Goal: Transaction & Acquisition: Purchase product/service

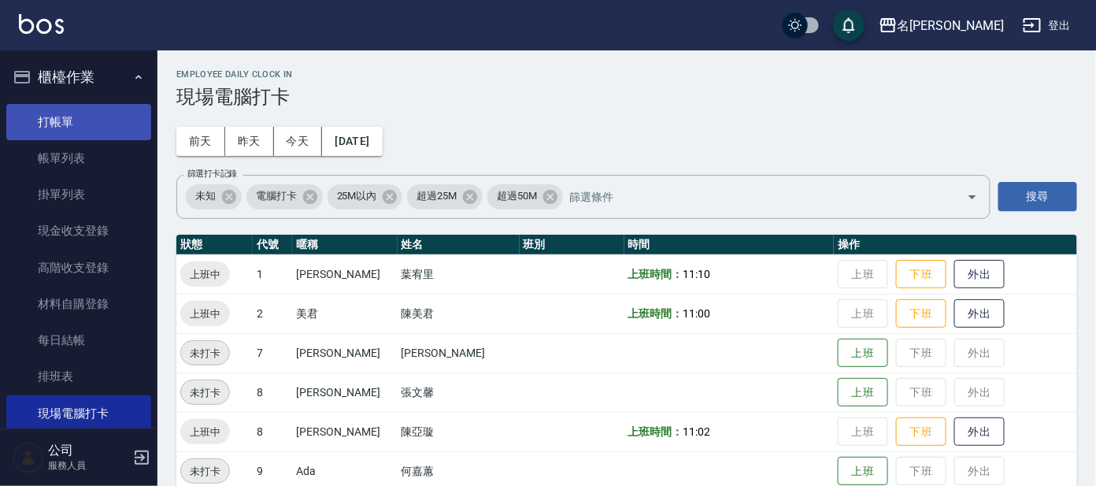
click at [83, 128] on link "打帳單" at bounding box center [78, 122] width 145 height 36
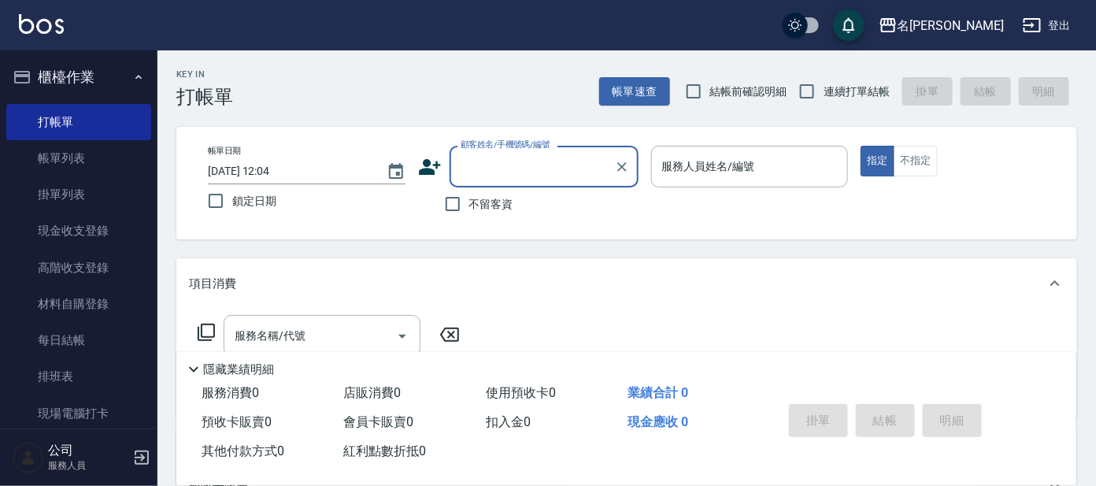
click at [516, 170] on input "顧客姓名/手機號碼/編號" at bounding box center [532, 167] width 151 height 28
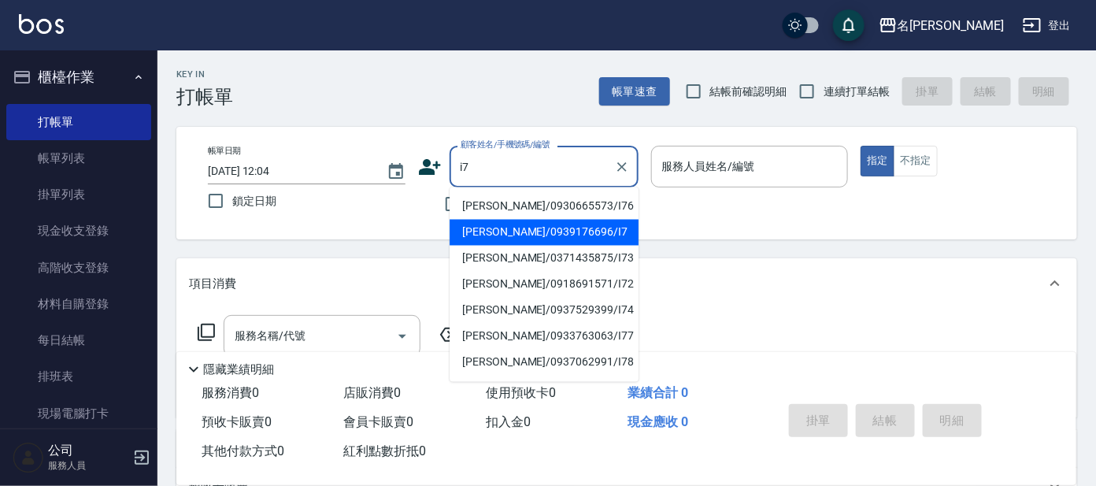
type input "[PERSON_NAME]/0939176696/I7"
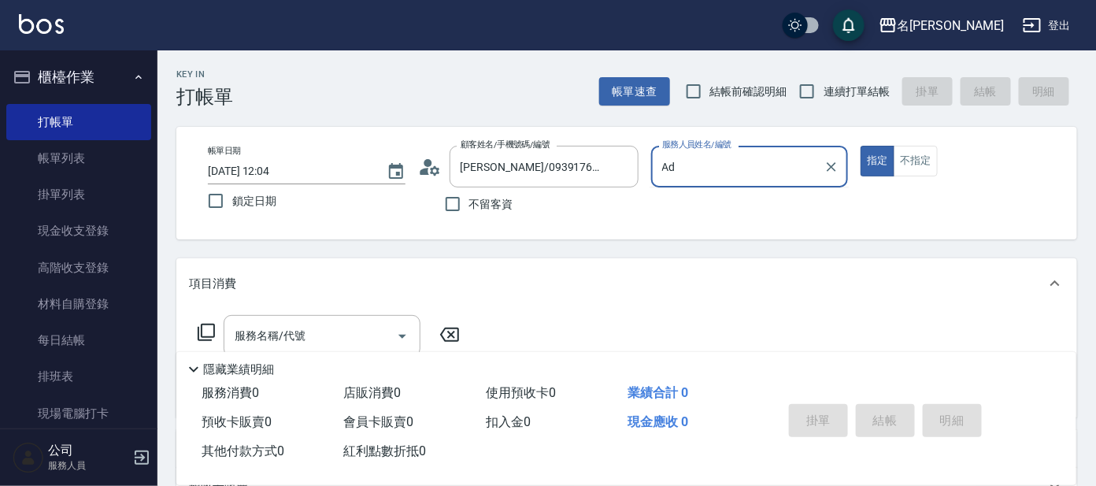
type input "A"
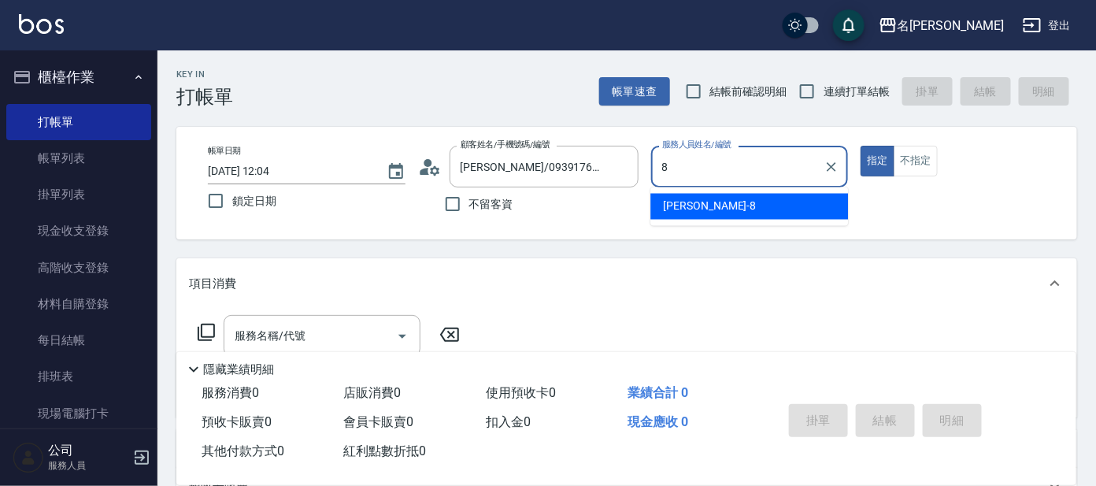
type input "[PERSON_NAME]-8"
type button "true"
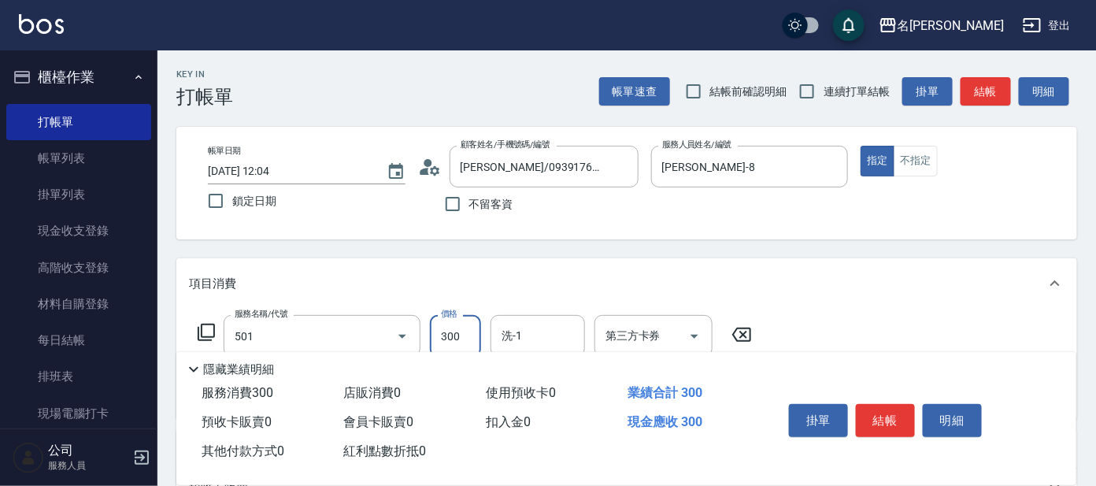
type input "洗髮(創意)(501)"
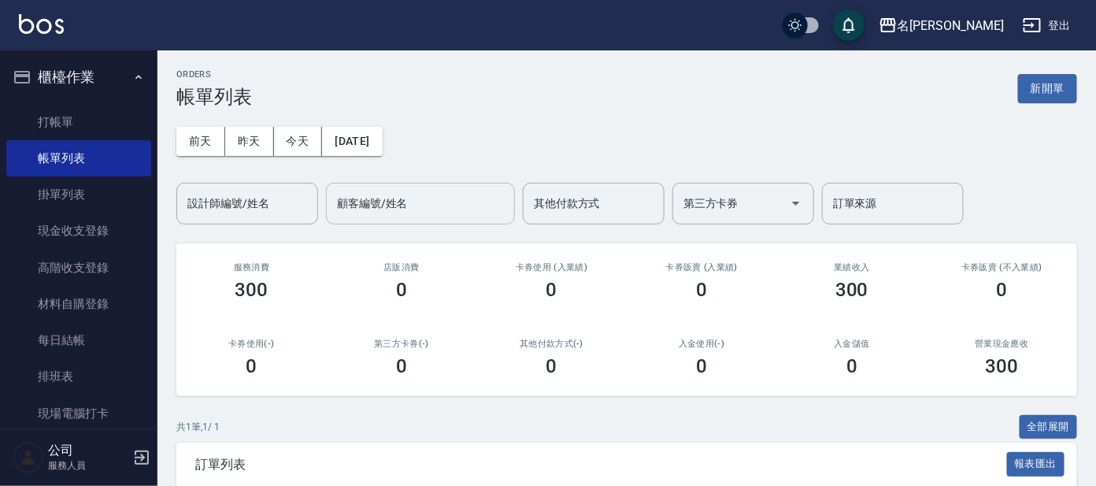
drag, startPoint x: 529, startPoint y: 188, endPoint x: 436, endPoint y: 209, distance: 95.3
click at [527, 188] on div "其他付款方式" at bounding box center [594, 204] width 142 height 42
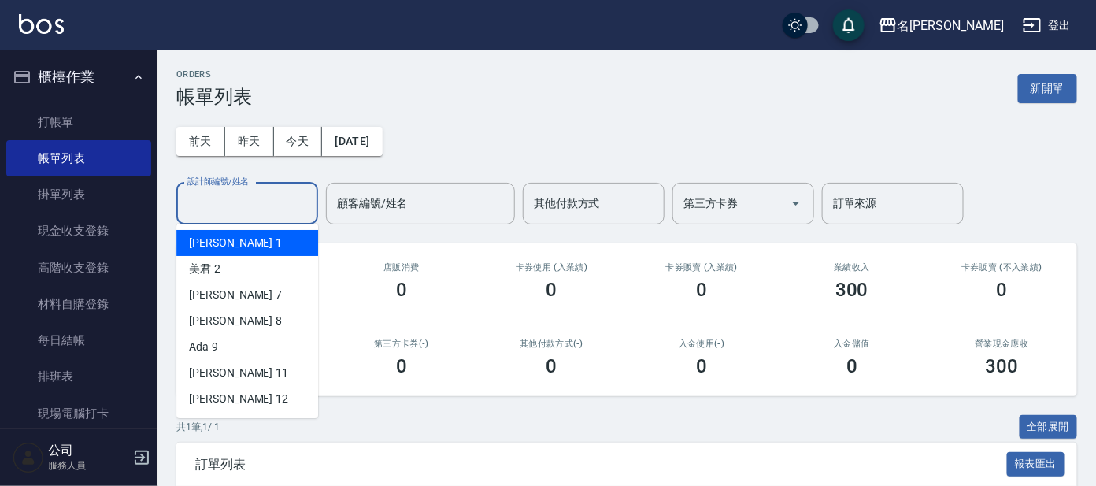
click at [279, 196] on input "設計師編號/姓名" at bounding box center [247, 204] width 128 height 28
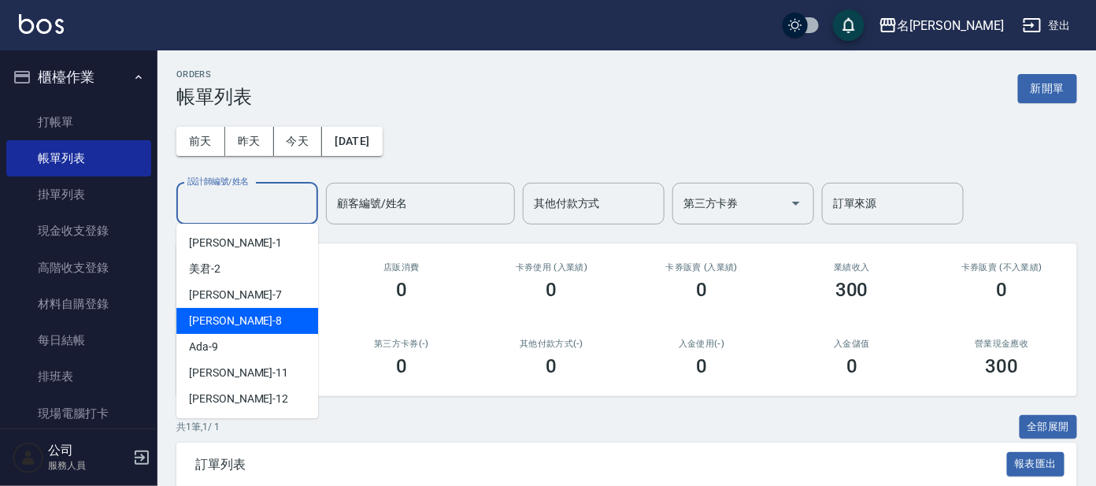
click at [231, 316] on div "[PERSON_NAME] -8" at bounding box center [247, 321] width 142 height 26
type input "[PERSON_NAME]-8"
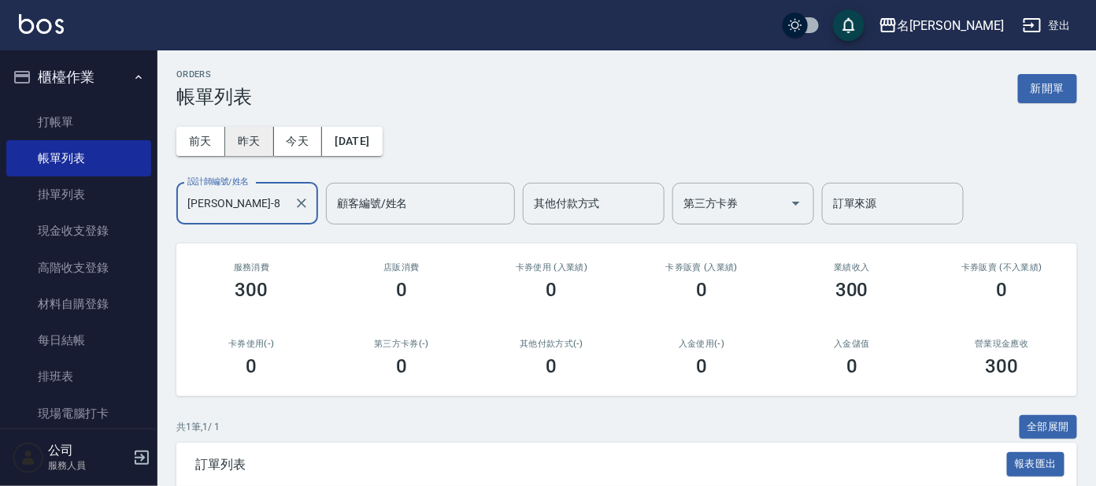
click at [231, 133] on button "昨天" at bounding box center [249, 141] width 49 height 29
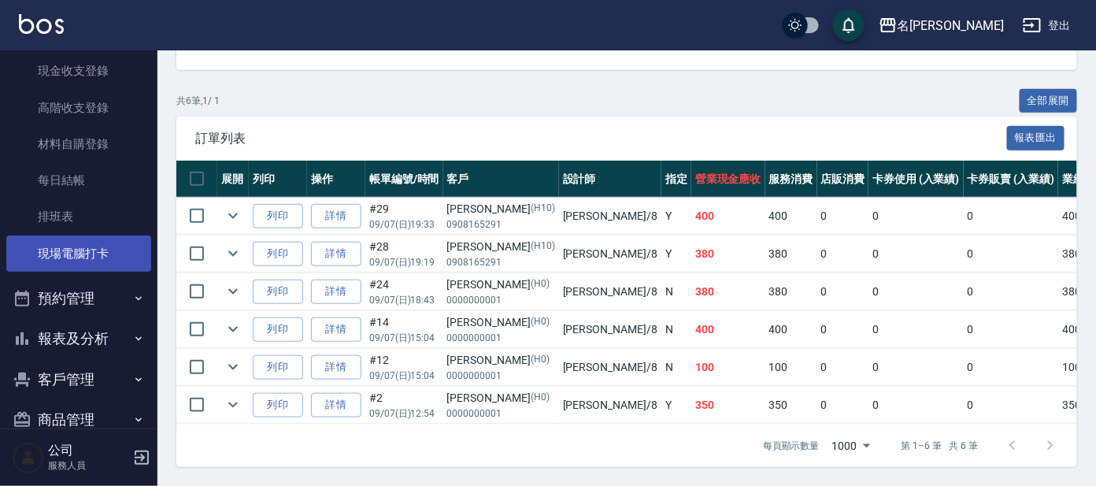
scroll to position [189, 0]
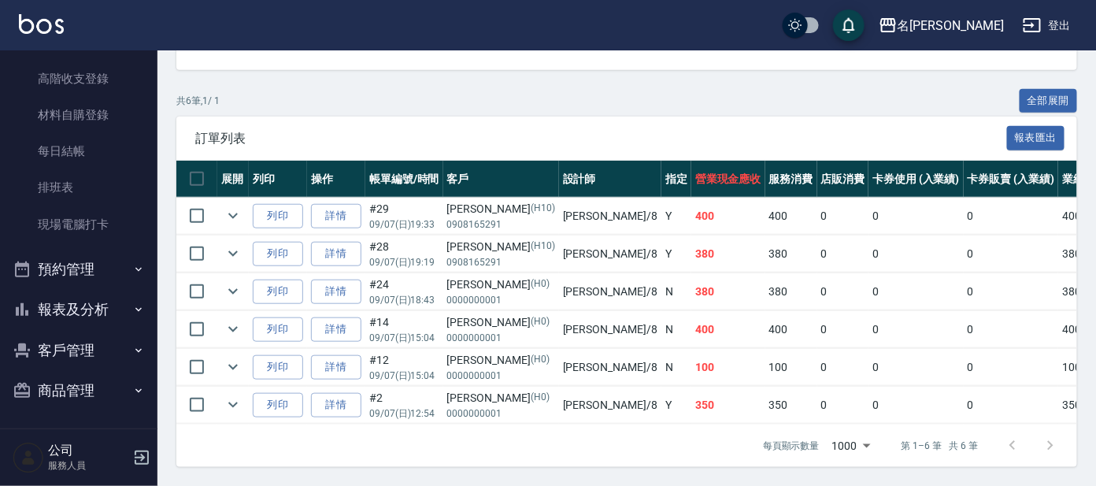
click at [60, 297] on button "報表及分析" at bounding box center [78, 309] width 145 height 41
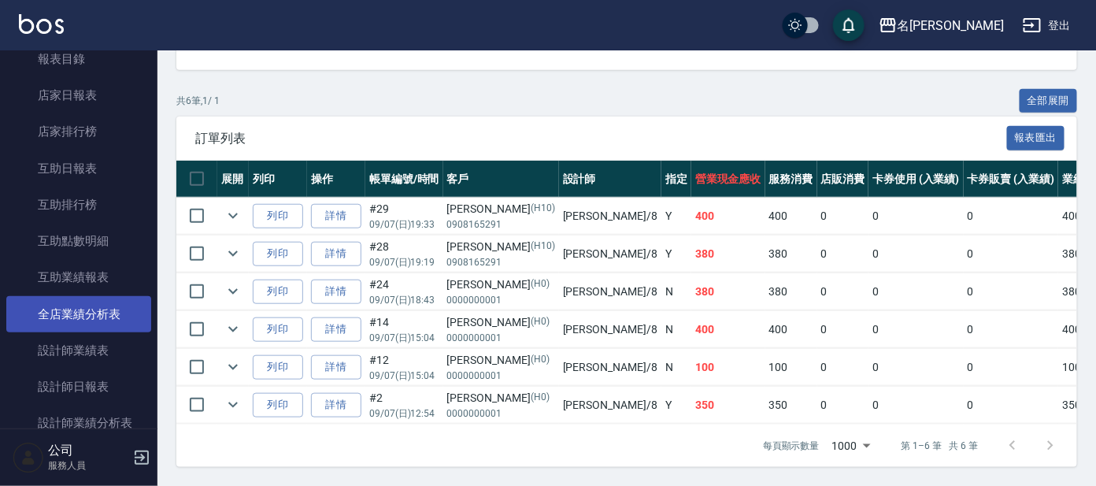
scroll to position [583, 0]
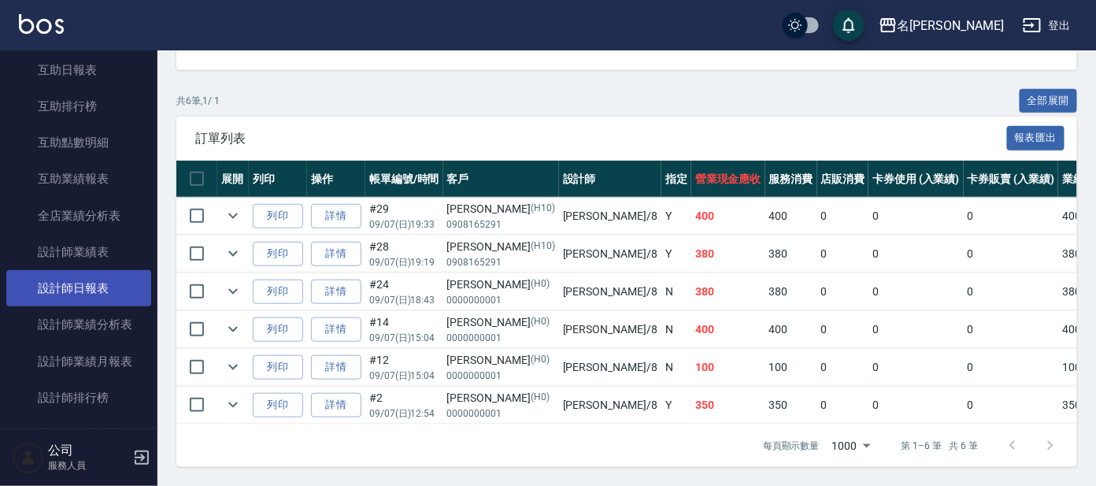
click at [96, 287] on link "設計師日報表" at bounding box center [78, 288] width 145 height 36
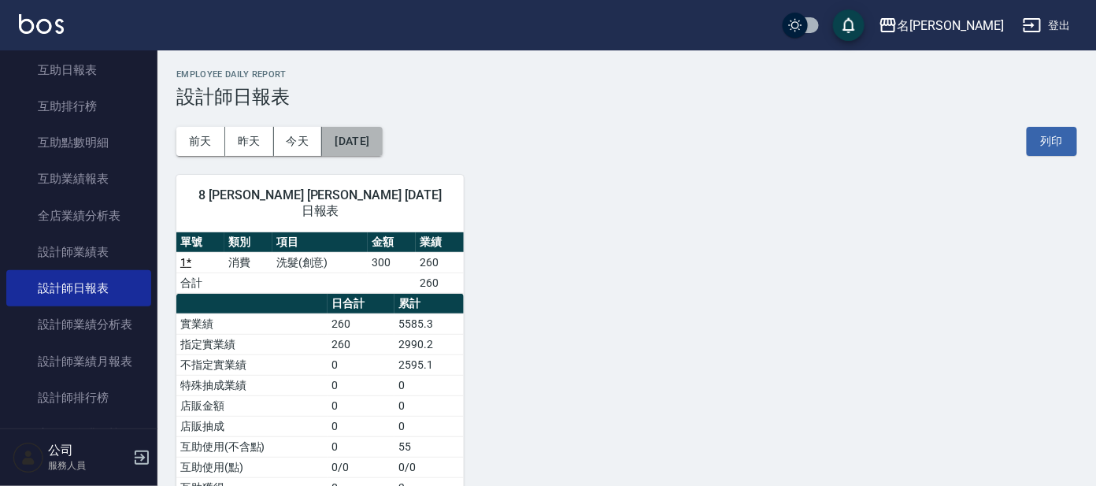
click at [351, 139] on button "[DATE]" at bounding box center [352, 141] width 60 height 29
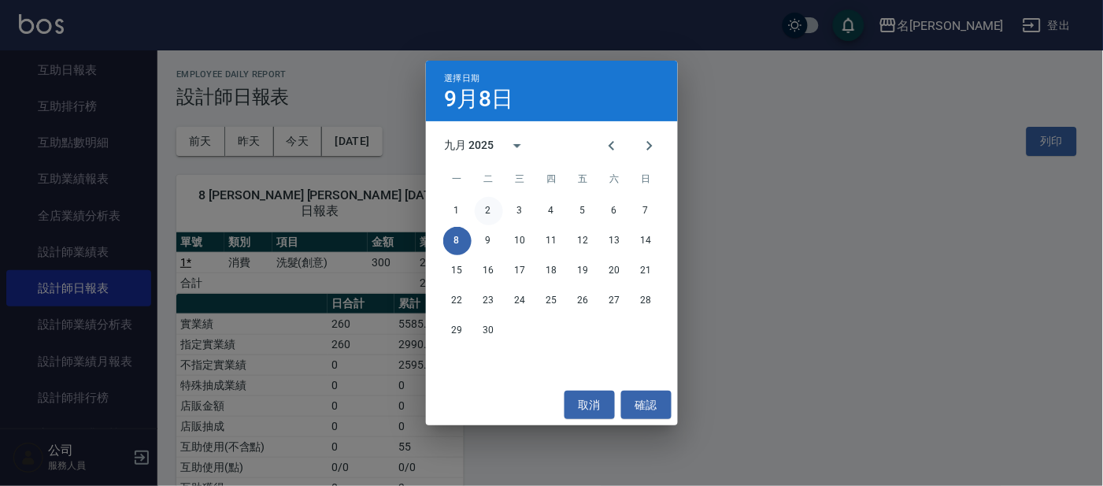
click at [492, 205] on button "2" at bounding box center [489, 211] width 28 height 28
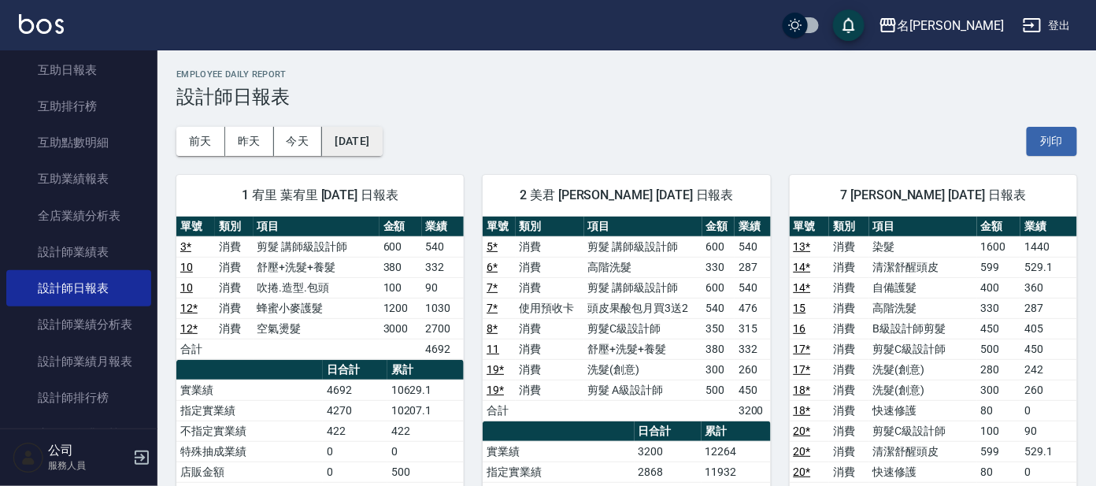
click at [382, 130] on button "[DATE]" at bounding box center [352, 141] width 60 height 29
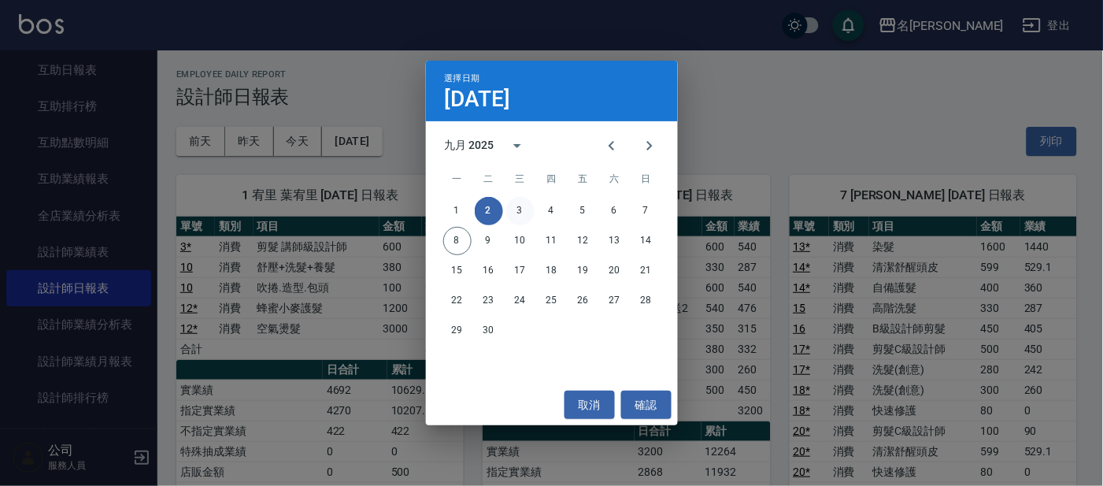
click at [517, 207] on button "3" at bounding box center [520, 211] width 28 height 28
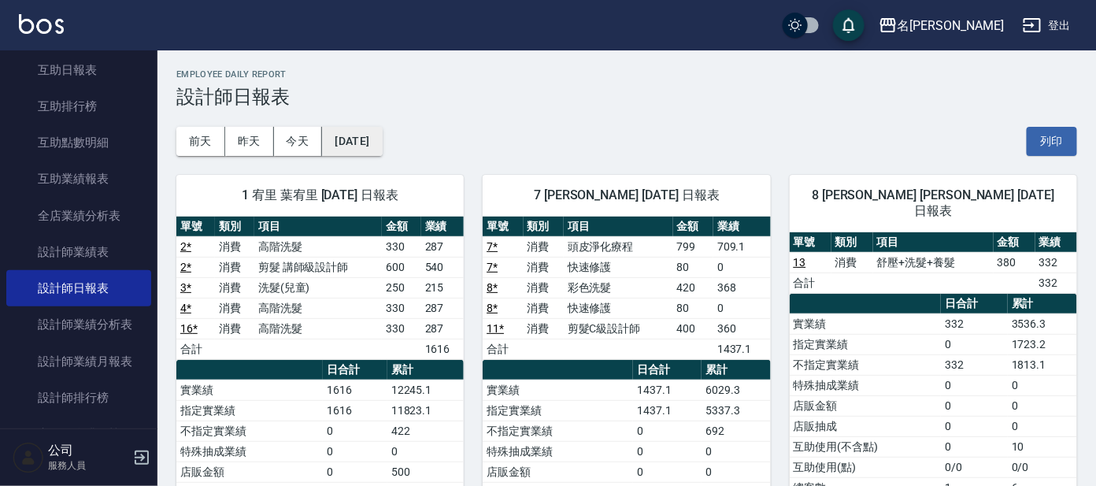
click at [382, 147] on button "[DATE]" at bounding box center [352, 141] width 60 height 29
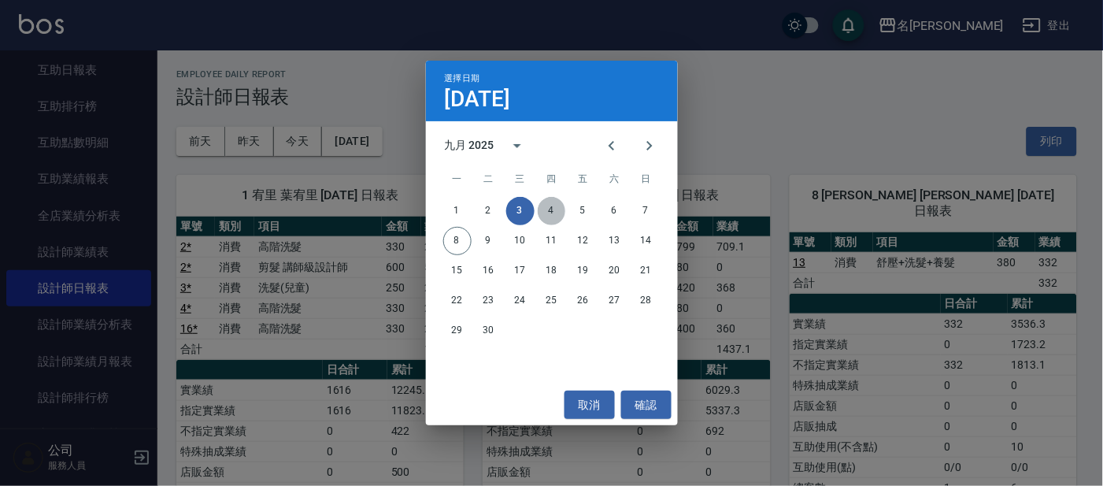
click at [544, 206] on button "4" at bounding box center [552, 211] width 28 height 28
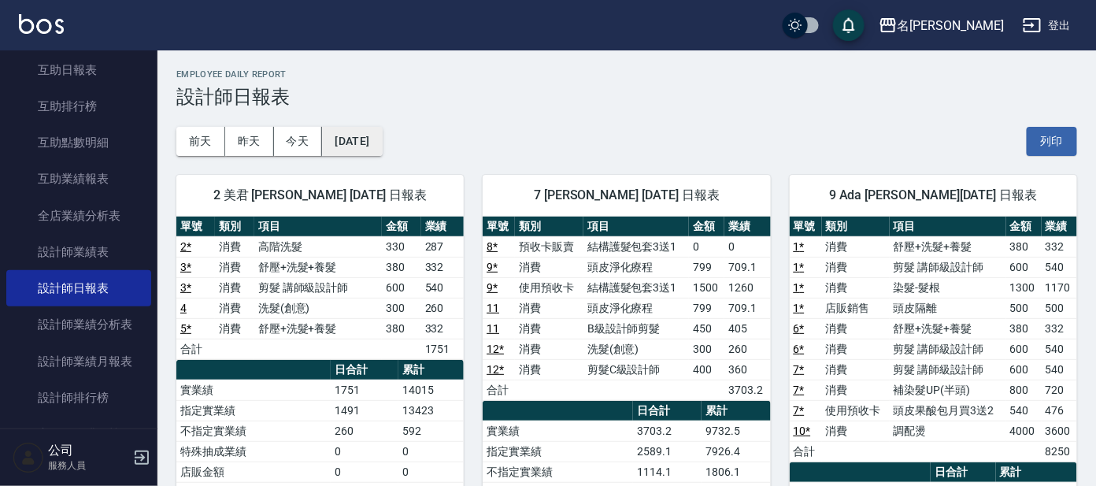
click at [375, 134] on button "[DATE]" at bounding box center [352, 141] width 60 height 29
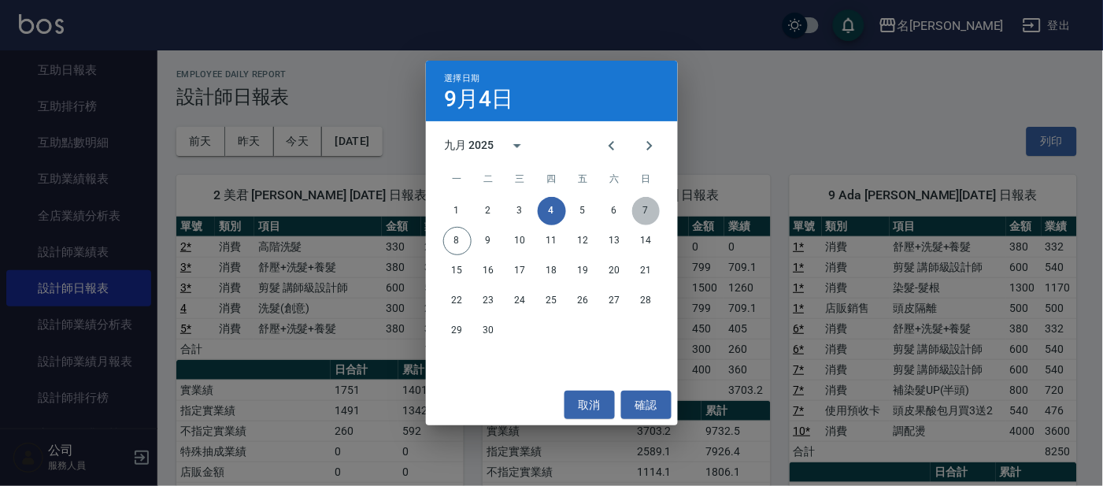
click at [639, 209] on button "7" at bounding box center [646, 211] width 28 height 28
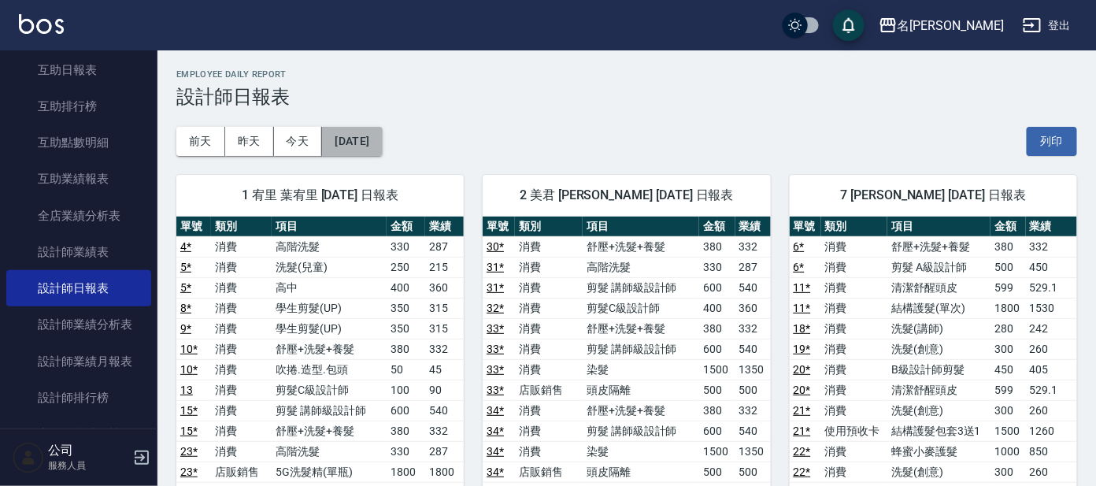
click at [370, 145] on button "[DATE]" at bounding box center [352, 141] width 60 height 29
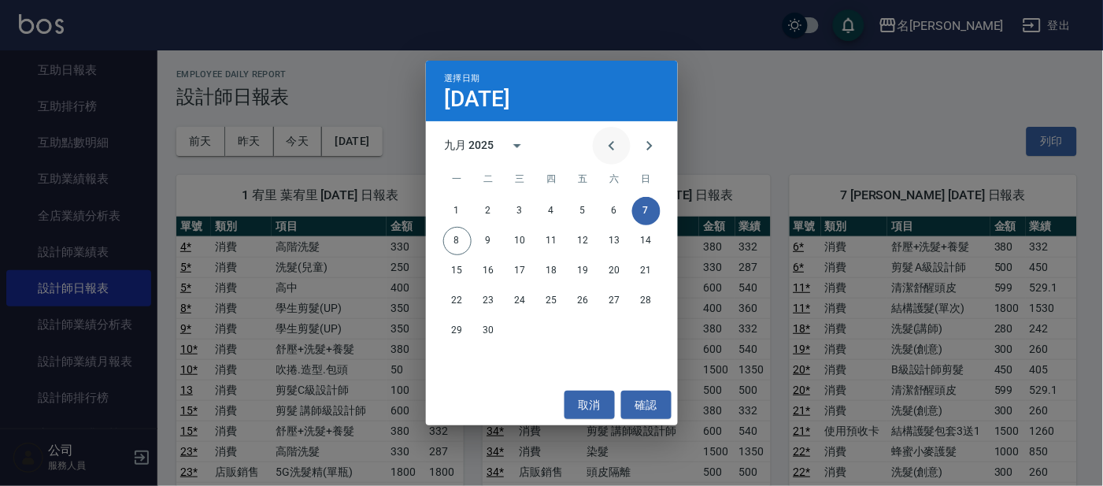
click at [606, 161] on button "Previous month" at bounding box center [612, 146] width 38 height 38
click at [650, 335] on button "31" at bounding box center [646, 330] width 28 height 28
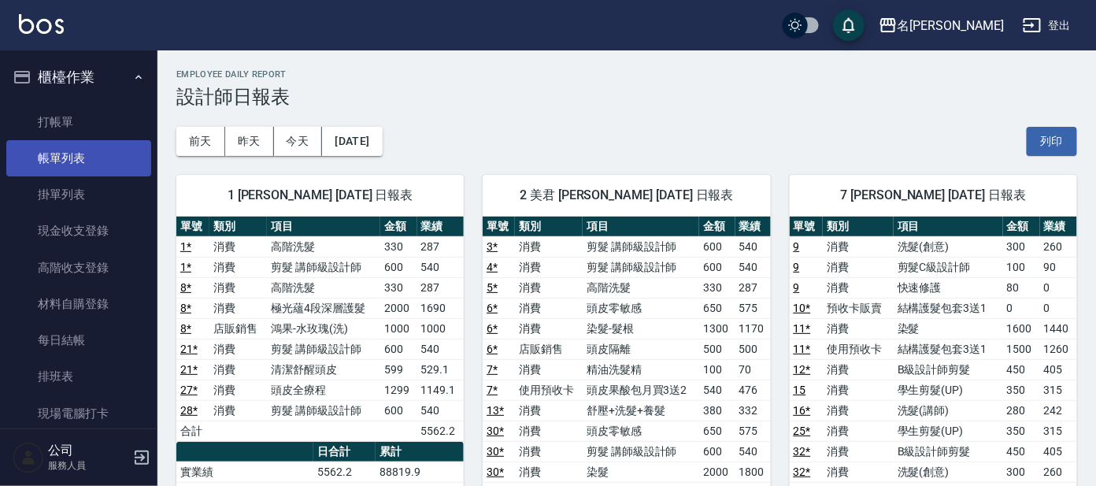
click at [50, 147] on link "帳單列表" at bounding box center [78, 158] width 145 height 36
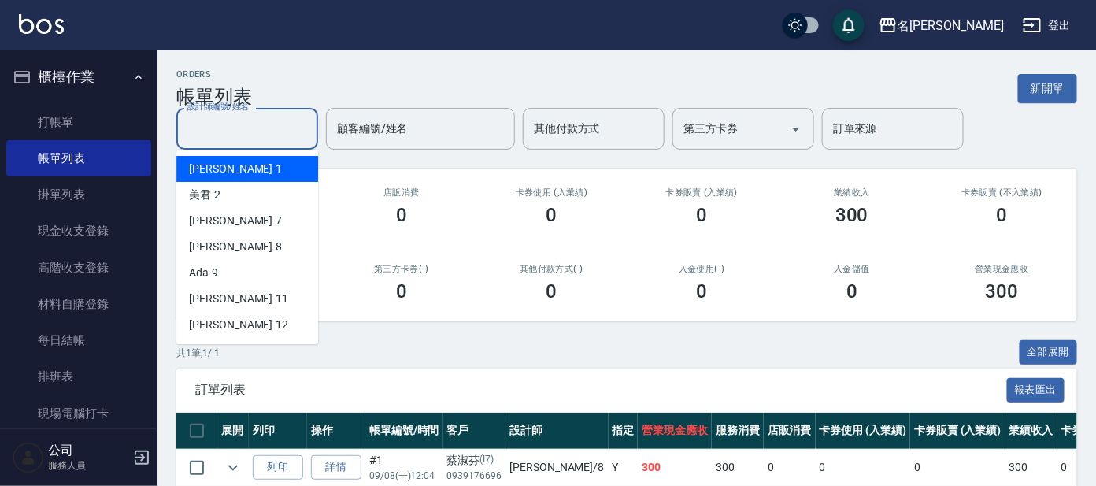
click at [220, 132] on input "設計師編號/姓名" at bounding box center [247, 129] width 128 height 28
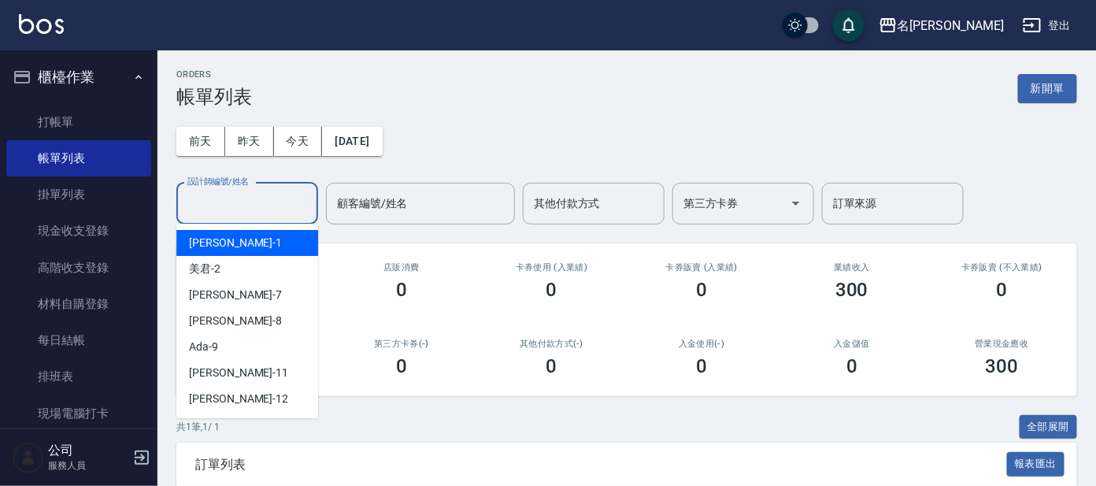
click at [228, 190] on input "設計師編號/姓名" at bounding box center [247, 204] width 128 height 28
click at [221, 200] on input "設計師編號/姓名" at bounding box center [247, 204] width 128 height 28
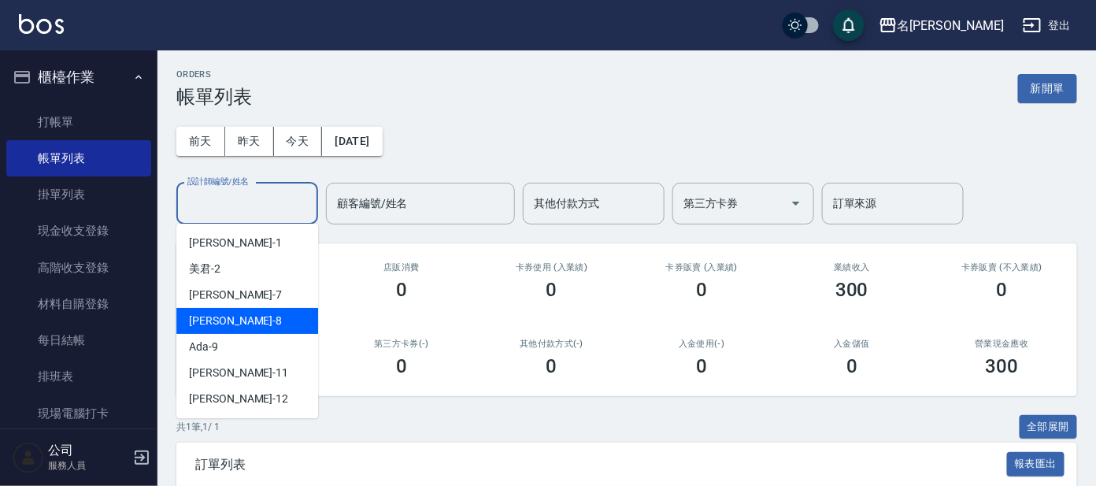
click at [224, 312] on div "[PERSON_NAME] -8" at bounding box center [247, 321] width 142 height 26
type input "[PERSON_NAME]-8"
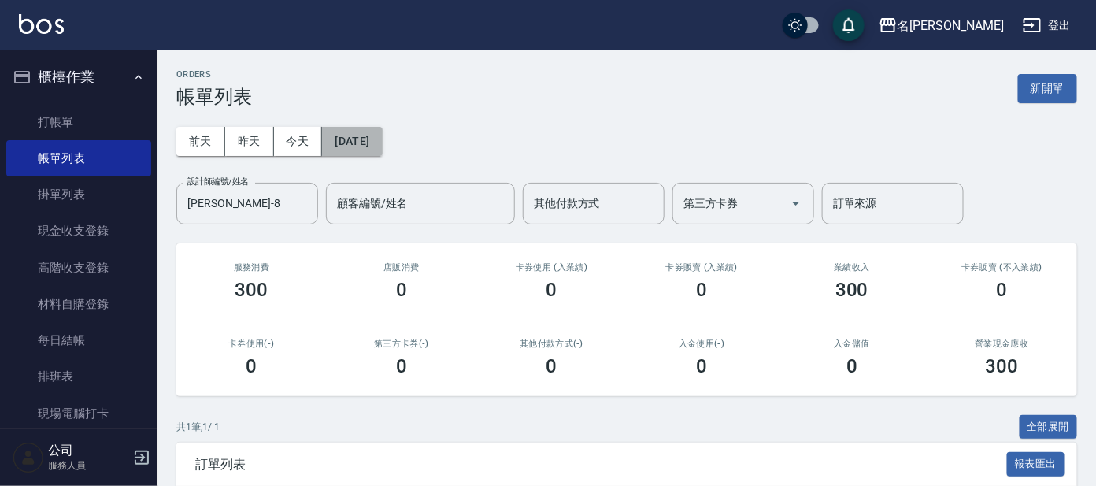
click at [382, 145] on button "[DATE]" at bounding box center [352, 141] width 60 height 29
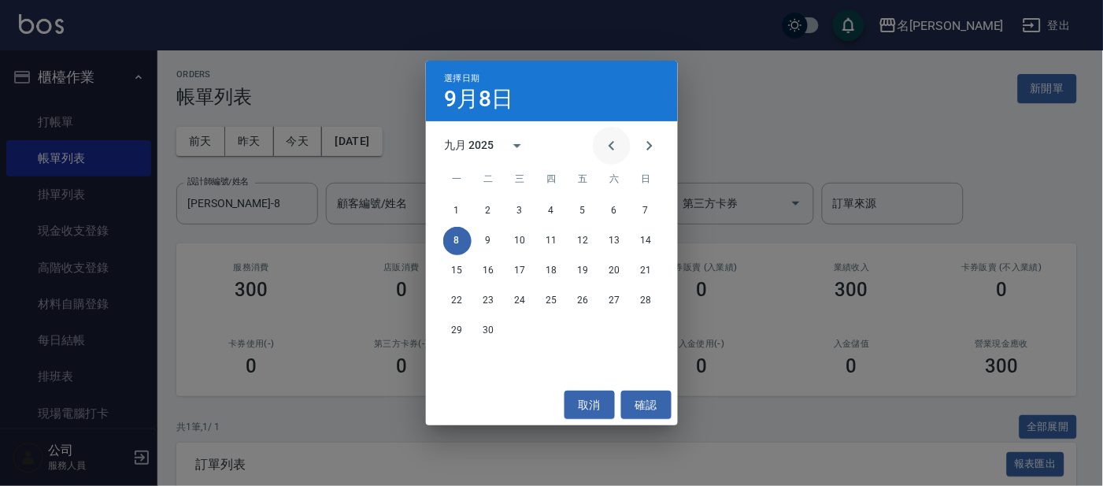
click at [620, 140] on icon "Previous month" at bounding box center [611, 145] width 19 height 19
click at [620, 323] on button "30" at bounding box center [615, 330] width 28 height 28
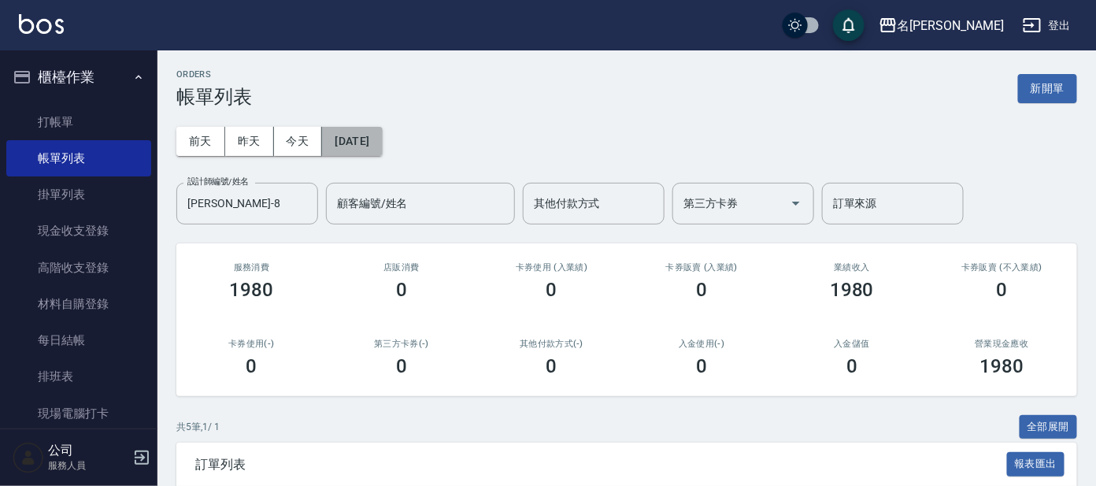
click at [382, 142] on button "[DATE]" at bounding box center [352, 141] width 60 height 29
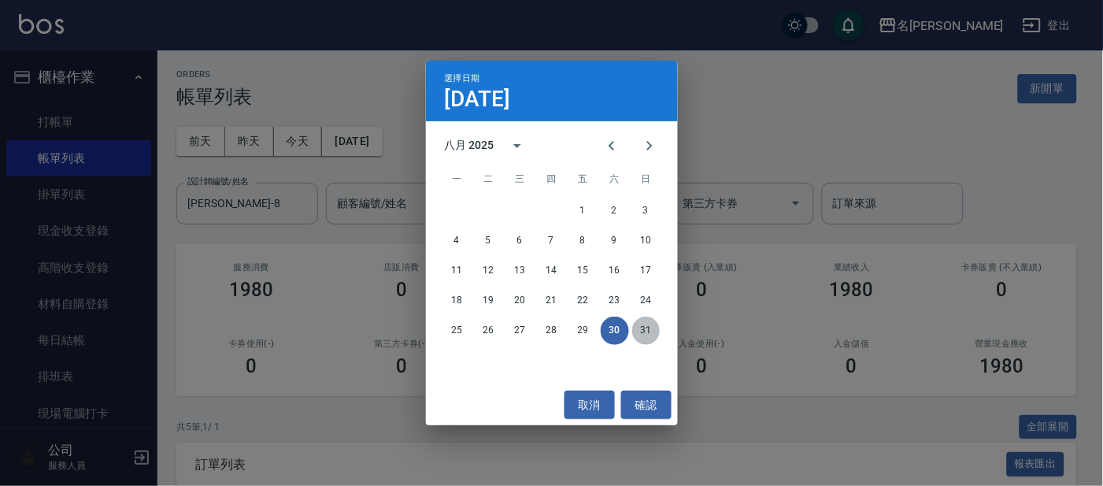
click at [643, 328] on button "31" at bounding box center [646, 330] width 28 height 28
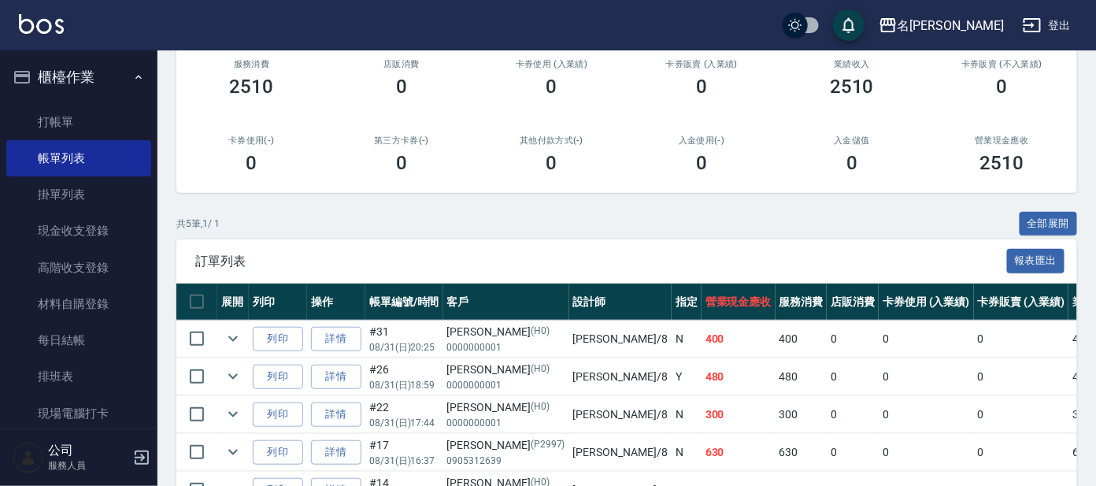
scroll to position [294, 0]
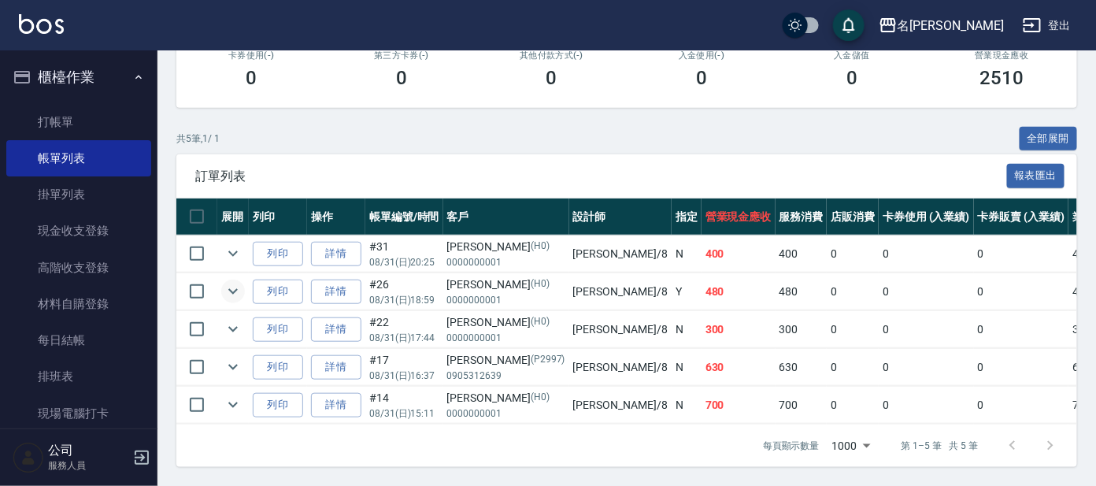
click at [224, 292] on icon "expand row" at bounding box center [233, 291] width 19 height 19
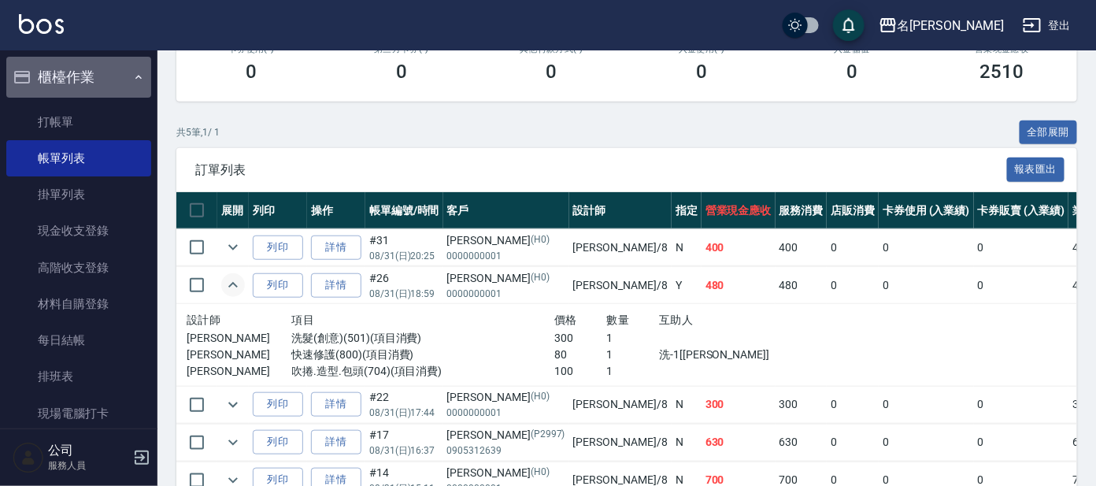
click at [99, 80] on button "櫃檯作業" at bounding box center [78, 77] width 145 height 41
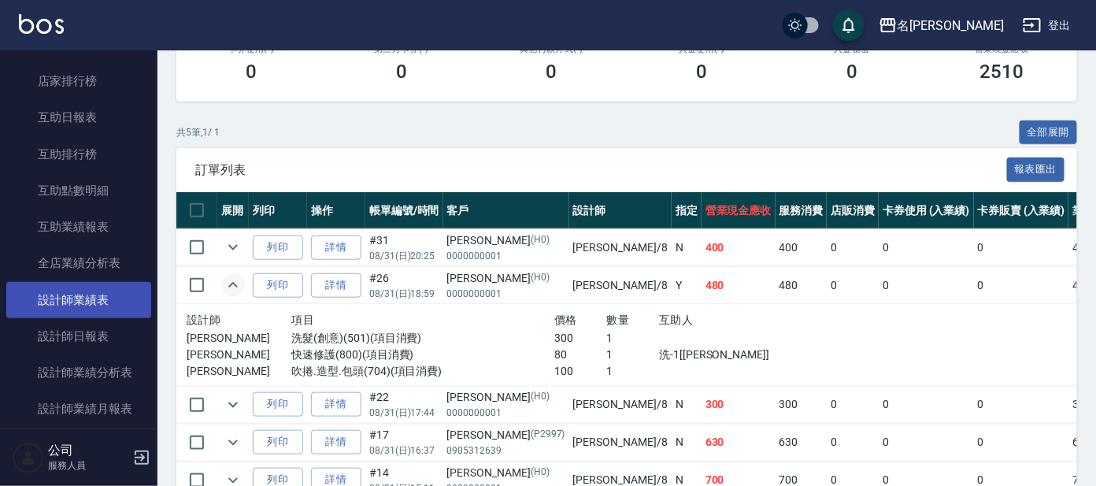
scroll to position [196, 0]
click at [87, 303] on link "設計師業績表" at bounding box center [78, 298] width 145 height 36
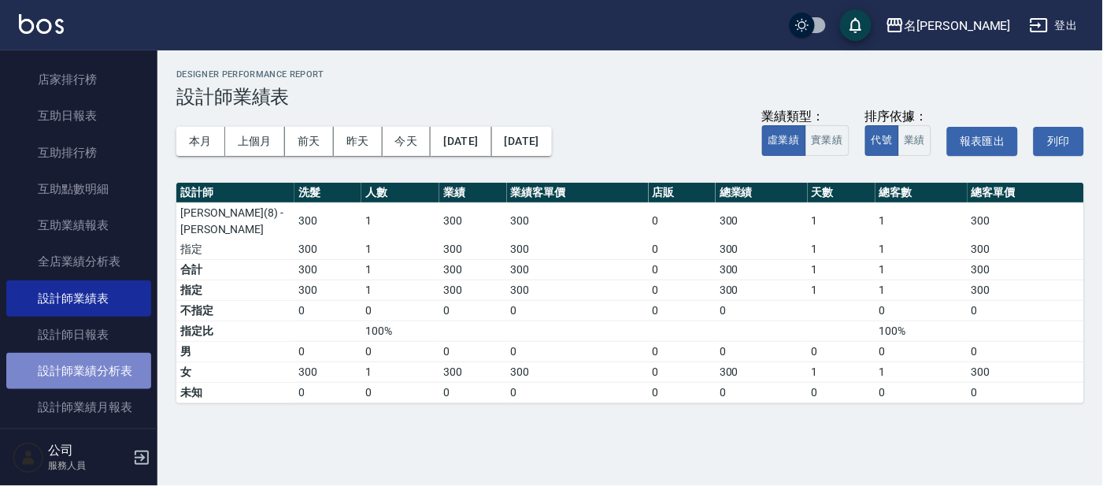
click at [92, 361] on link "設計師業績分析表" at bounding box center [78, 371] width 145 height 36
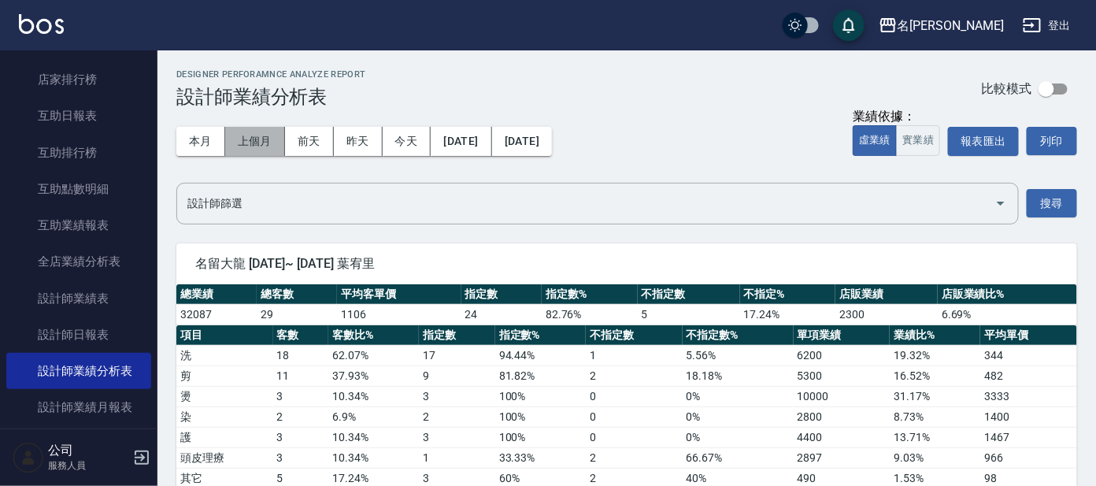
click at [241, 138] on button "上個月" at bounding box center [255, 141] width 60 height 29
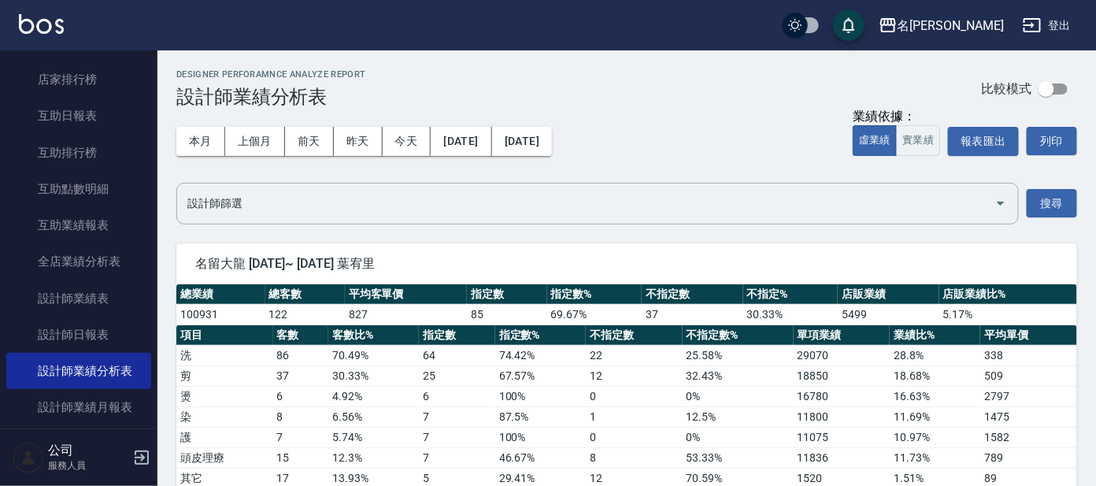
click at [809, 124] on div "本月 上個月 [DATE] [DATE] [DATE] [DATE] [DATE] 業績依據： 虛業績 實業績 報表匯出 列印" at bounding box center [626, 141] width 901 height 67
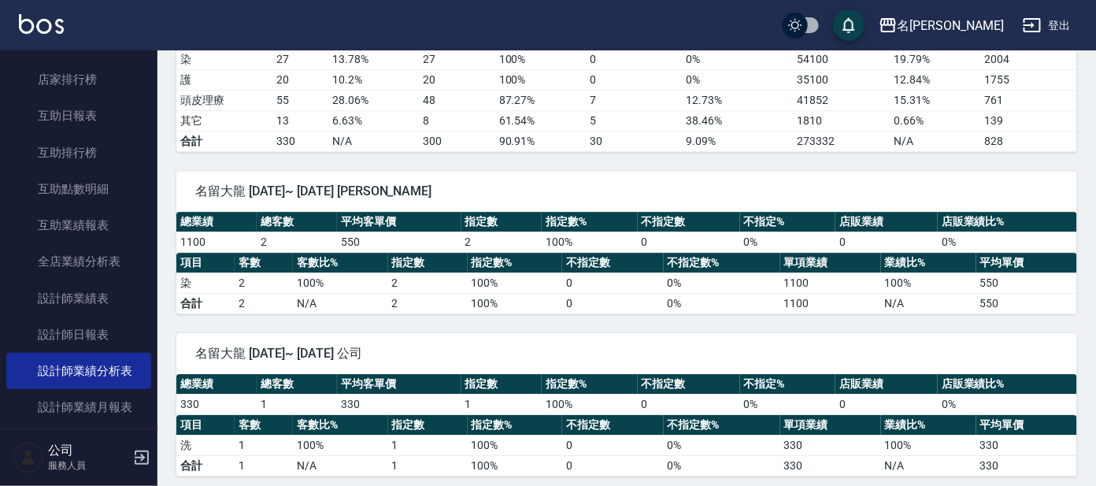
scroll to position [1506, 0]
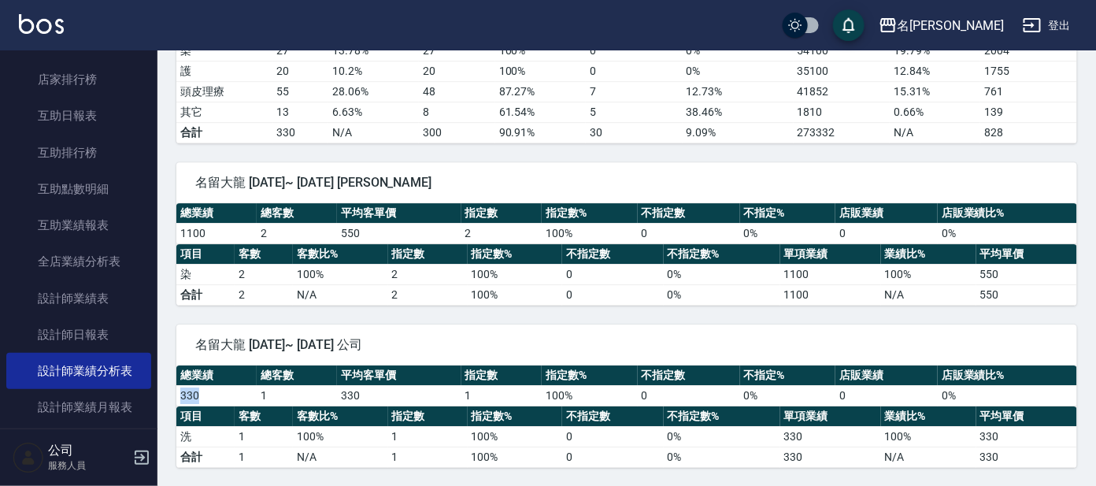
drag, startPoint x: 215, startPoint y: 395, endPoint x: 183, endPoint y: 390, distance: 32.6
click at [183, 390] on td "330" at bounding box center [216, 395] width 80 height 20
drag, startPoint x: 183, startPoint y: 390, endPoint x: 516, endPoint y: 306, distance: 343.5
click at [516, 306] on div "名留大龍 [DATE]~ [DATE] 公司 總業績 總客數 平均客單價 指定數 指定數% 不指定數 不指定% 店販業績 店販業績比% 330 1 330 1…" at bounding box center [616, 386] width 919 height 162
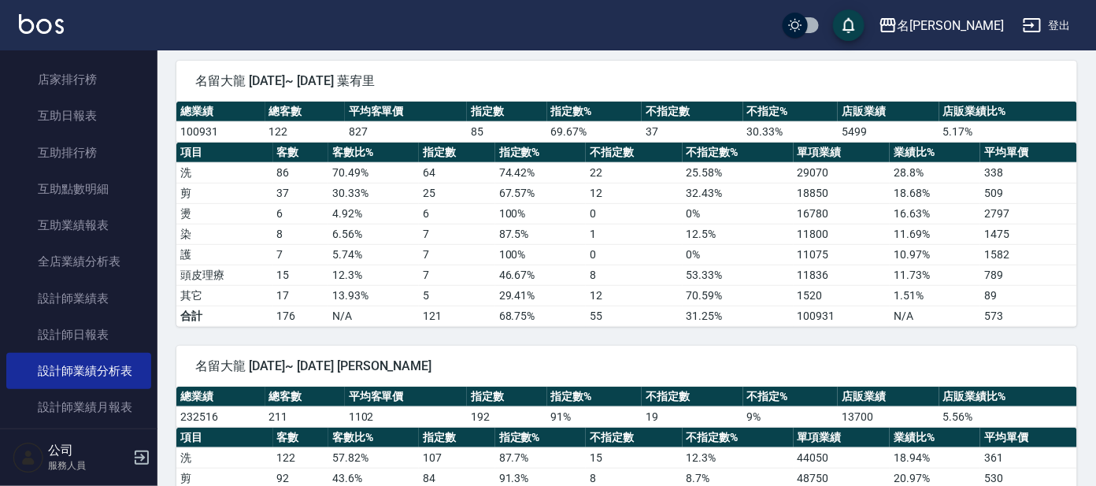
scroll to position [0, 0]
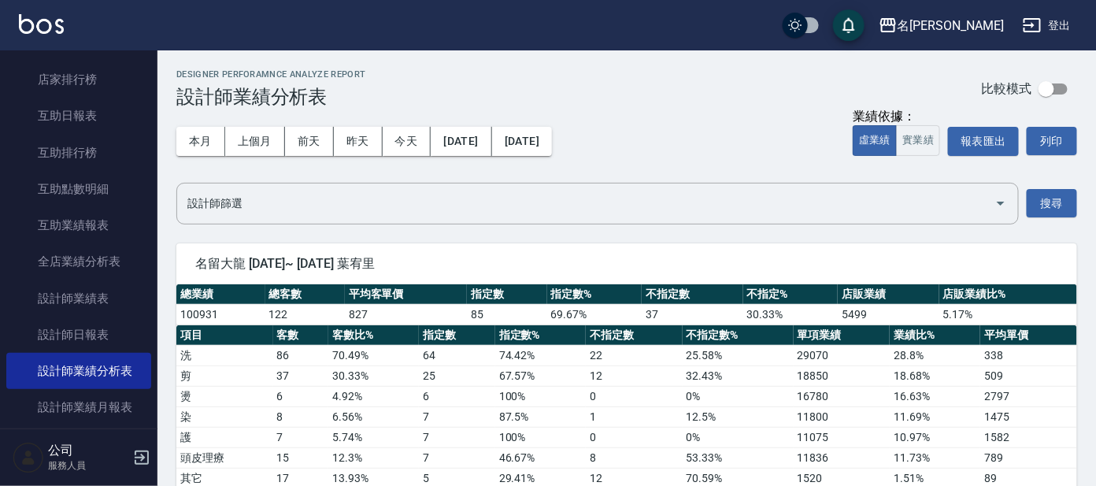
click at [552, 157] on div "本月 上個月 [DATE] [DATE] [DATE] [DATE] [DATE]" at bounding box center [363, 141] width 375 height 67
click at [552, 154] on button "[DATE]" at bounding box center [522, 141] width 60 height 29
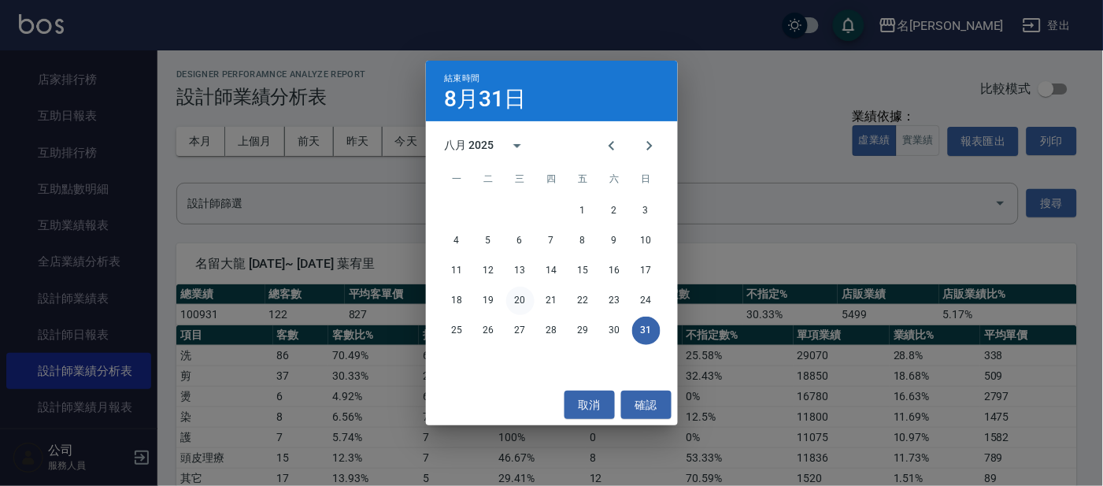
click at [527, 298] on button "20" at bounding box center [520, 301] width 28 height 28
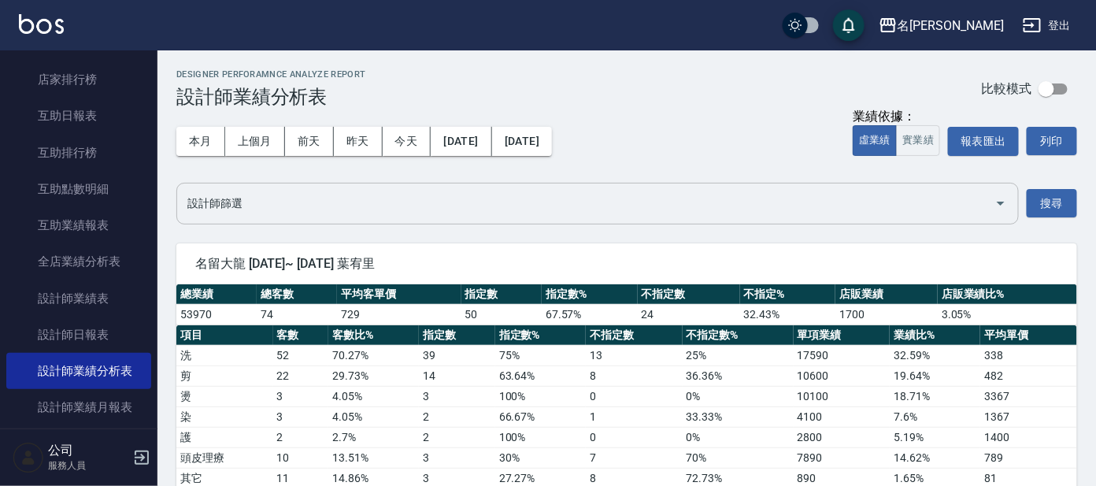
click at [757, 222] on div "設計師篩選" at bounding box center [597, 204] width 842 height 42
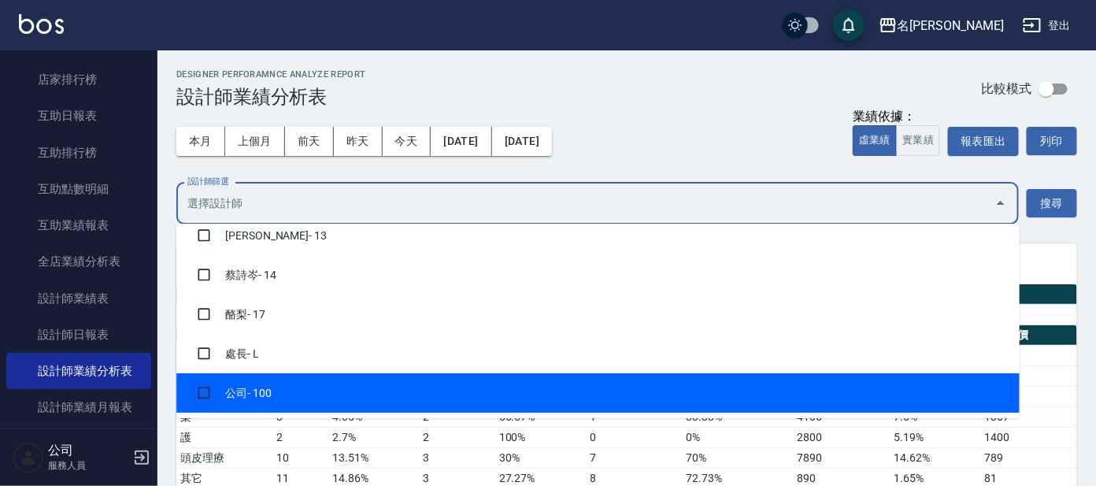
click at [210, 398] on input "checkbox" at bounding box center [204, 393] width 30 height 30
checkbox input "true"
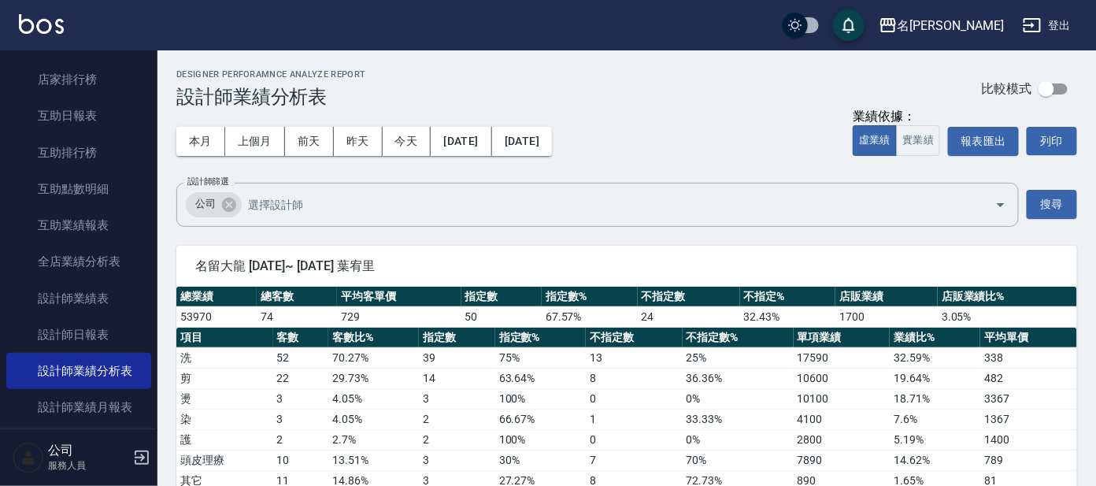
click at [778, 148] on div "本月 上個月 [DATE] [DATE] [DATE] [DATE] [DATE] 業績依據： 虛業績 實業績 報表匯出 列印" at bounding box center [626, 141] width 901 height 67
click at [1054, 209] on button "搜尋" at bounding box center [1052, 204] width 50 height 29
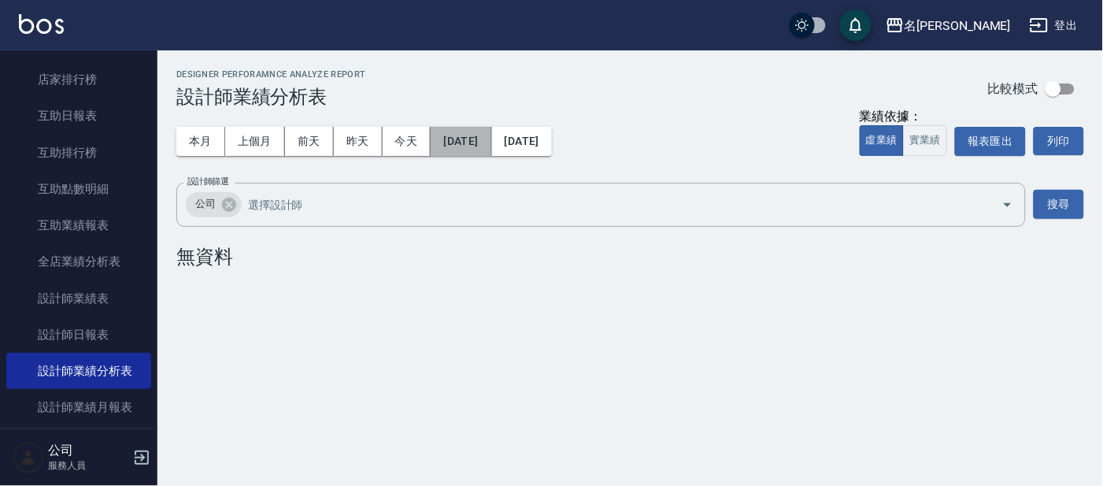
click at [457, 133] on button "[DATE]" at bounding box center [461, 141] width 61 height 29
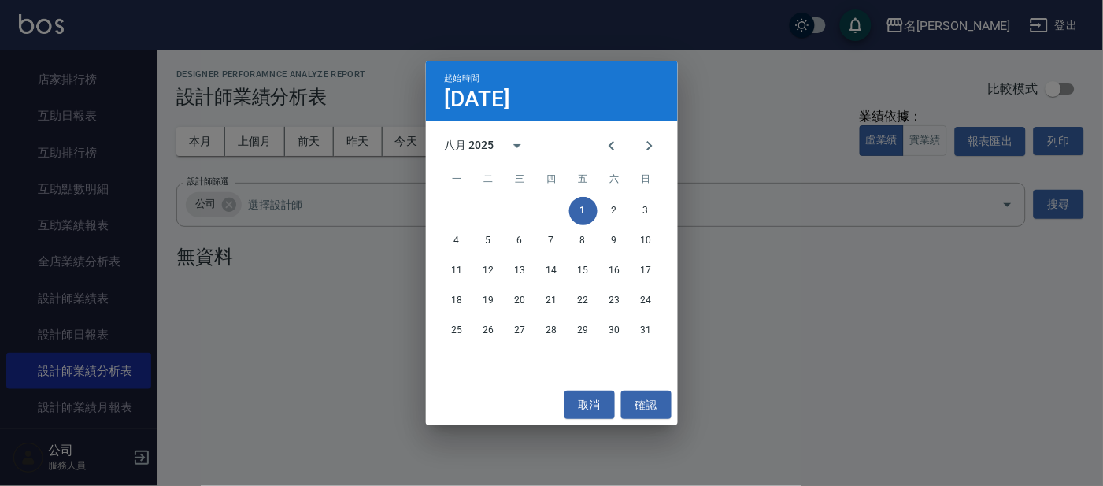
click at [697, 128] on div "起始時間 [DATE] 八月 2025 一 二 三 四 五 六 日 1 2 3 4 5 6 7 8 9 10 11 12 13 14 15 16 17 18 …" at bounding box center [551, 243] width 1103 height 486
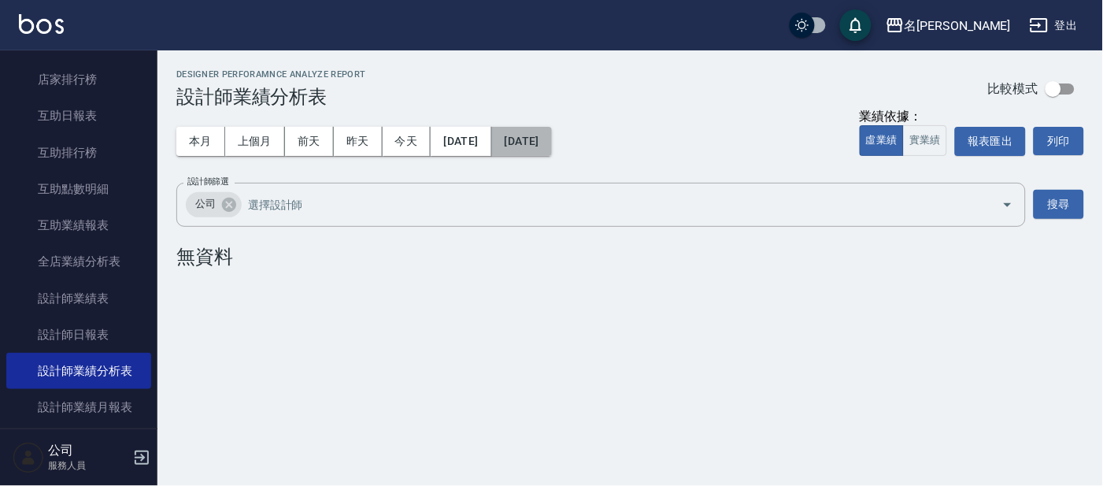
click at [552, 137] on button "[DATE]" at bounding box center [522, 141] width 60 height 29
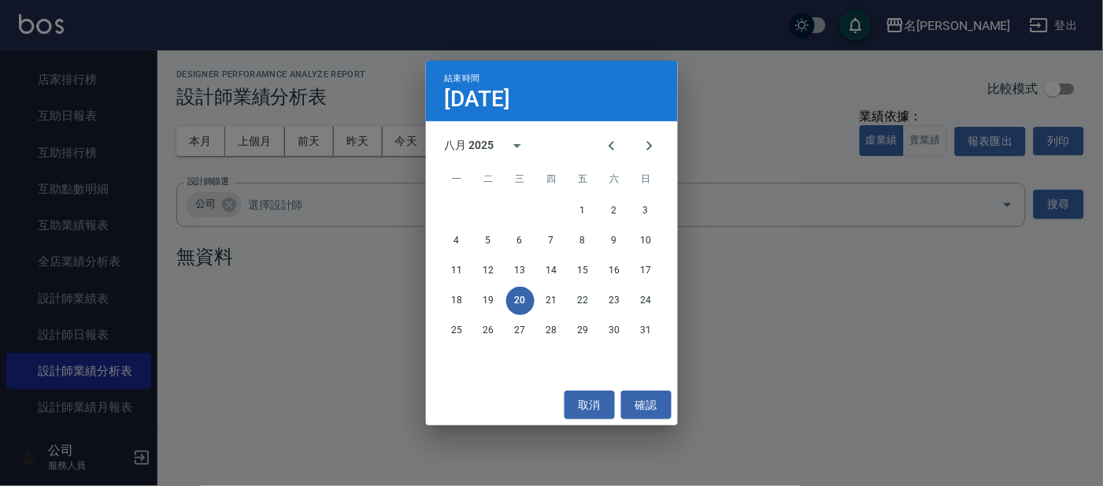
drag, startPoint x: 777, startPoint y: 124, endPoint x: 751, endPoint y: 130, distance: 26.6
click at [768, 127] on div "結束時間 [DATE] 八月 2025 一 二 三 四 五 六 日 1 2 3 4 5 6 7 8 9 10 11 12 13 14 15 16 17 18 …" at bounding box center [551, 243] width 1103 height 486
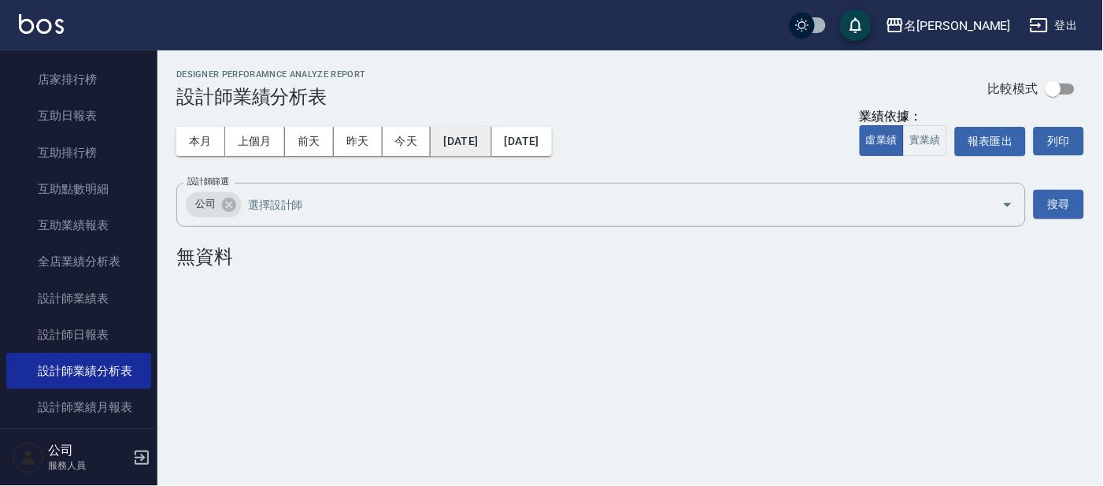
click at [491, 139] on button "[DATE]" at bounding box center [461, 141] width 61 height 29
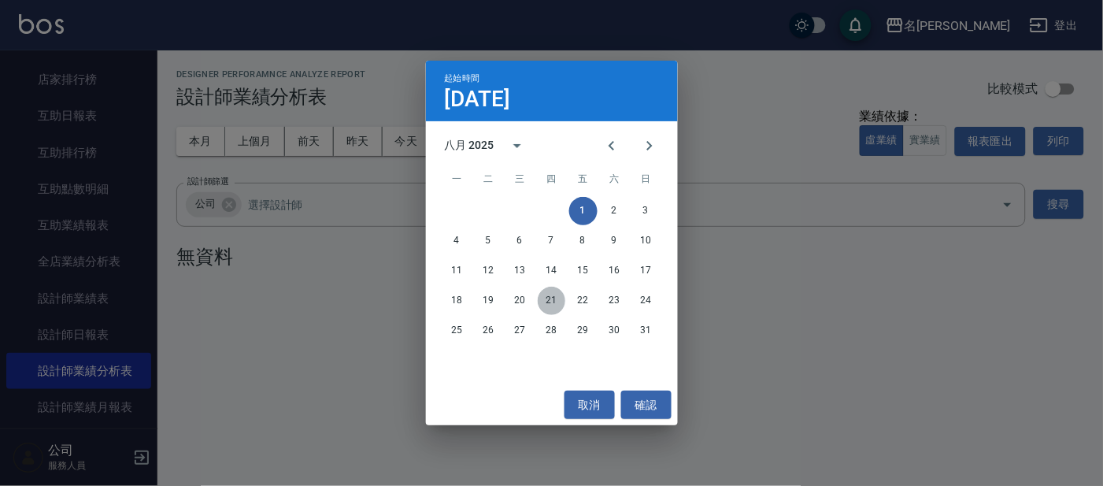
click at [544, 299] on button "21" at bounding box center [552, 301] width 28 height 28
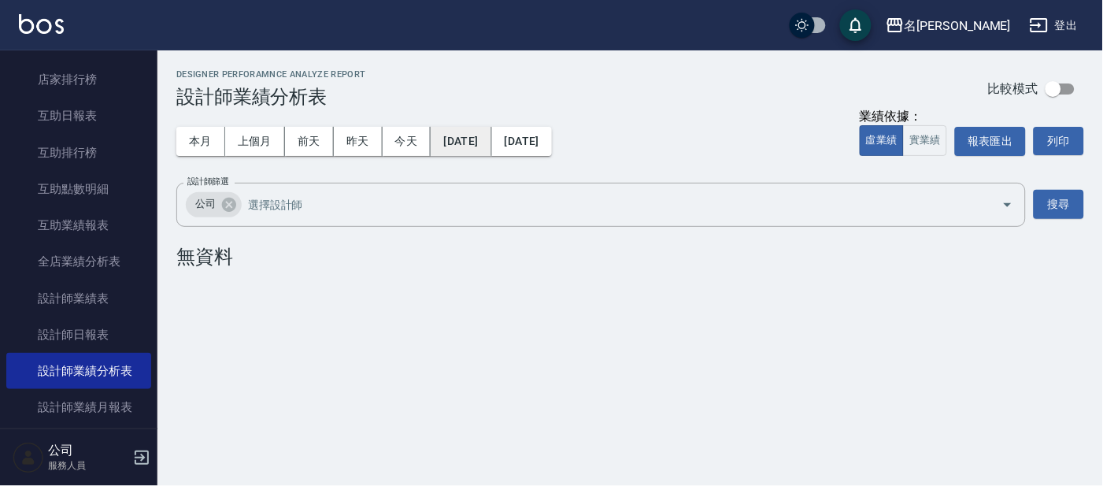
click at [482, 140] on button "[DATE]" at bounding box center [461, 141] width 61 height 29
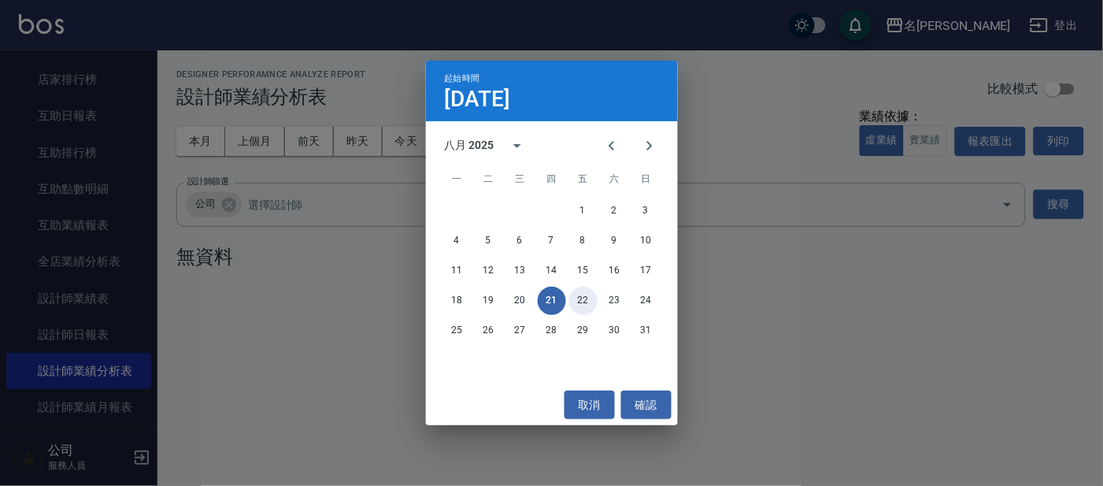
click at [581, 302] on button "22" at bounding box center [583, 301] width 28 height 28
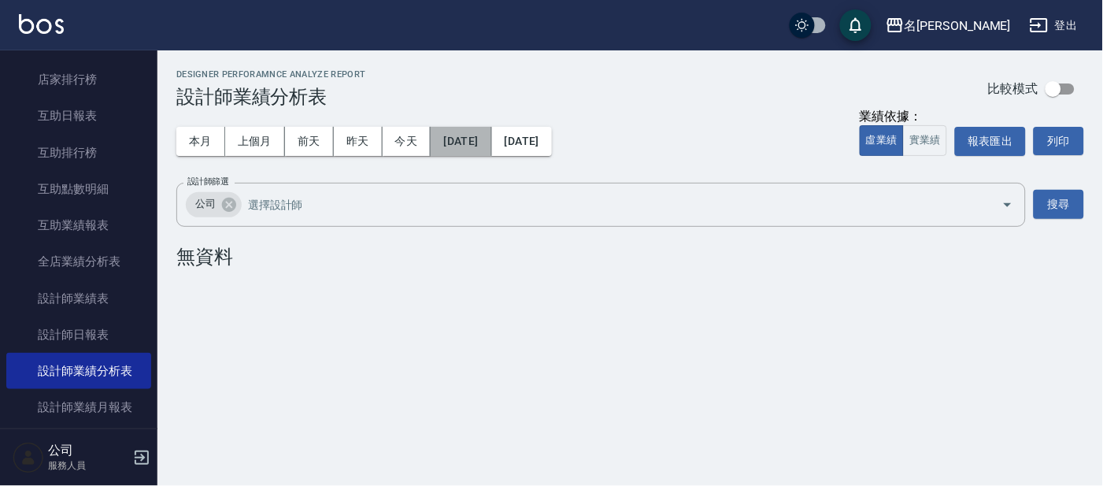
click at [472, 146] on button "[DATE]" at bounding box center [461, 141] width 61 height 29
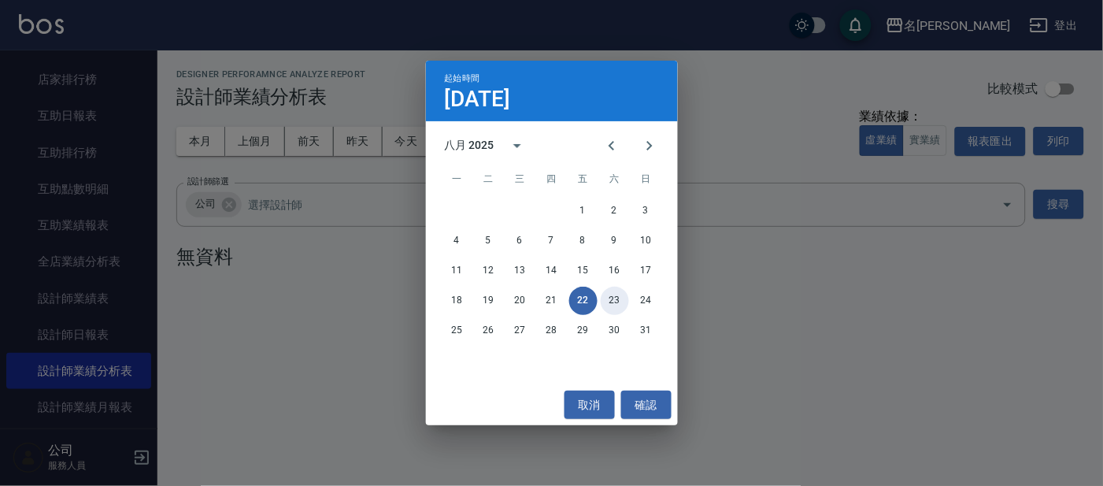
click at [616, 296] on button "23" at bounding box center [615, 301] width 28 height 28
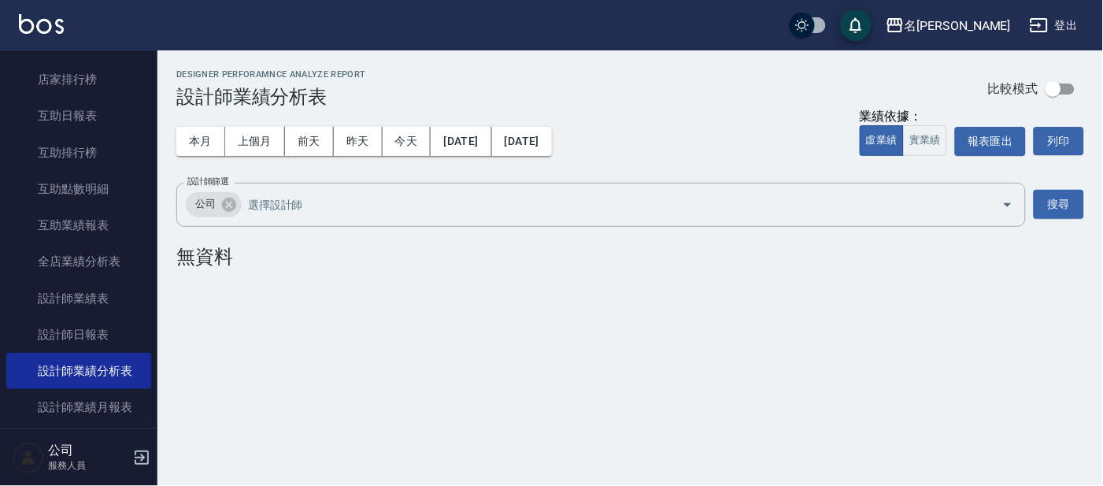
click at [503, 157] on div "本月 上個月 [DATE] [DATE] [DATE] [DATE] [DATE]" at bounding box center [363, 141] width 375 height 67
click at [491, 151] on button "[DATE]" at bounding box center [461, 141] width 61 height 29
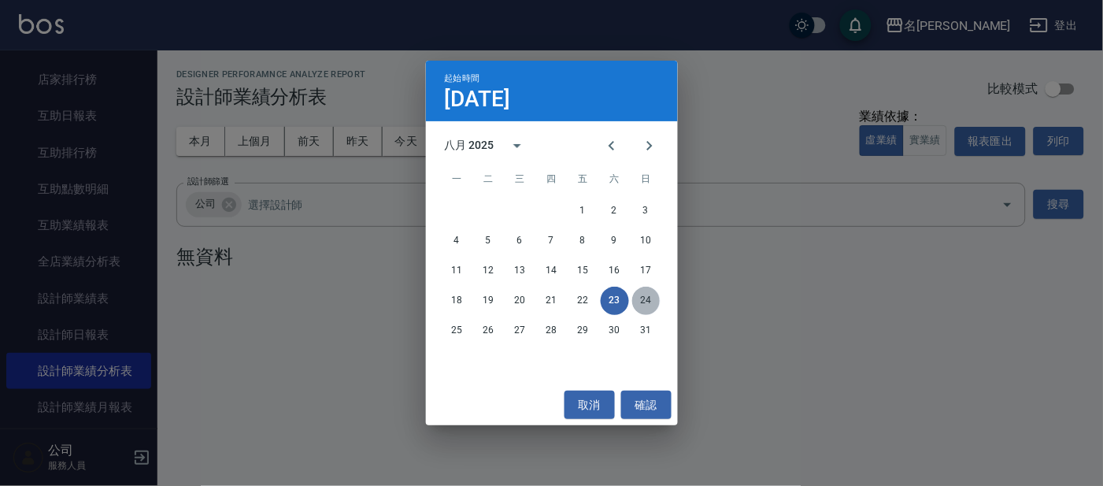
drag, startPoint x: 639, startPoint y: 295, endPoint x: 631, endPoint y: 292, distance: 8.5
click at [639, 296] on button "24" at bounding box center [646, 301] width 28 height 28
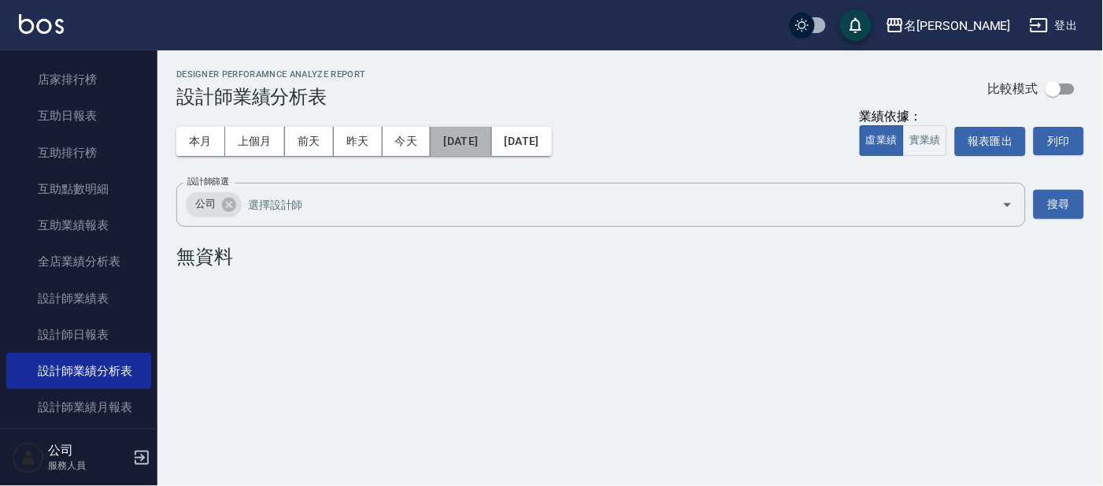
click at [484, 131] on button "[DATE]" at bounding box center [461, 141] width 61 height 29
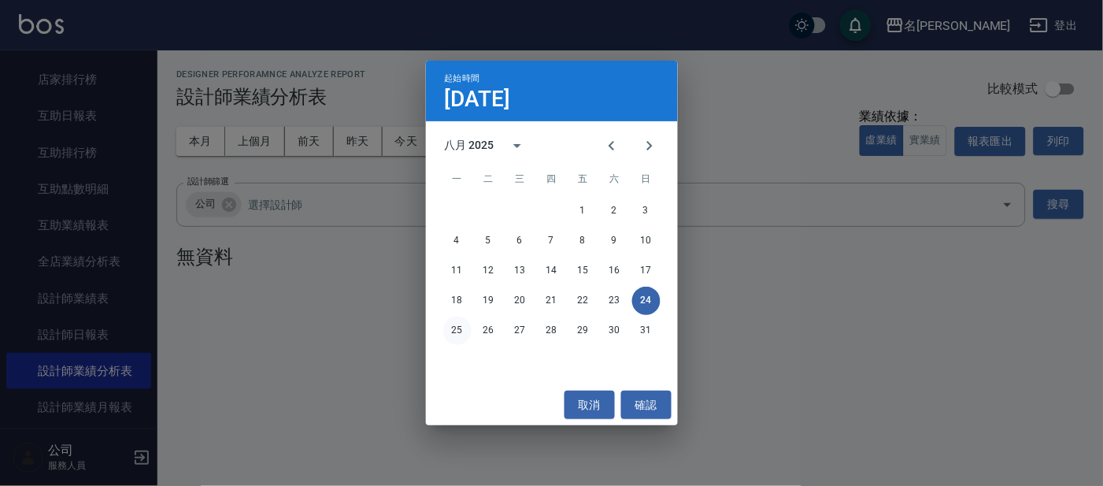
click at [449, 333] on button "25" at bounding box center [457, 330] width 28 height 28
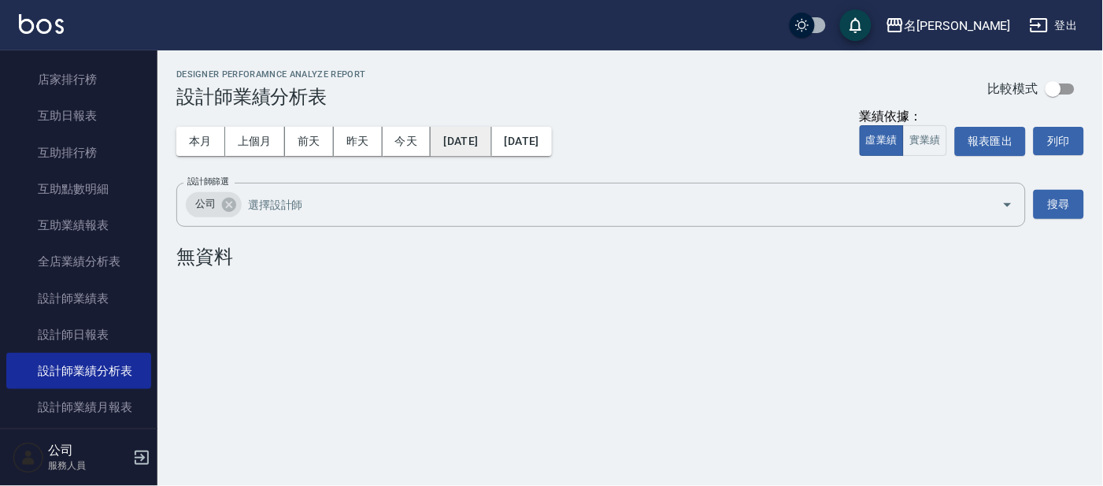
click at [449, 153] on button "[DATE]" at bounding box center [461, 141] width 61 height 29
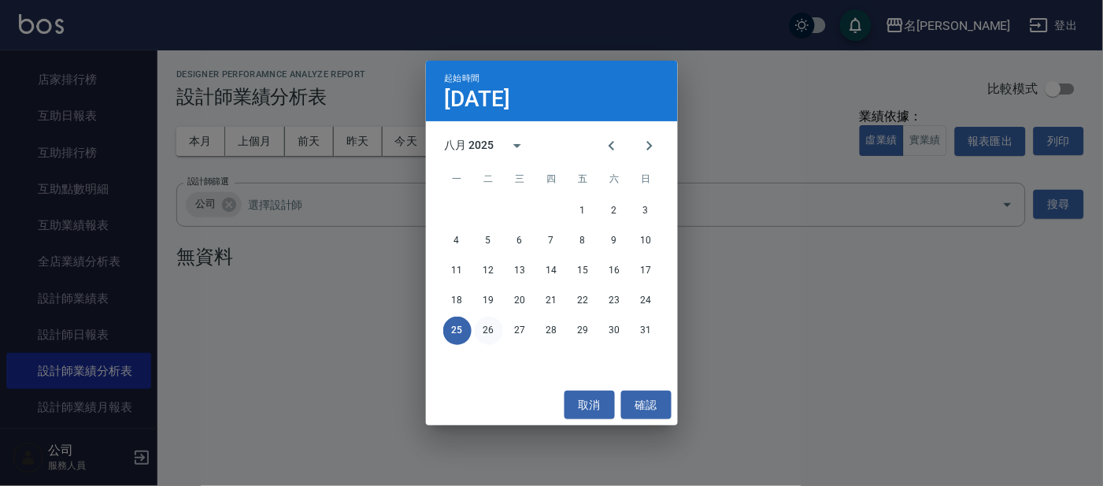
click at [483, 335] on button "26" at bounding box center [489, 330] width 28 height 28
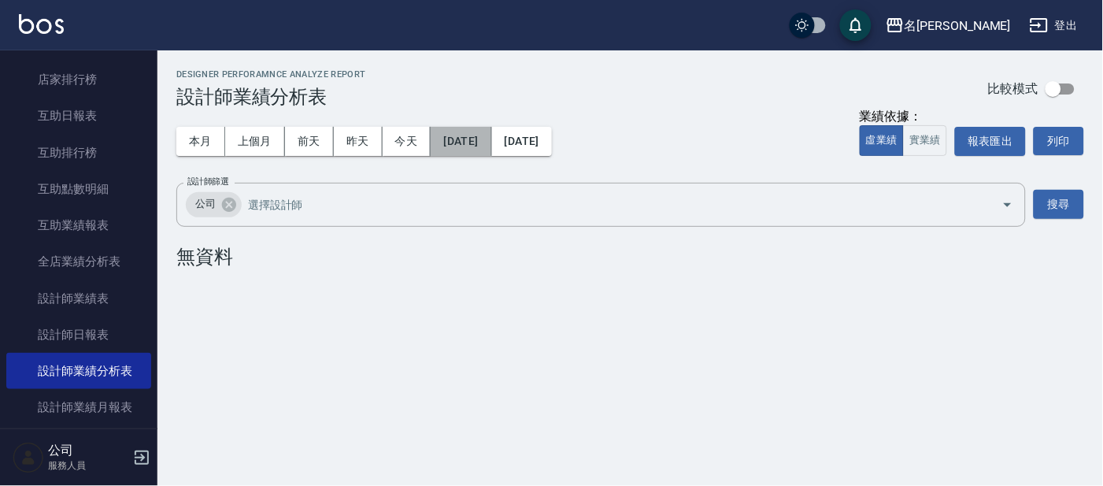
click at [481, 152] on button "[DATE]" at bounding box center [461, 141] width 61 height 29
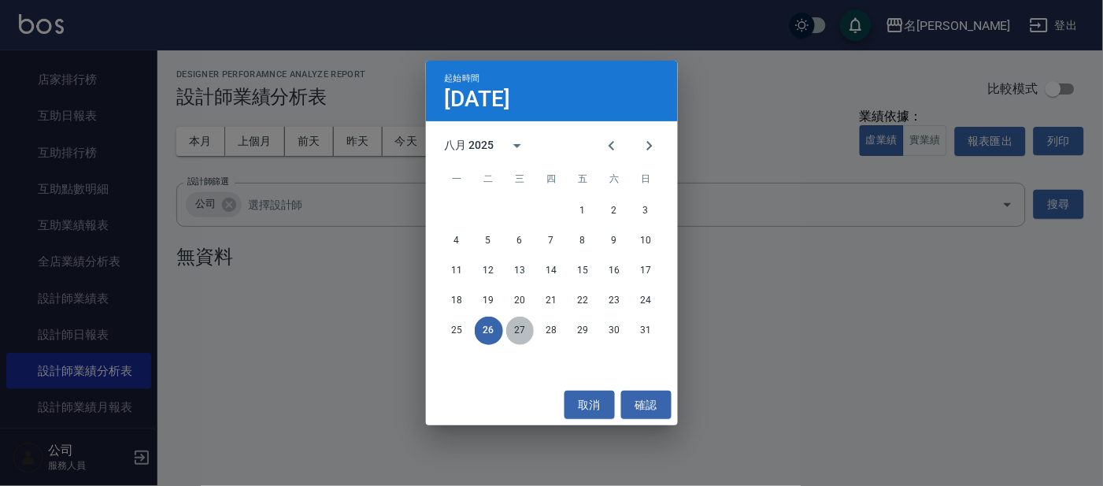
click at [520, 325] on button "27" at bounding box center [520, 330] width 28 height 28
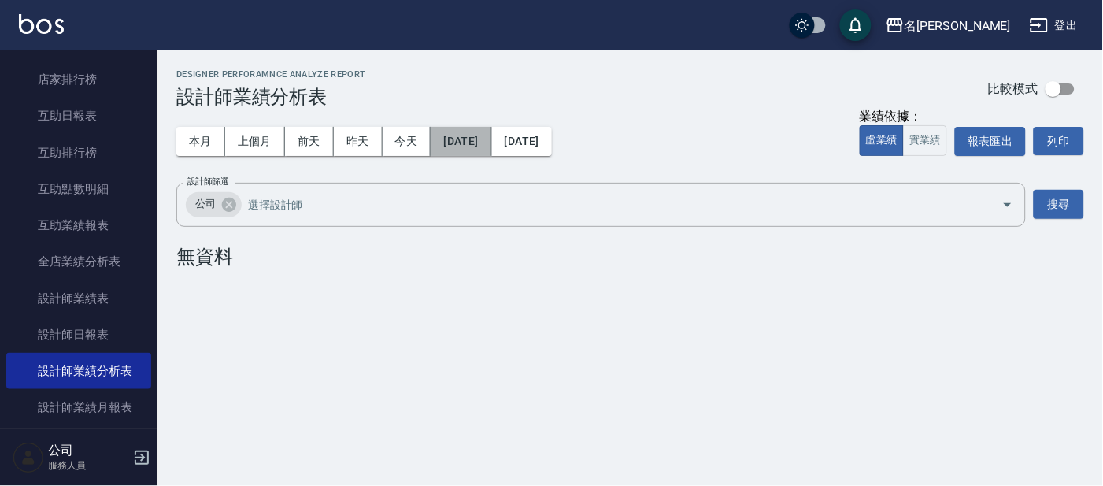
click at [489, 135] on button "[DATE]" at bounding box center [461, 141] width 61 height 29
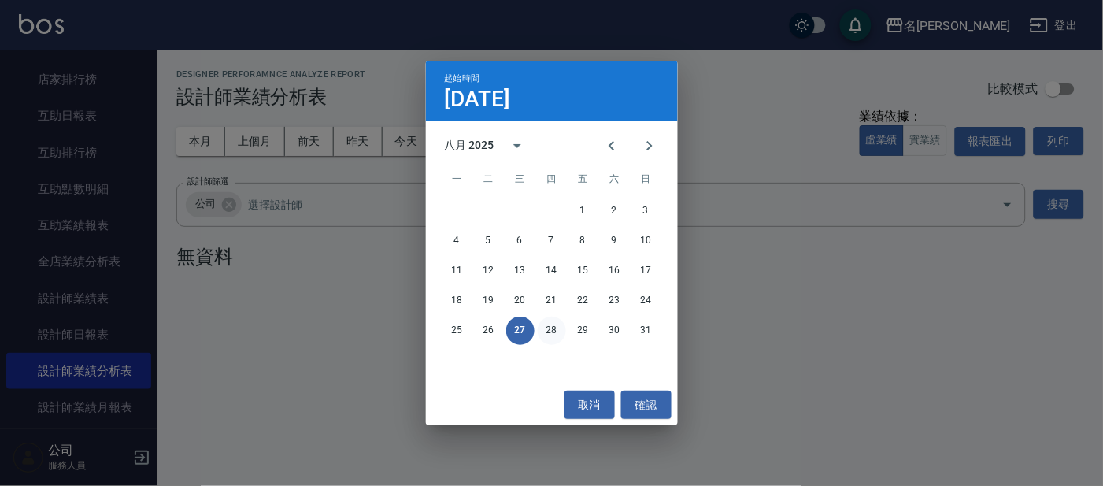
click at [542, 325] on button "28" at bounding box center [552, 330] width 28 height 28
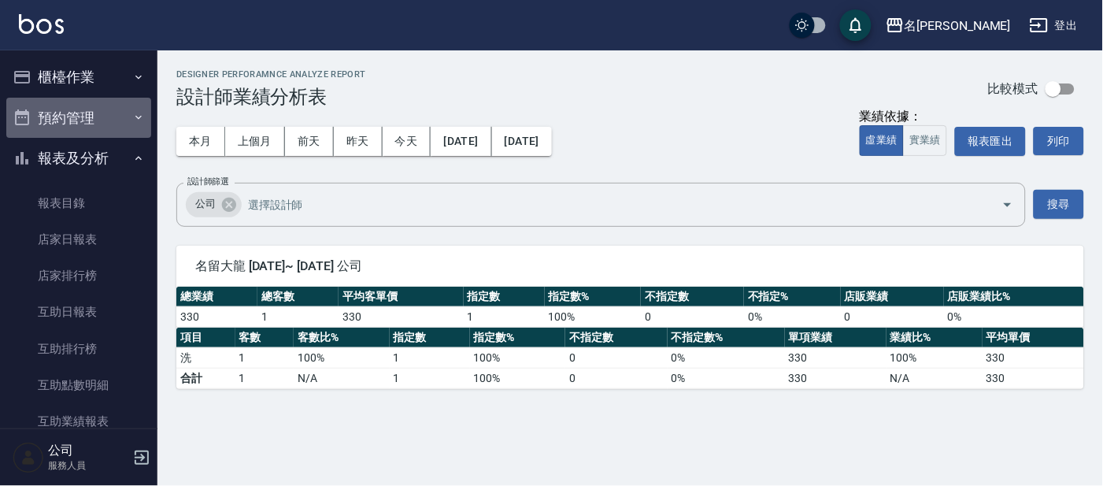
click at [95, 98] on button "預約管理" at bounding box center [78, 118] width 145 height 41
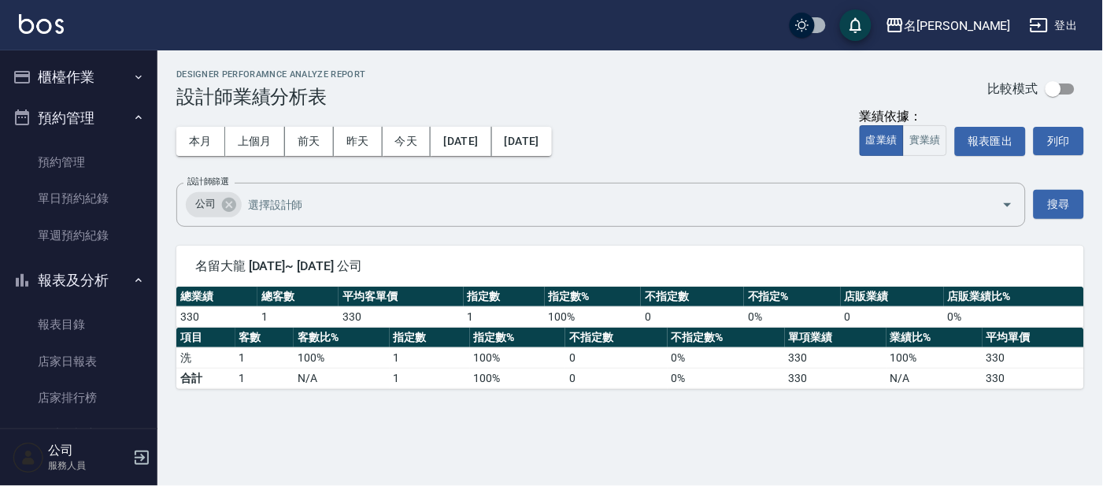
click at [87, 67] on button "櫃檯作業" at bounding box center [78, 77] width 145 height 41
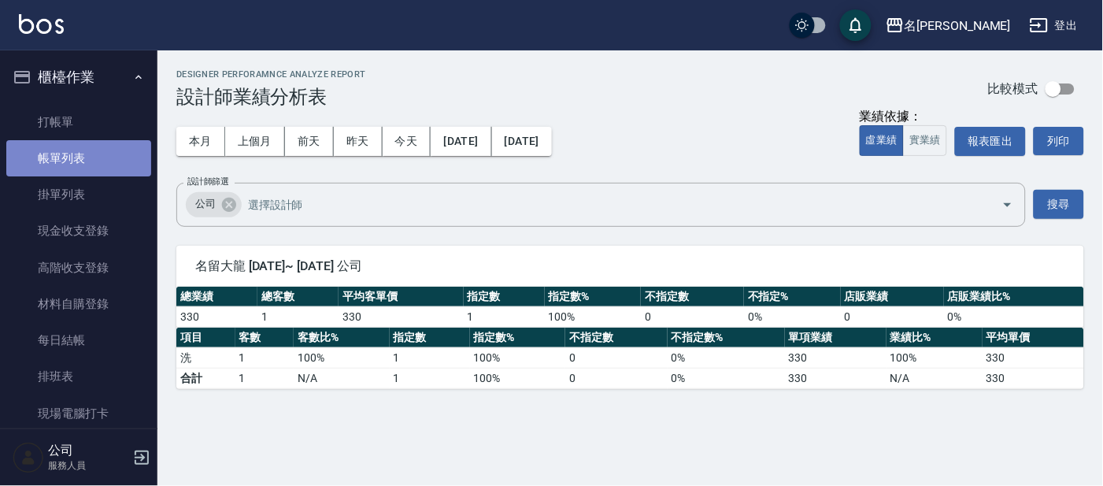
click at [98, 157] on link "帳單列表" at bounding box center [78, 158] width 145 height 36
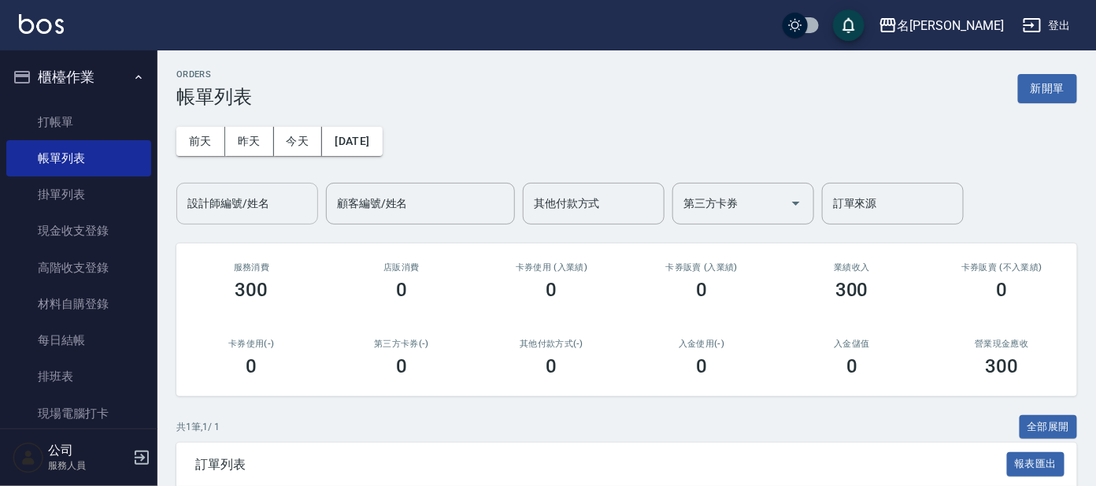
click at [231, 212] on input "設計師編號/姓名" at bounding box center [247, 204] width 128 height 28
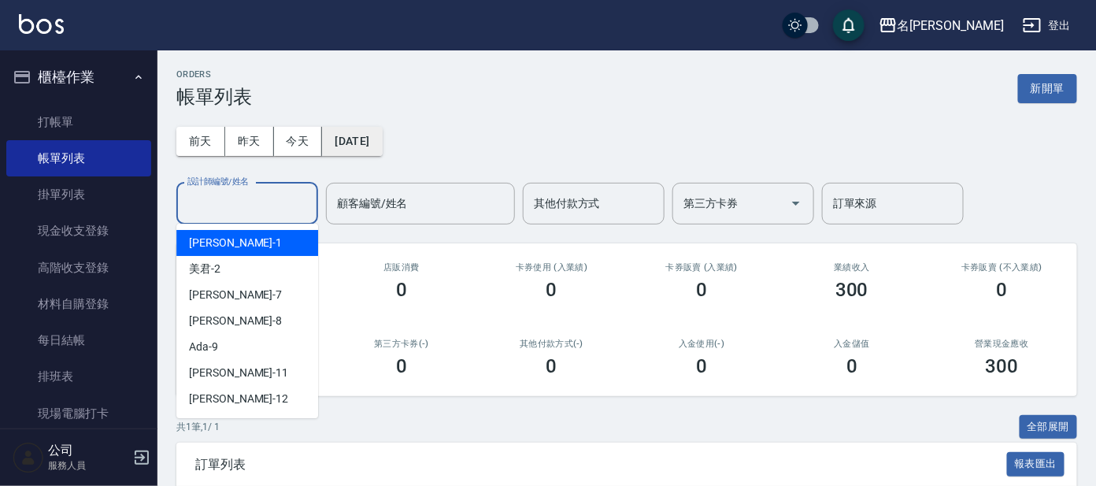
click at [371, 142] on button "[DATE]" at bounding box center [352, 141] width 60 height 29
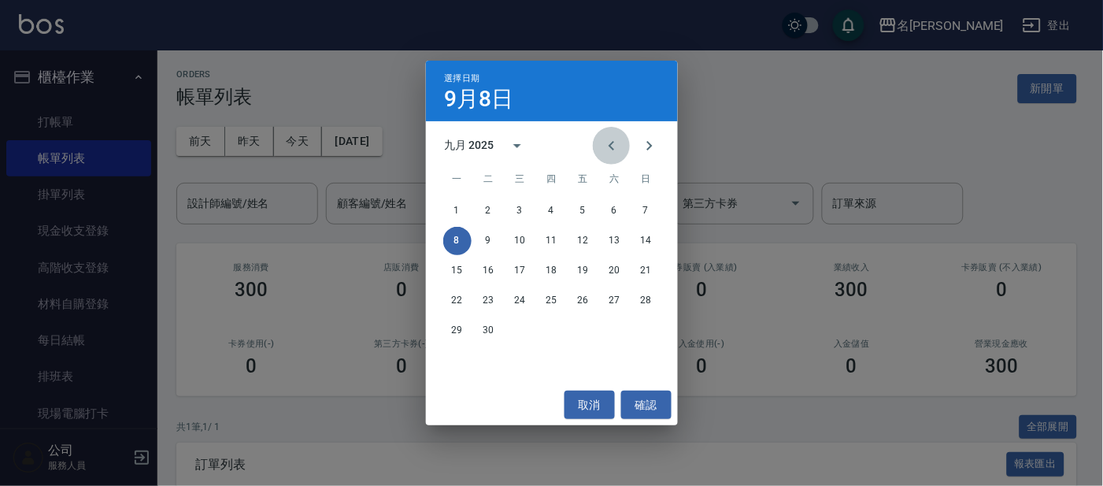
click at [615, 150] on icon "Previous month" at bounding box center [611, 145] width 19 height 19
click at [549, 328] on button "28" at bounding box center [552, 330] width 28 height 28
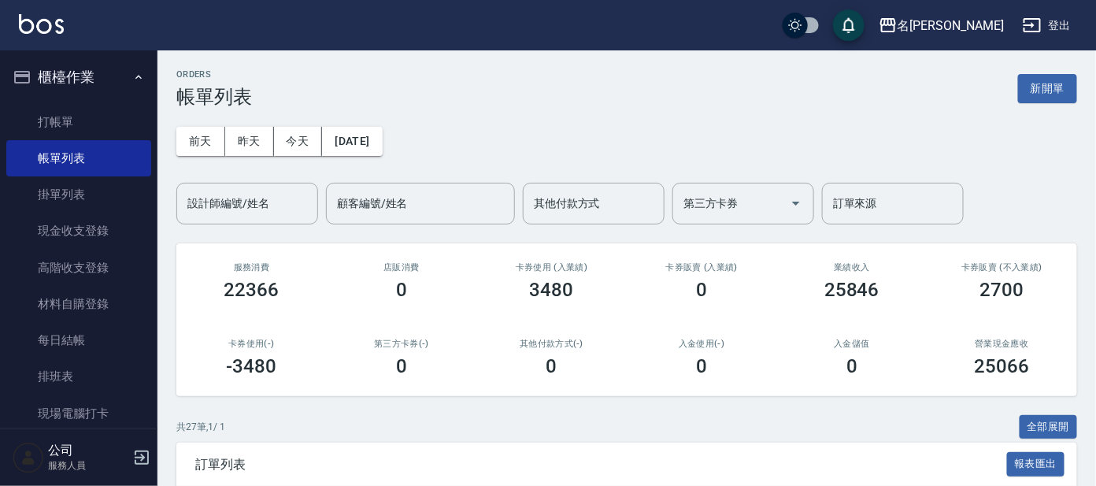
scroll to position [98, 0]
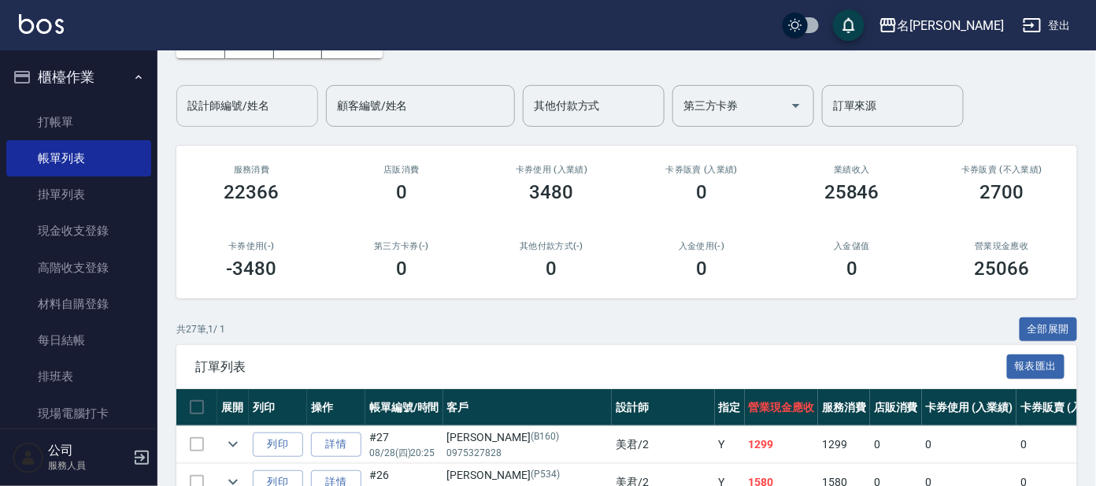
click at [237, 124] on div "設計師編號/姓名" at bounding box center [247, 106] width 142 height 42
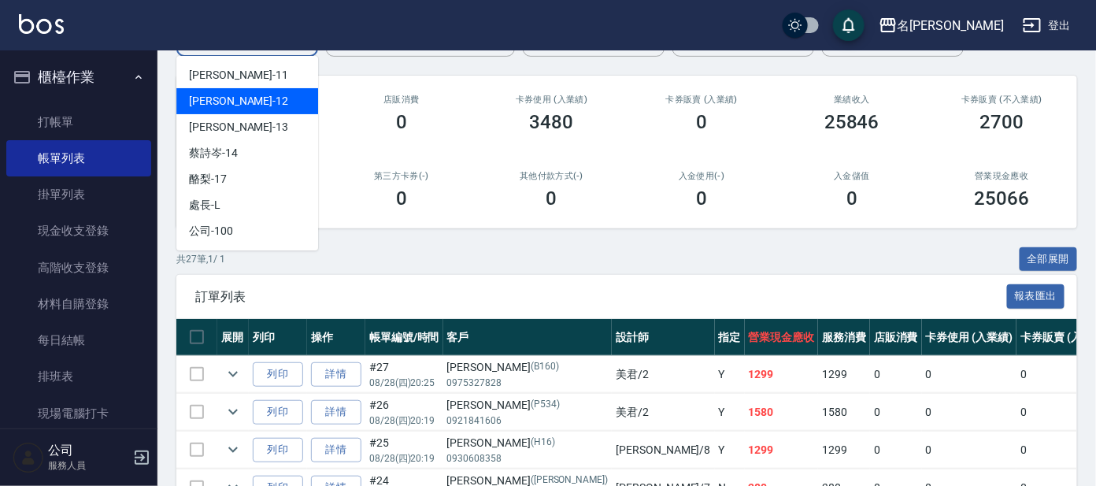
scroll to position [196, 0]
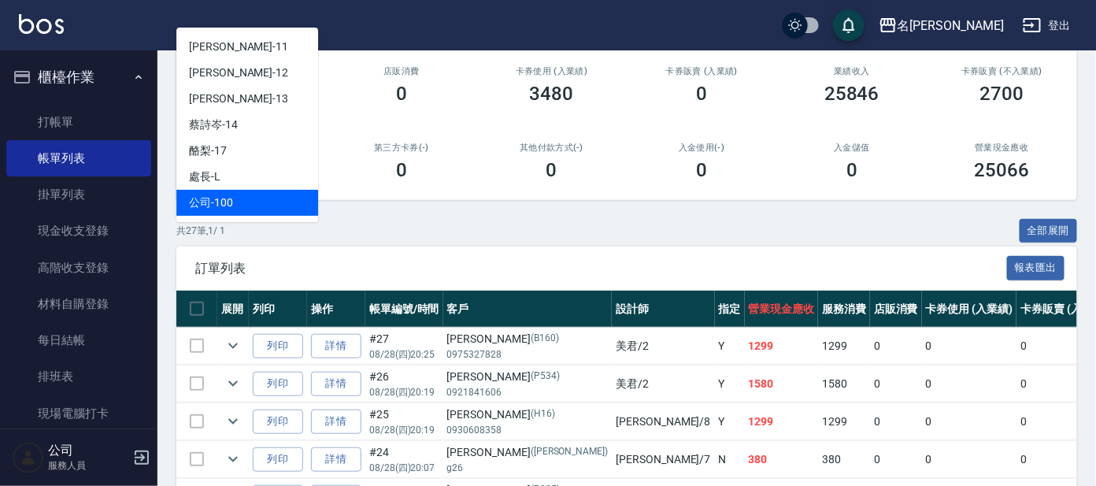
click at [258, 194] on div "公司 -100" at bounding box center [247, 203] width 142 height 26
type input "公司 -100"
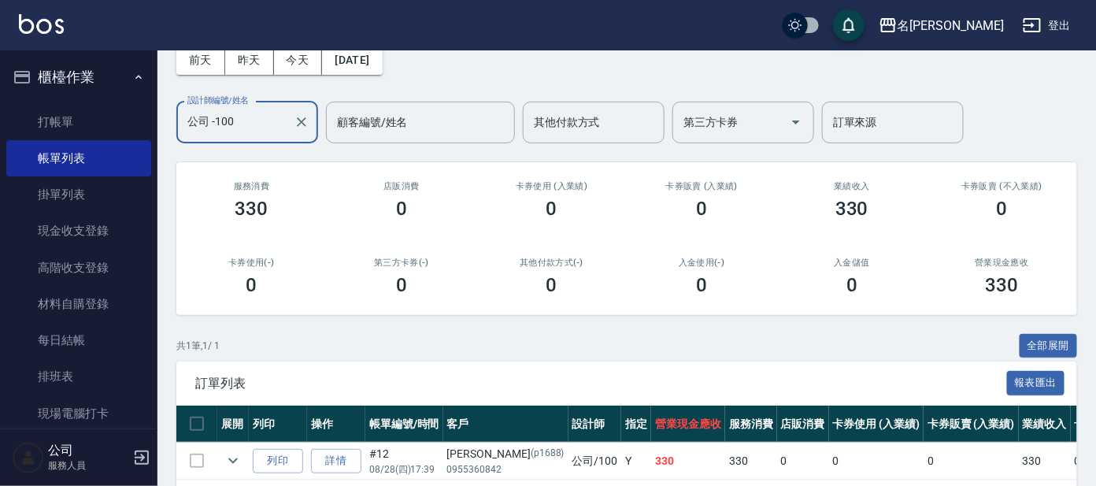
scroll to position [0, 0]
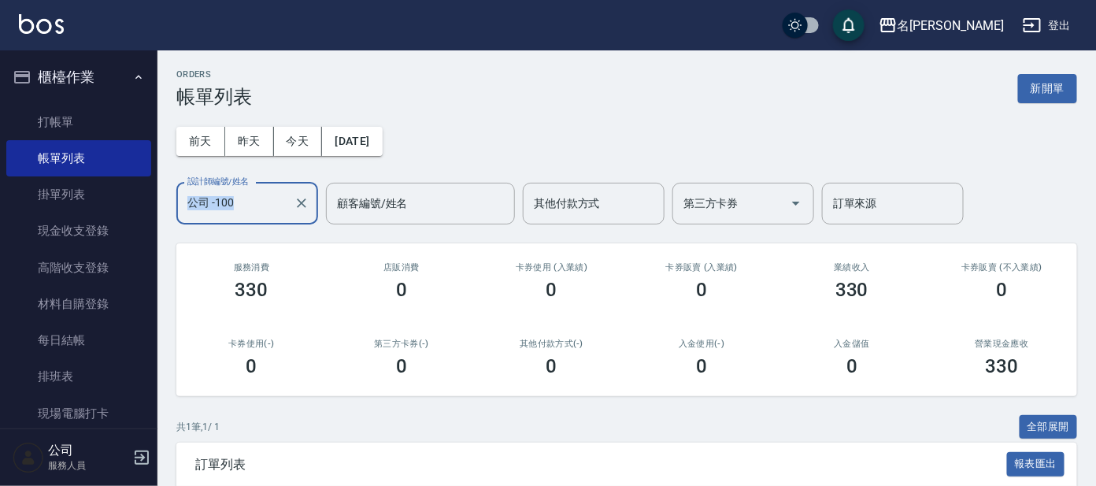
click at [254, 182] on div "[DATE] [DATE] [DATE] [DATE] 設計師編號/姓名 公司 -100 設計師編號/姓名 顧客編號/姓名 顧客編號/姓名 其他付款方式 其他…" at bounding box center [626, 166] width 901 height 117
drag, startPoint x: 254, startPoint y: 182, endPoint x: 301, endPoint y: 204, distance: 51.4
click at [303, 201] on icon "Clear" at bounding box center [302, 203] width 16 height 16
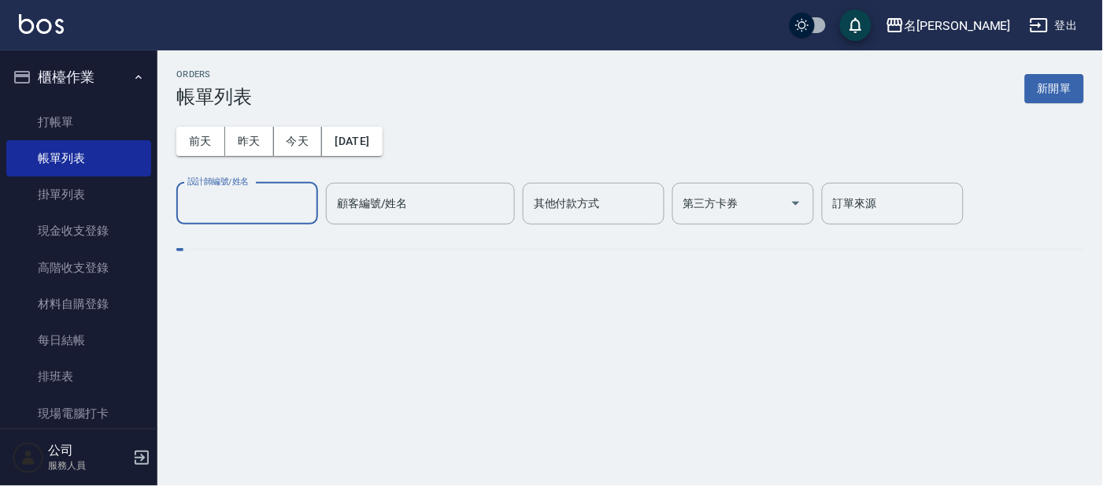
click at [255, 208] on input "設計師編號/姓名" at bounding box center [247, 204] width 128 height 28
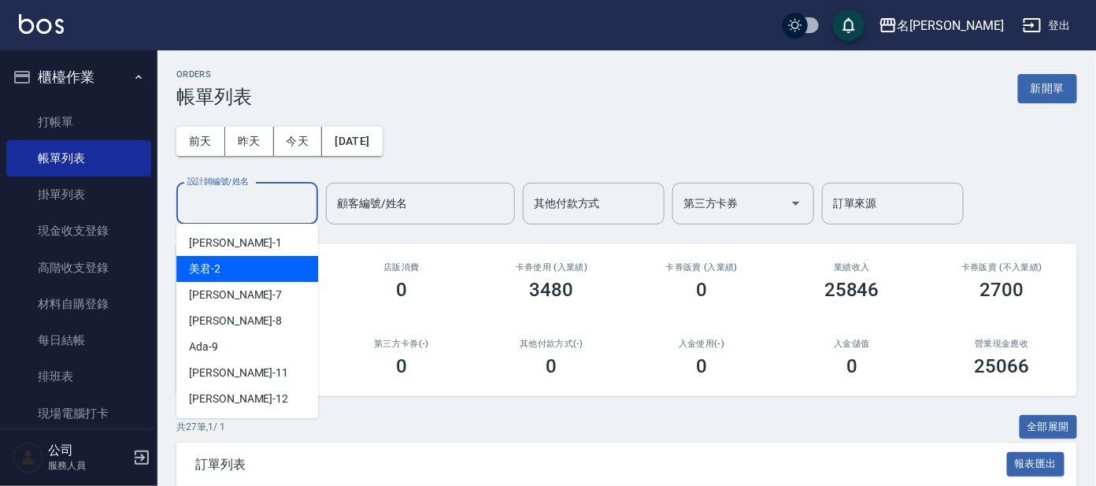
click at [243, 258] on div "美君 -2" at bounding box center [247, 269] width 142 height 26
click at [272, 202] on input "美君-2" at bounding box center [235, 204] width 104 height 28
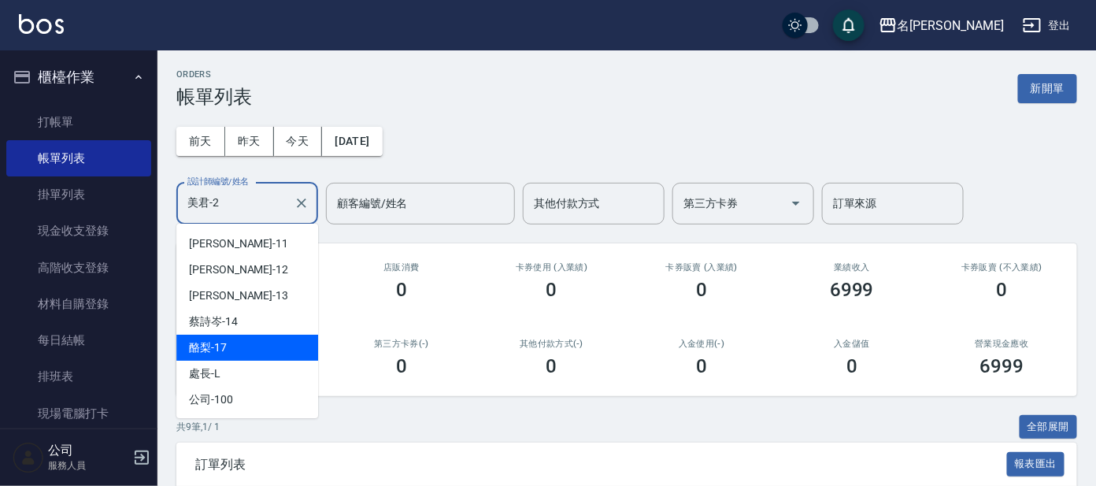
scroll to position [130, 0]
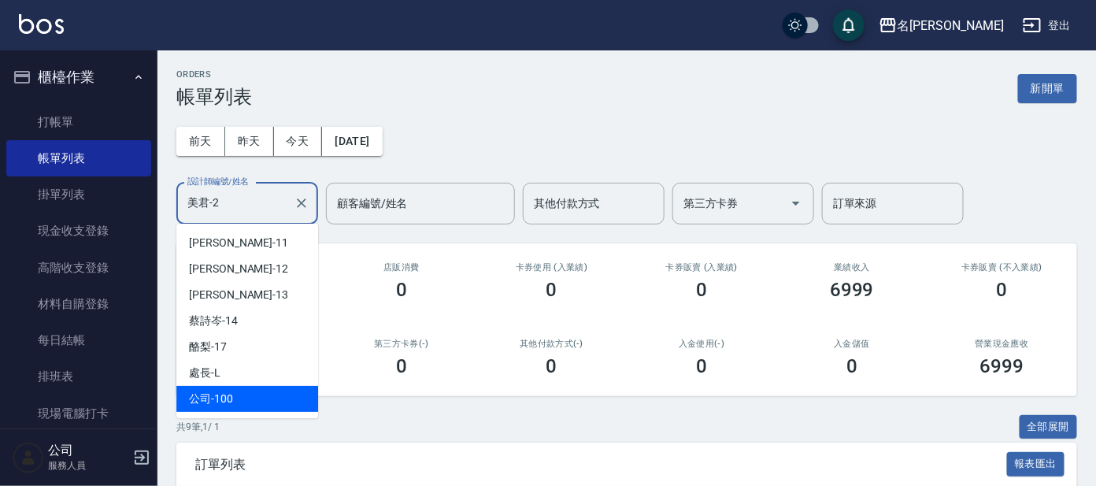
click at [231, 404] on div "公司 -100" at bounding box center [247, 399] width 142 height 26
type input "公司 -100"
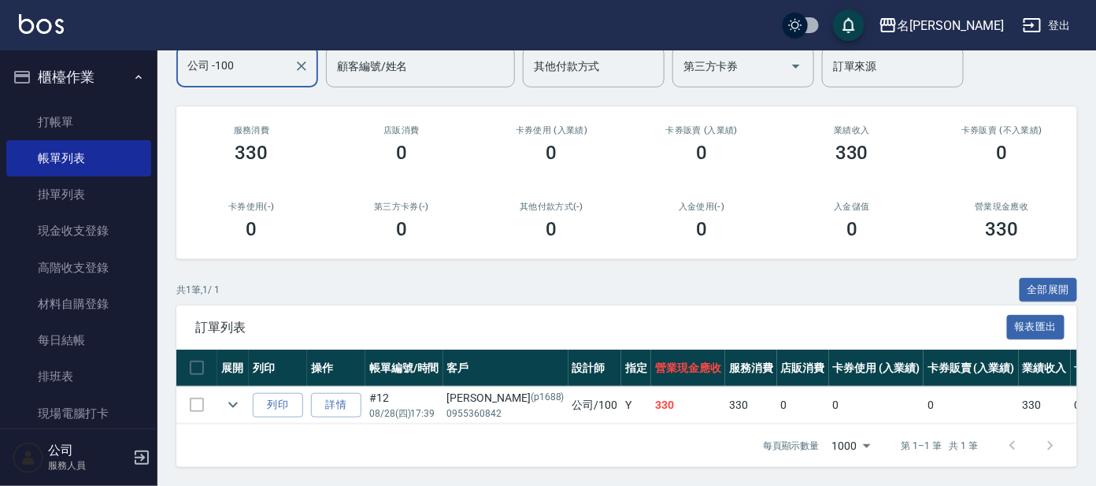
scroll to position [151, 0]
drag, startPoint x: 416, startPoint y: 398, endPoint x: 380, endPoint y: 397, distance: 36.2
click at [380, 406] on p "08/28 (四) 17:39" at bounding box center [404, 413] width 70 height 14
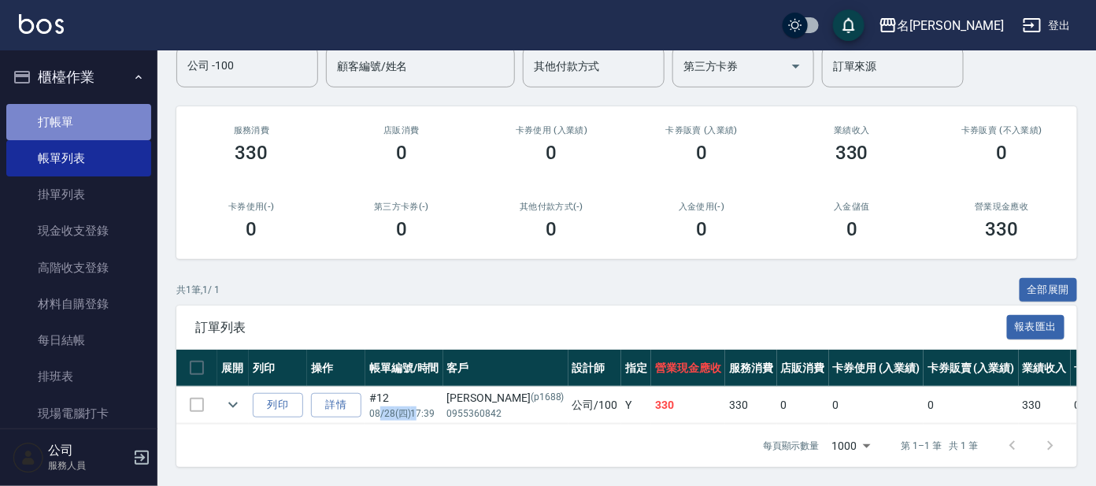
click at [98, 113] on link "打帳單" at bounding box center [78, 122] width 145 height 36
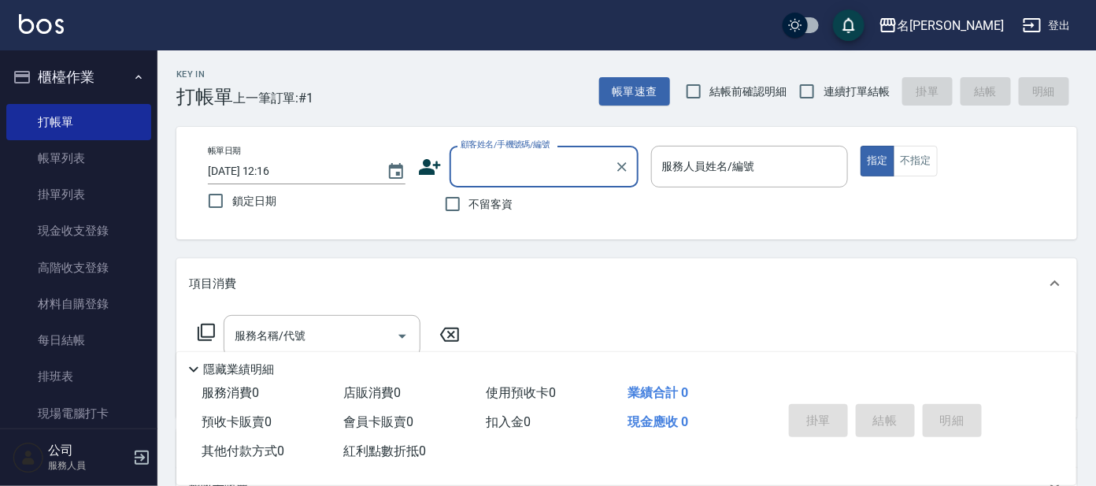
click at [840, 98] on span "連續打單結帳" at bounding box center [856, 91] width 66 height 17
click at [823, 98] on input "連續打單結帳" at bounding box center [806, 91] width 33 height 33
checkbox input "true"
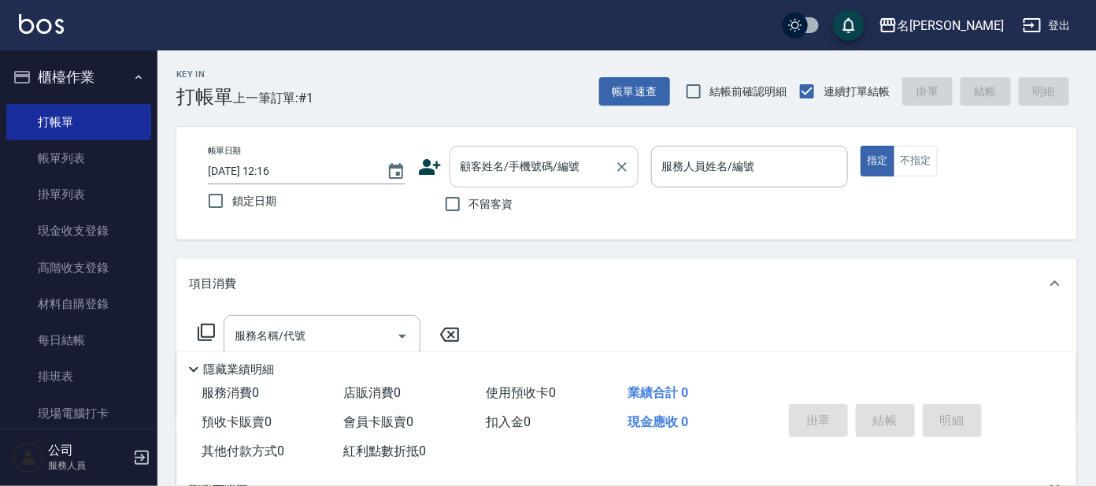
click at [501, 166] on input "顧客姓名/手機號碼/編號" at bounding box center [532, 167] width 151 height 28
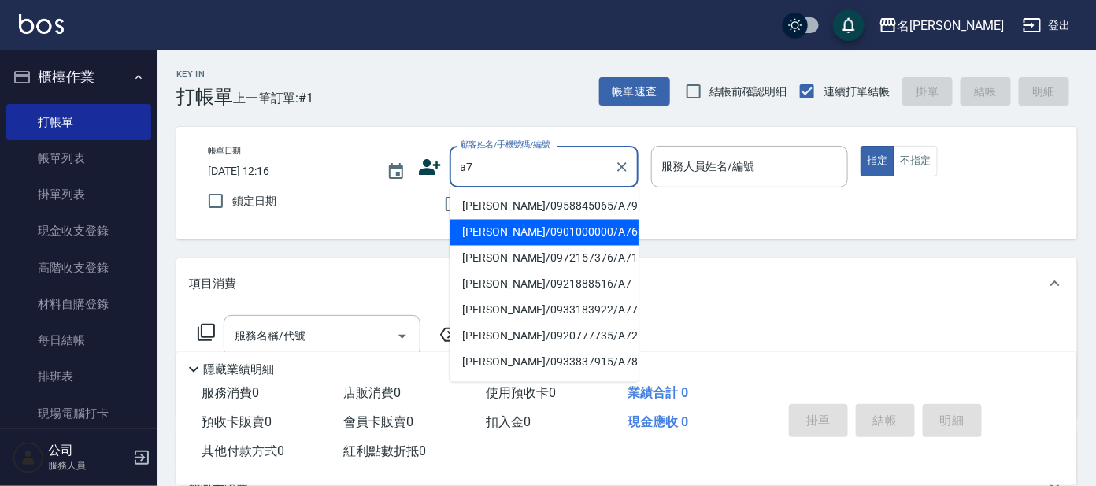
type input "a7"
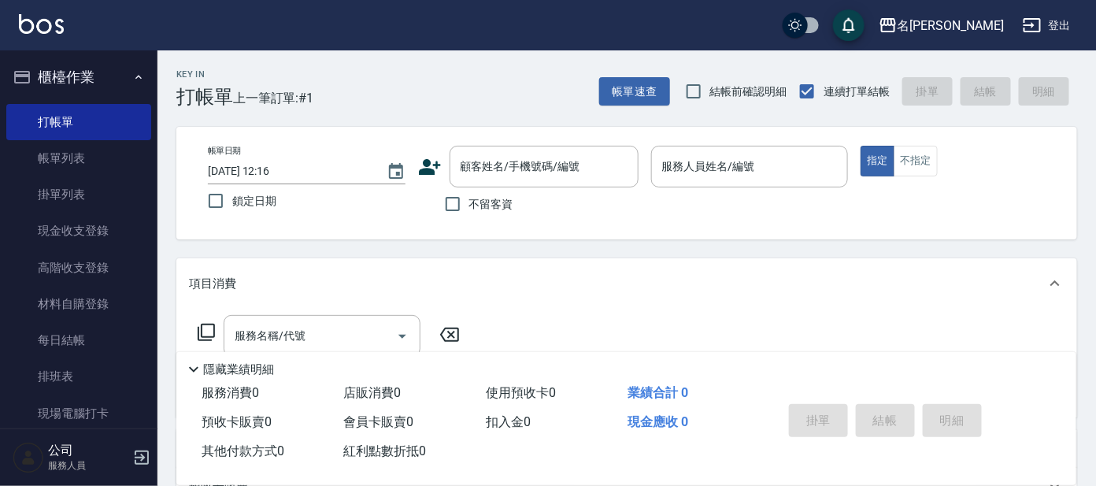
click at [484, 93] on div "Key In 打帳單 上一筆訂單:#1 帳單速查 結帳前確認明細 連續打單結帳 掛單 結帳 明細" at bounding box center [616, 78] width 919 height 57
drag, startPoint x: 901, startPoint y: 167, endPoint x: 514, endPoint y: 198, distance: 388.5
click at [902, 167] on button "不指定" at bounding box center [915, 161] width 44 height 31
click at [483, 159] on div "顧客姓名/手機號碼/編號 顧客姓名/手機號碼/編號" at bounding box center [543, 167] width 189 height 42
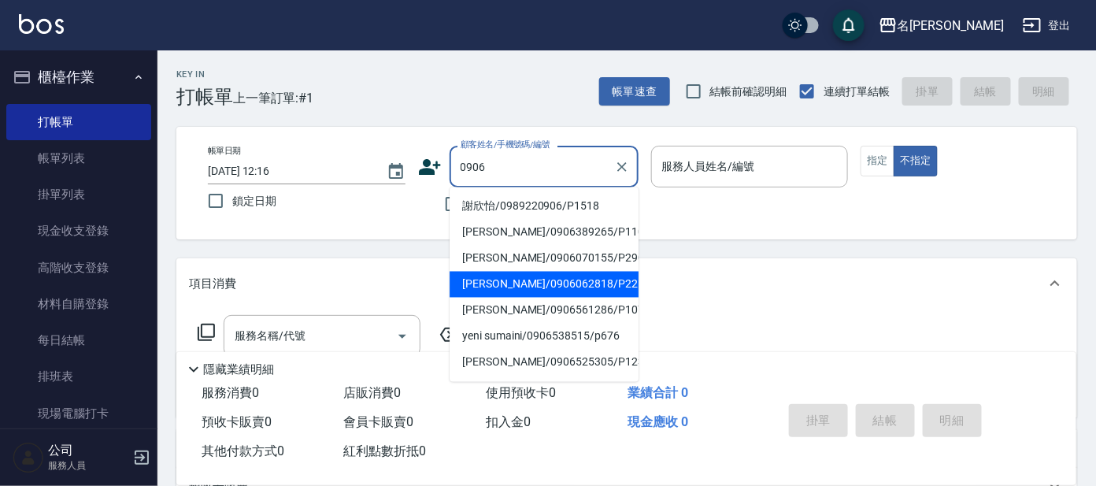
click at [475, 287] on li "[PERSON_NAME]/0906062818/P2213" at bounding box center [543, 285] width 189 height 26
type input "[PERSON_NAME]/0906062818/P2213"
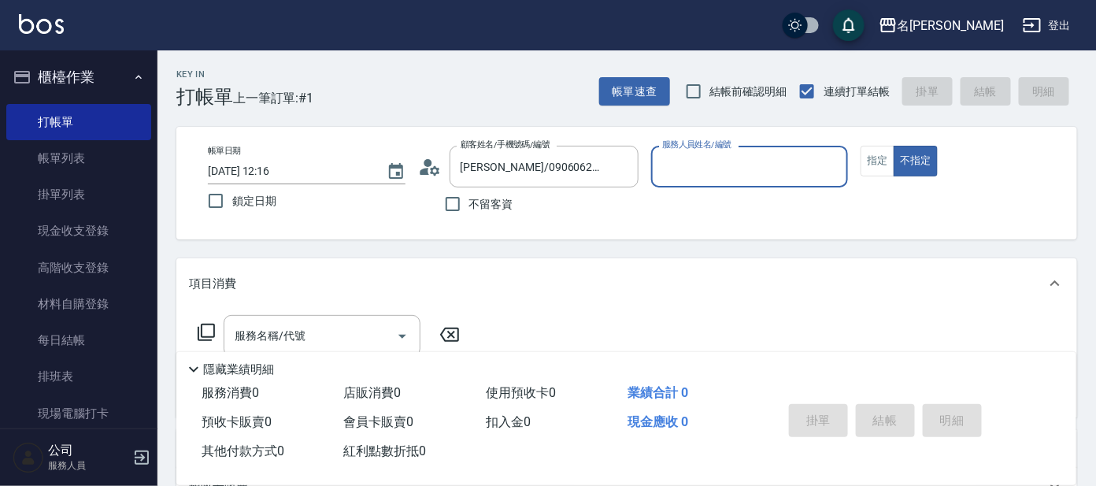
type input "ㄇ"
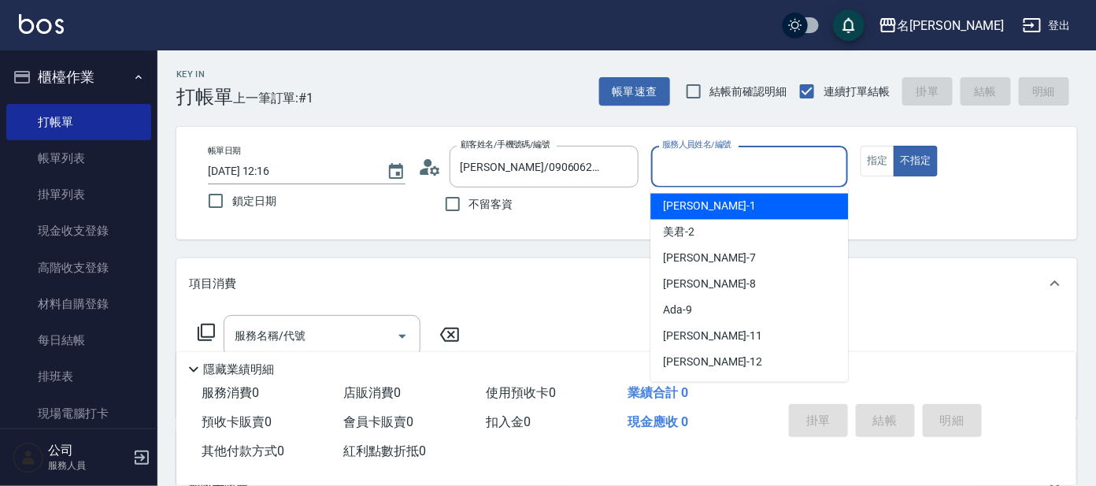
type input "a"
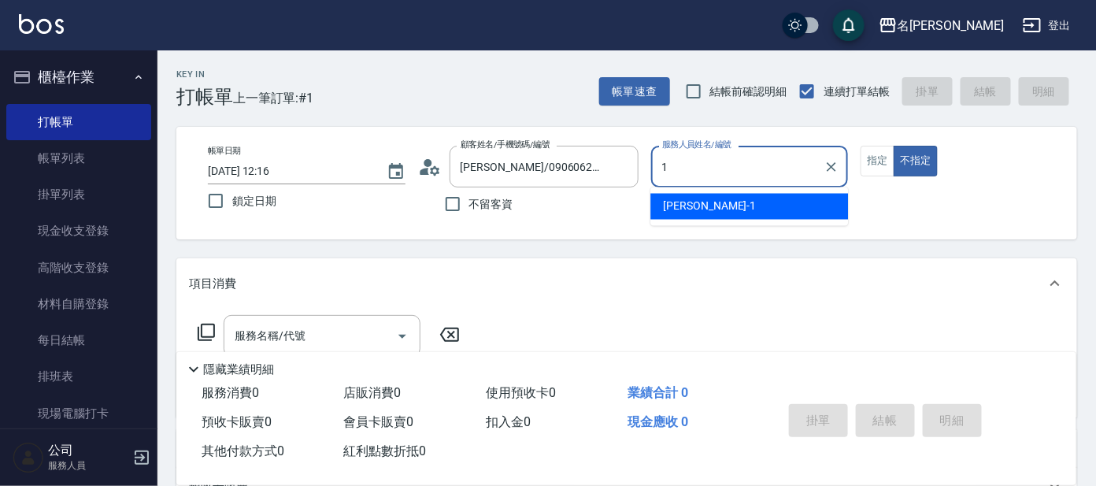
type input "[PERSON_NAME]-1"
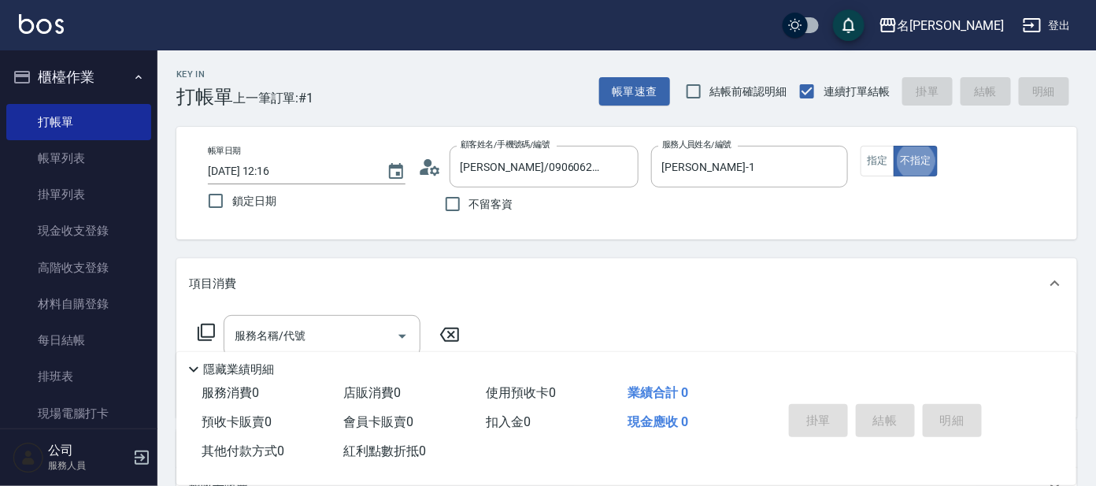
type button "false"
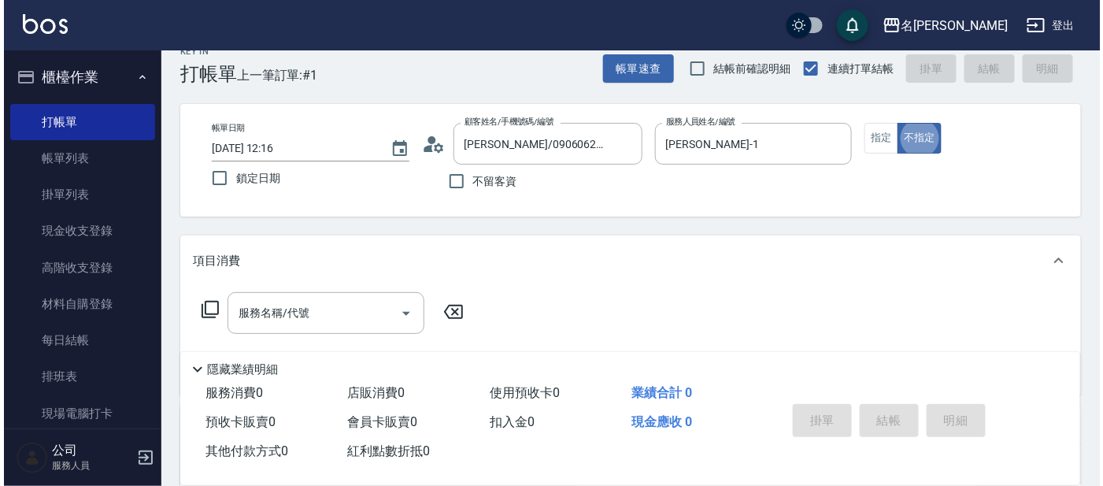
scroll to position [98, 0]
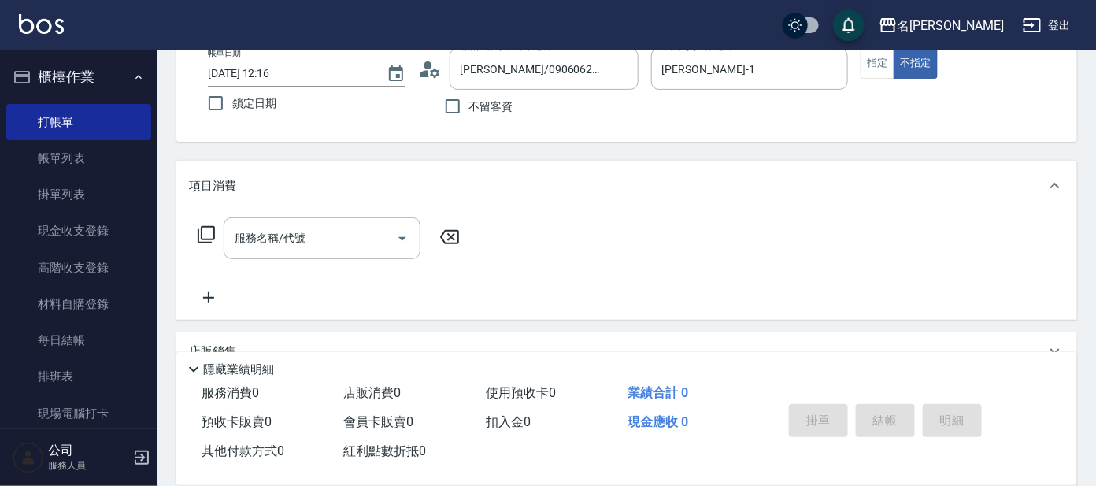
click at [205, 236] on icon at bounding box center [206, 234] width 19 height 19
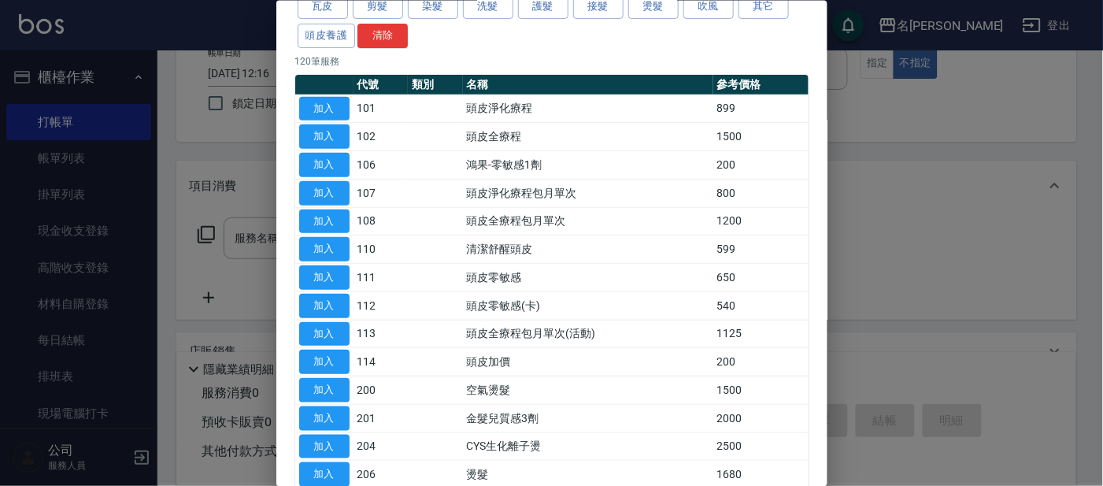
scroll to position [0, 0]
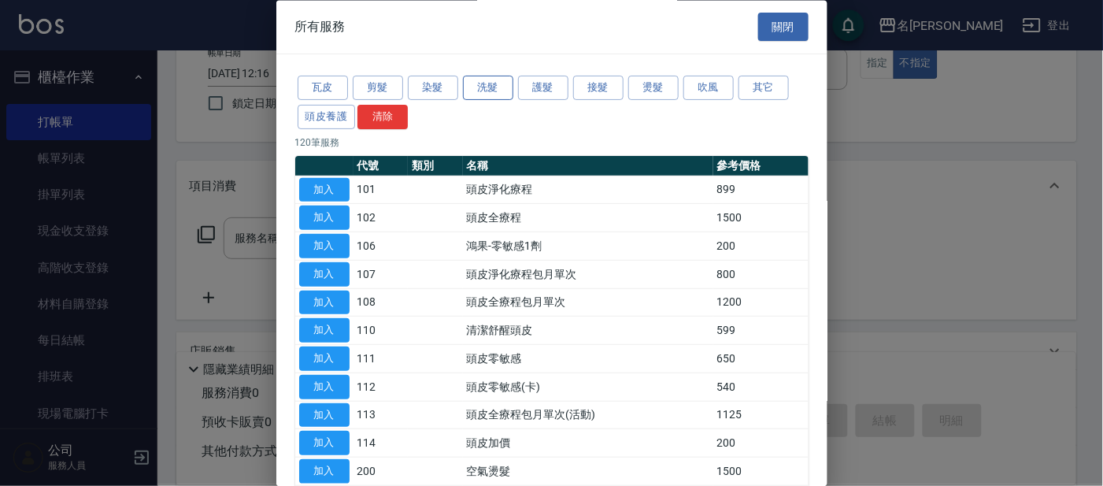
click at [473, 88] on button "洗髮" at bounding box center [488, 88] width 50 height 24
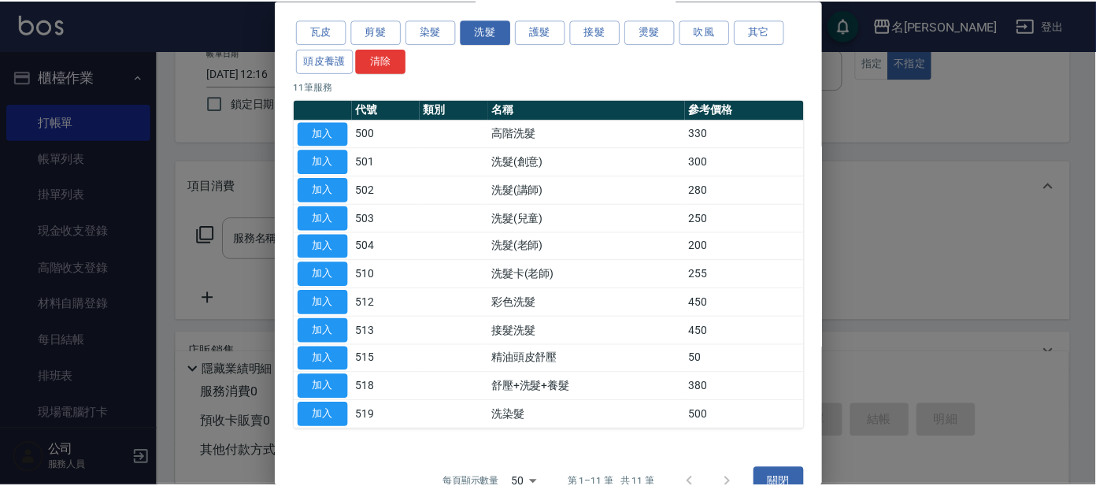
scroll to position [86, 0]
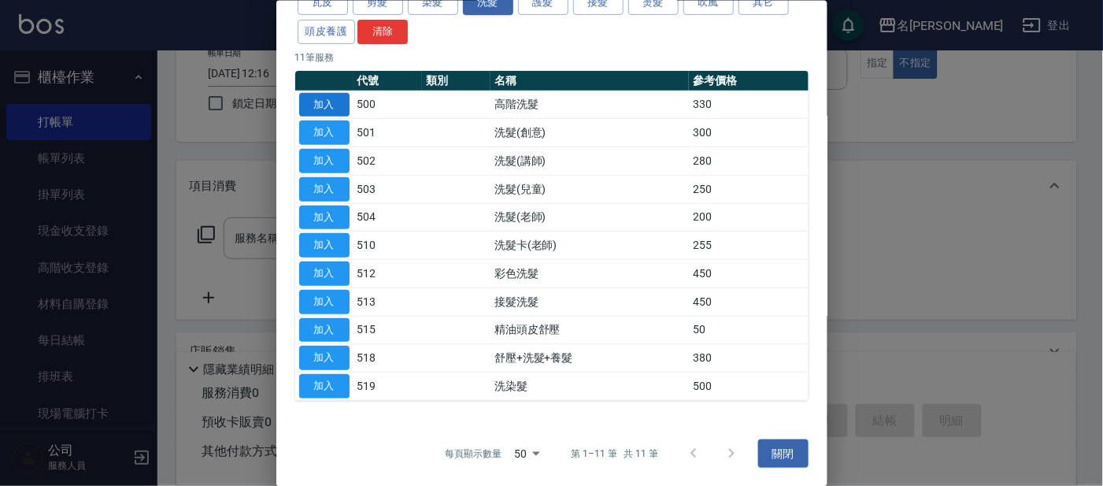
click at [322, 100] on button "加入" at bounding box center [324, 104] width 50 height 24
type input "高階洗髮(500)"
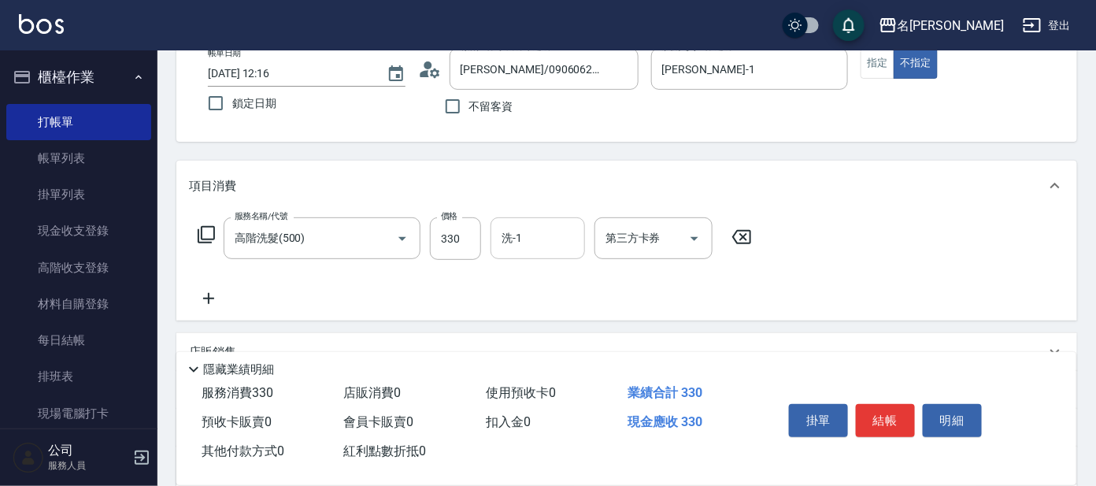
click at [568, 253] on div "洗-1" at bounding box center [537, 238] width 94 height 42
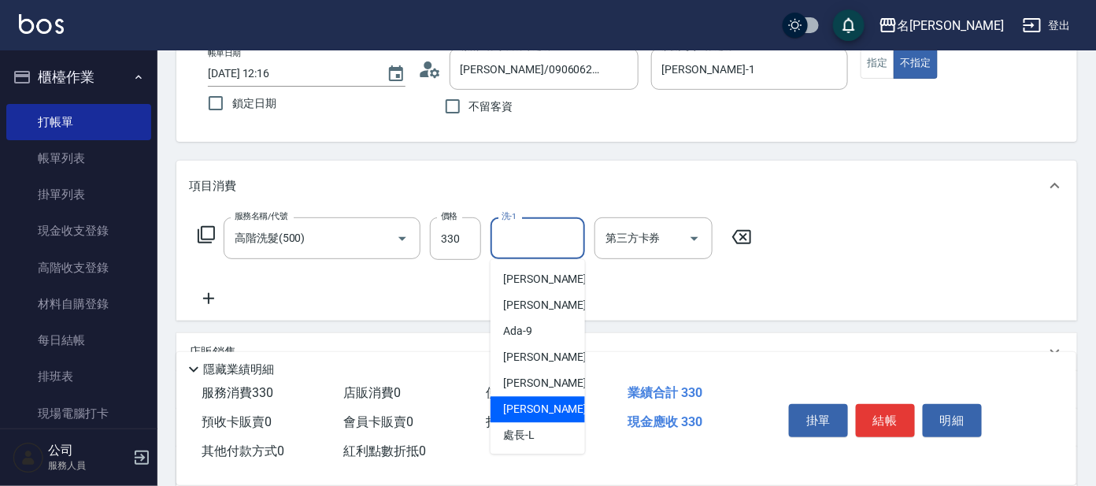
scroll to position [98, 0]
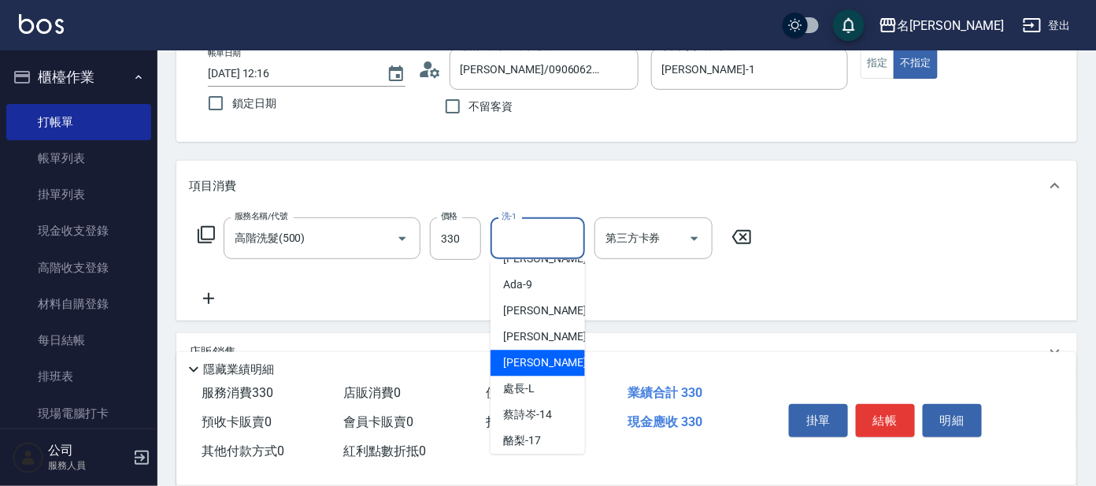
click at [527, 364] on span "[PERSON_NAME] -13" at bounding box center [552, 363] width 99 height 17
type input "[PERSON_NAME]-13"
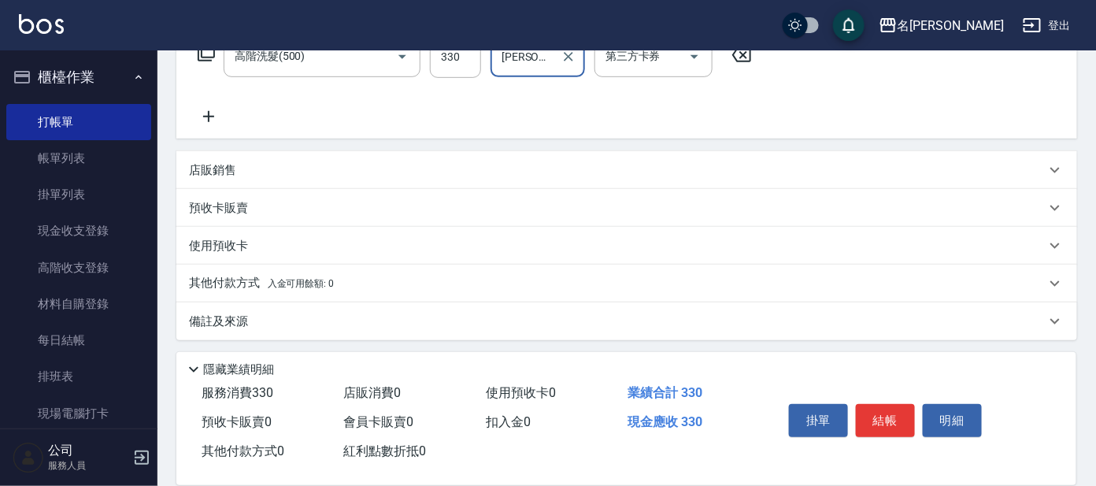
scroll to position [281, 0]
click at [889, 410] on button "結帳" at bounding box center [885, 420] width 59 height 33
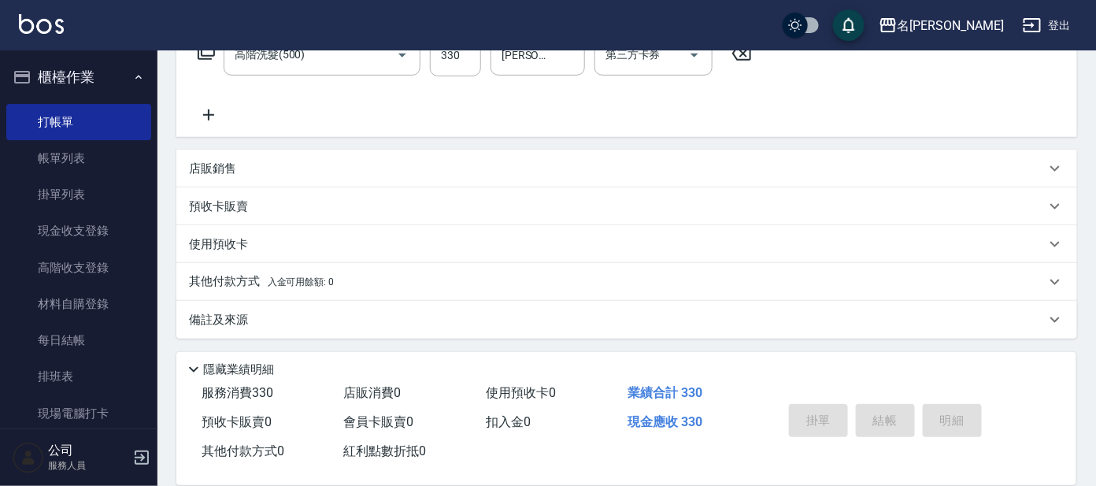
type input "[DATE] 12:29"
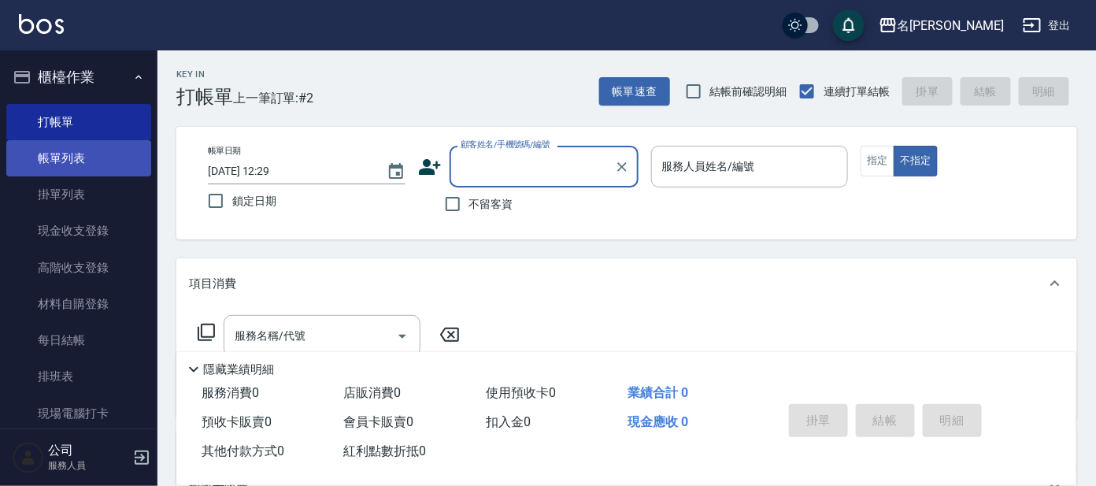
click at [87, 142] on link "帳單列表" at bounding box center [78, 158] width 145 height 36
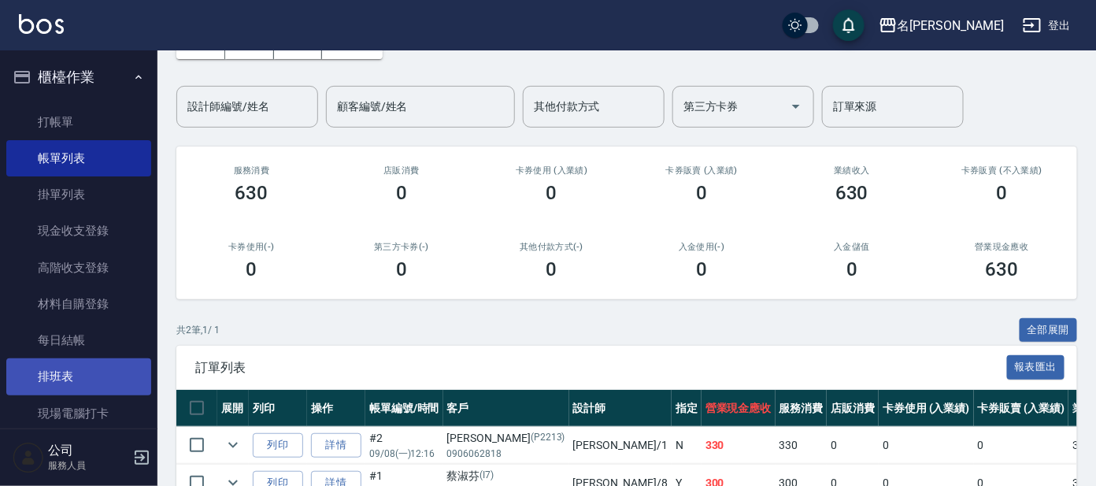
scroll to position [188, 0]
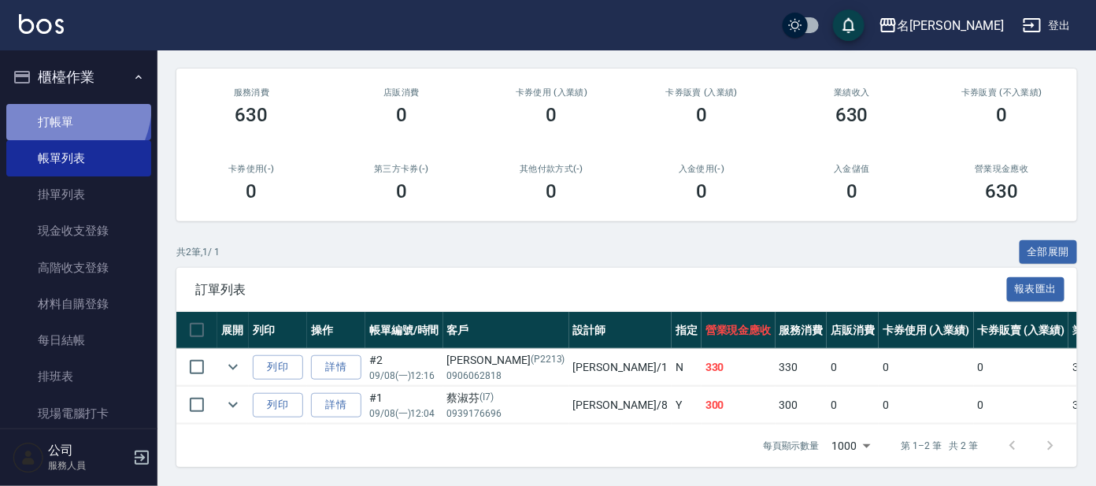
click at [51, 104] on link "打帳單" at bounding box center [78, 122] width 145 height 36
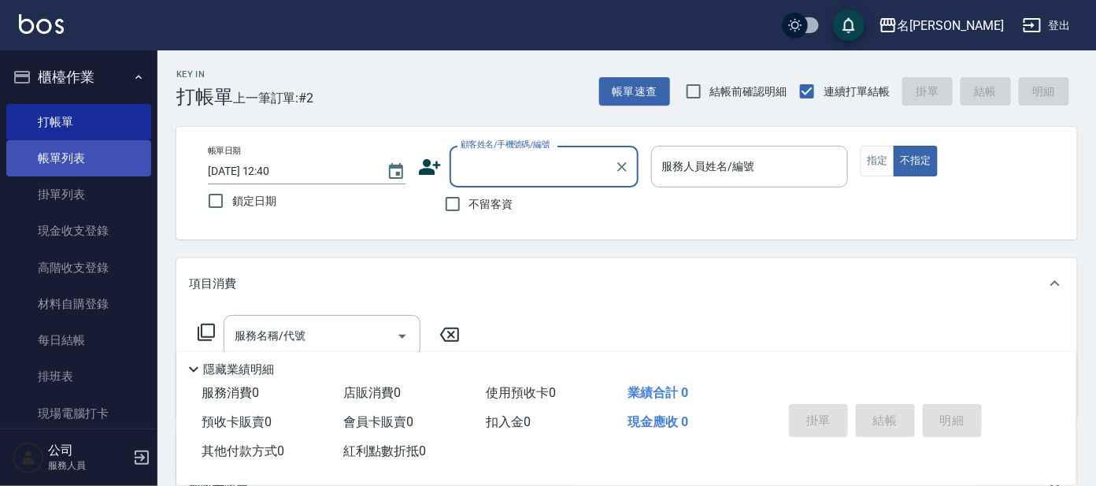
click at [76, 165] on link "帳單列表" at bounding box center [78, 158] width 145 height 36
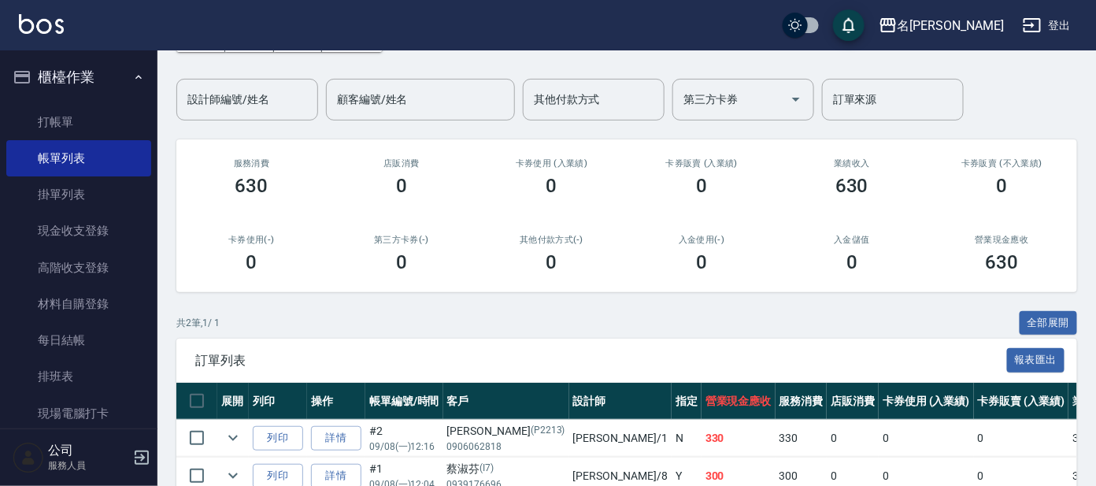
scroll to position [188, 0]
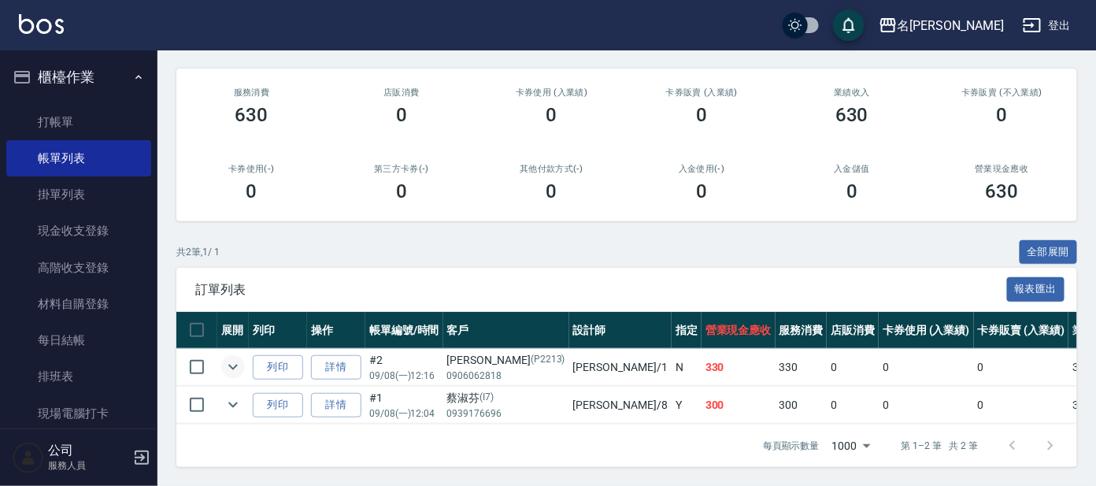
click at [239, 357] on icon "expand row" at bounding box center [233, 366] width 19 height 19
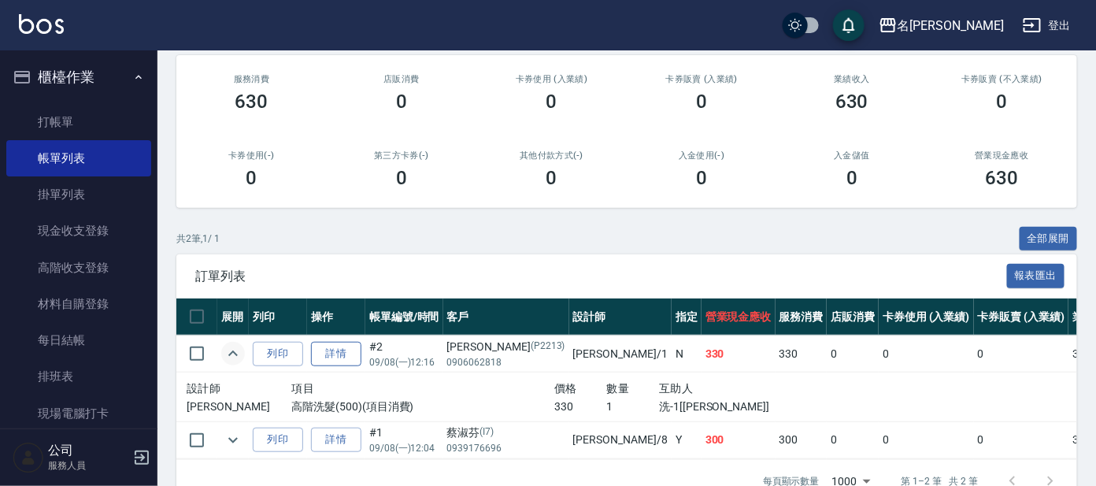
click at [343, 356] on link "詳情" at bounding box center [336, 354] width 50 height 24
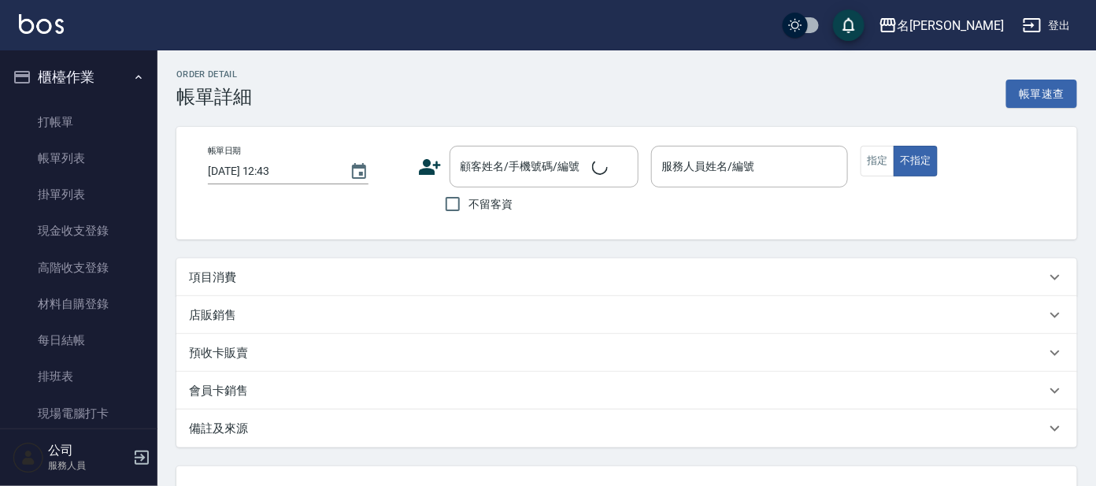
type input "[DATE] 12:16"
type input "[PERSON_NAME]-1"
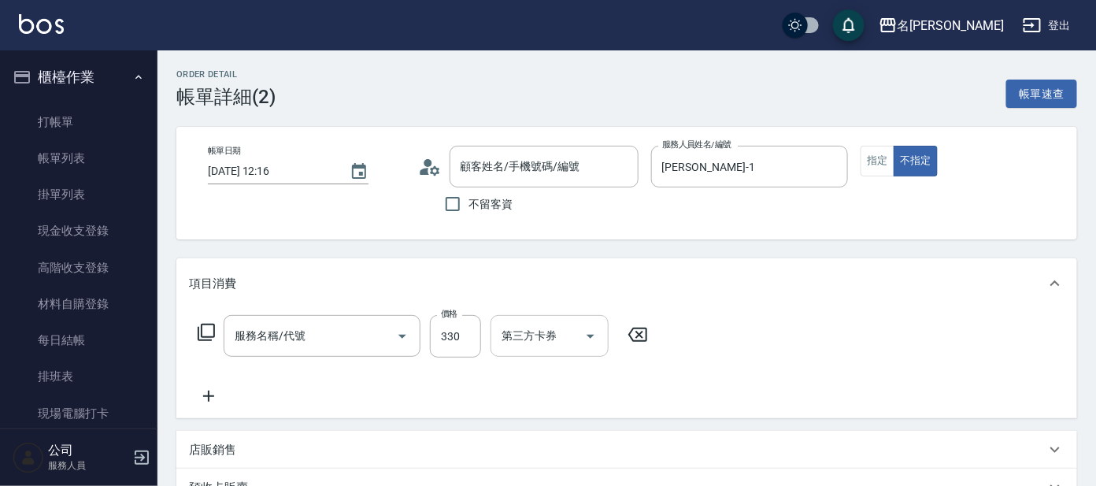
type input "高階洗髮(500)"
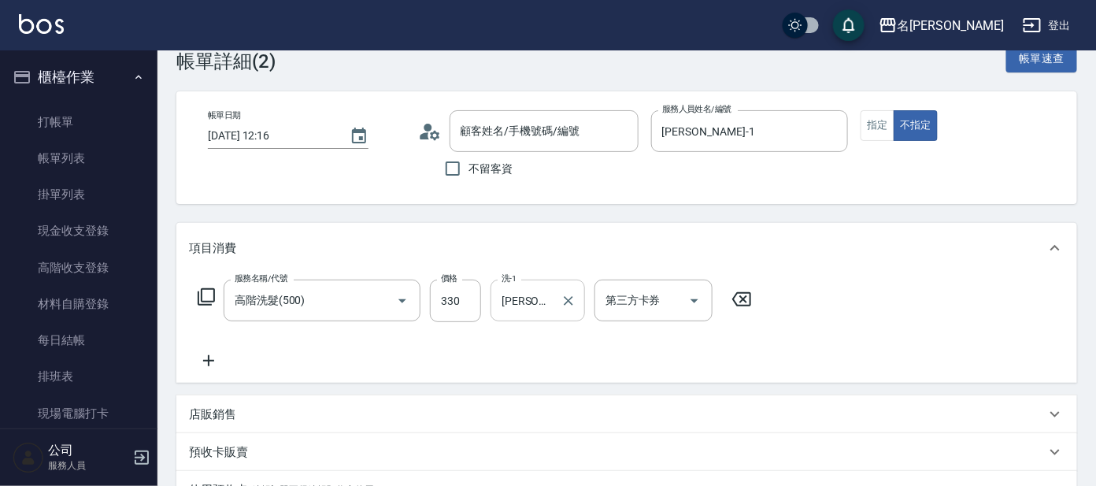
type input "[PERSON_NAME]/0906062818/P2213"
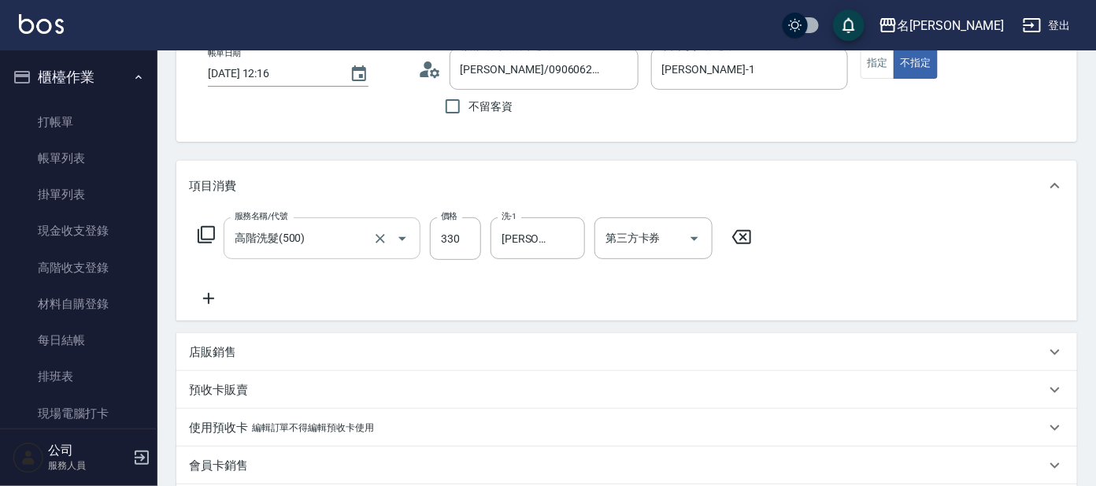
click at [353, 245] on input "高階洗髮(500)" at bounding box center [300, 238] width 139 height 28
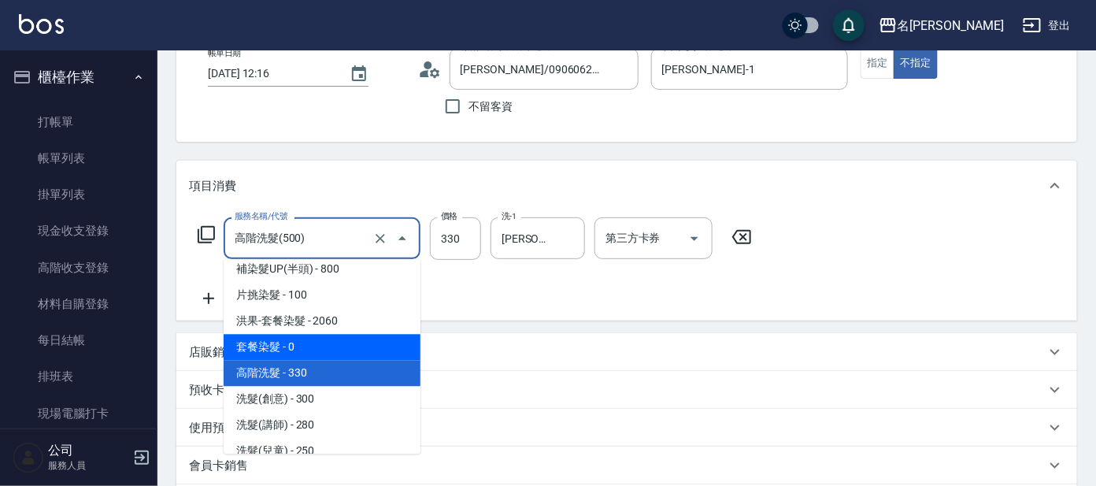
scroll to position [1026, 0]
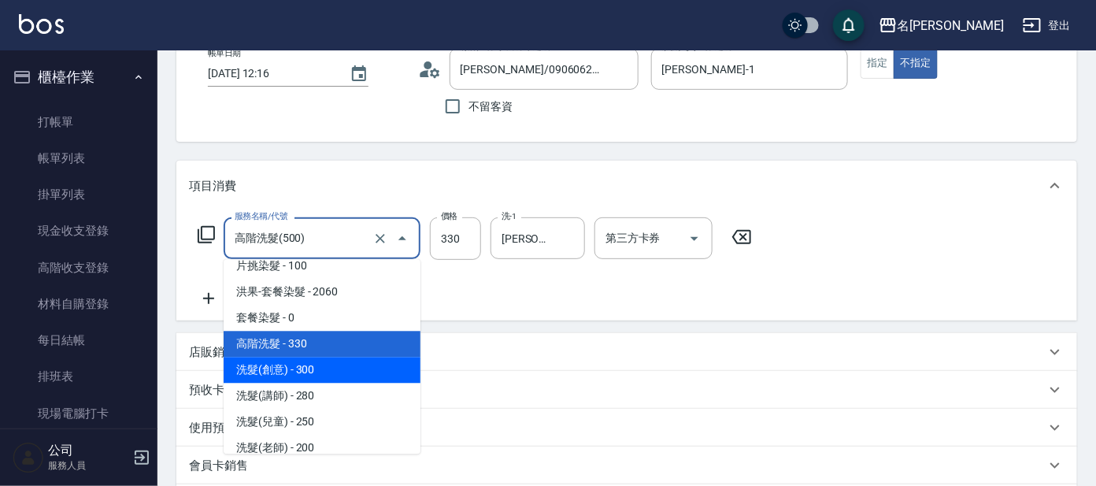
click at [370, 361] on span "洗髮(創意) - 300" at bounding box center [322, 370] width 197 height 26
type input "洗髮(創意)(501)"
type input "300"
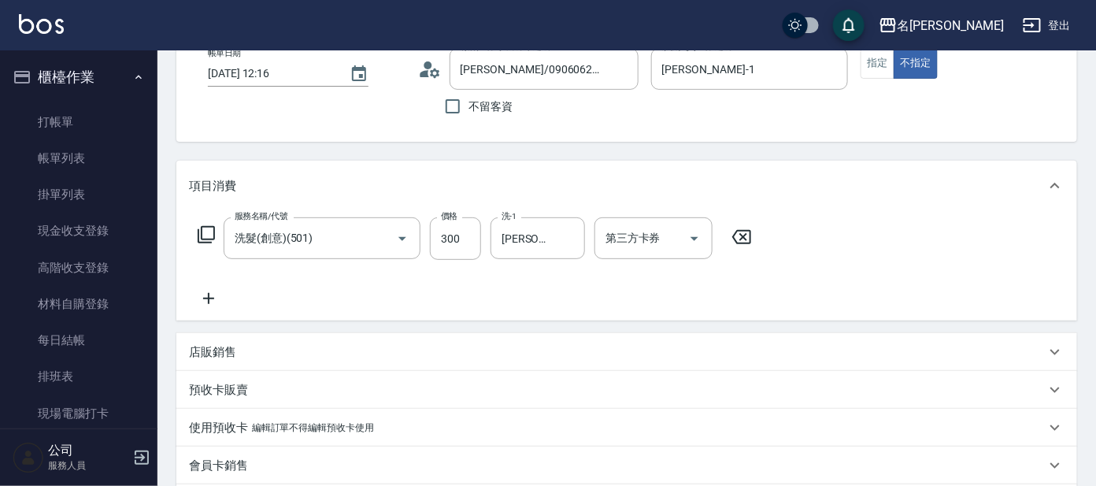
click at [209, 290] on icon at bounding box center [208, 298] width 39 height 19
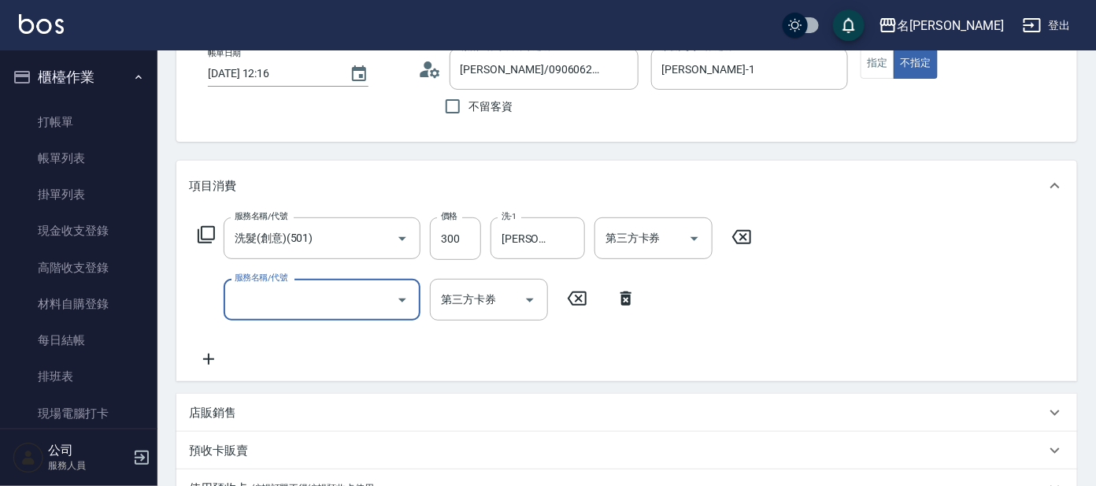
click at [277, 314] on div "服務名稱/代號" at bounding box center [322, 300] width 197 height 42
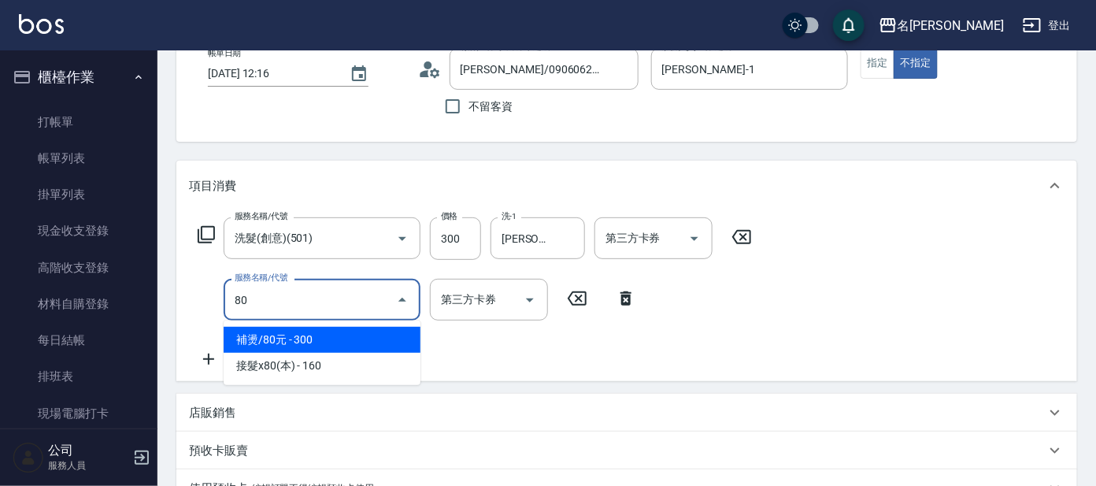
type input "800"
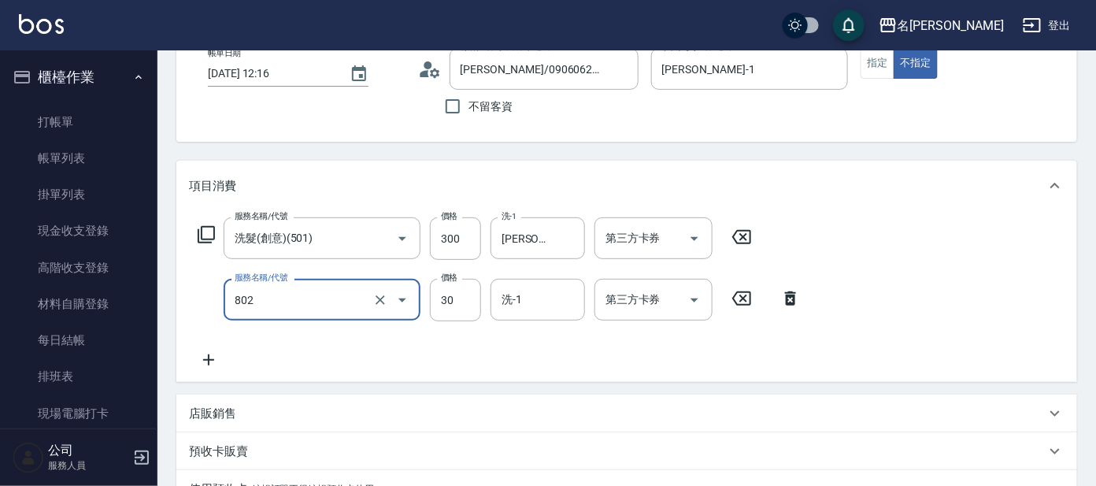
type input "潤絲(802)"
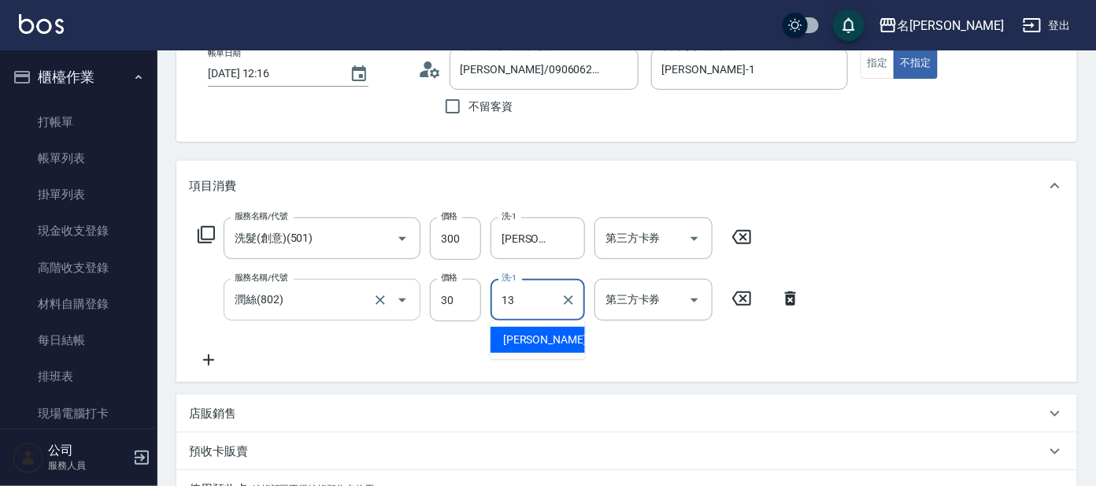
type input "[PERSON_NAME]-13"
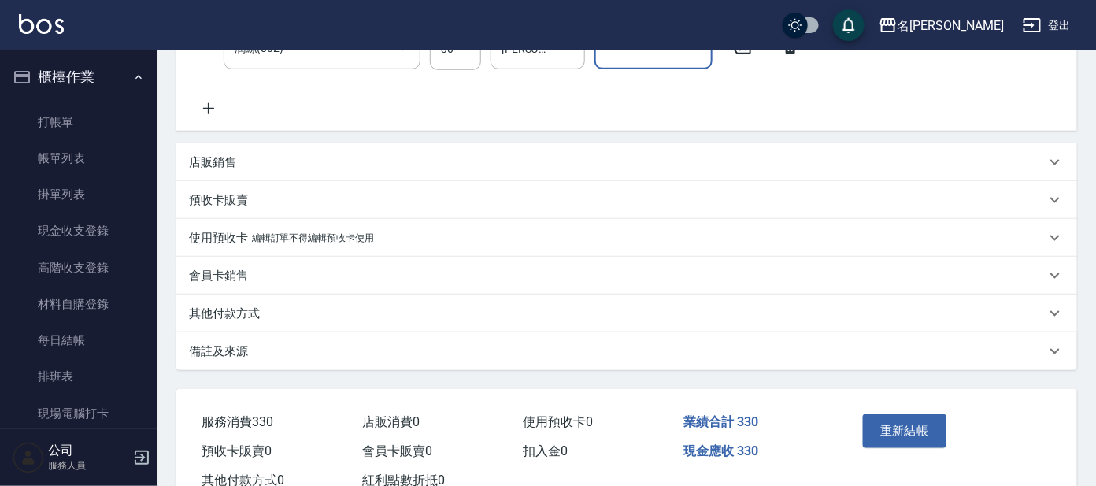
scroll to position [393, 0]
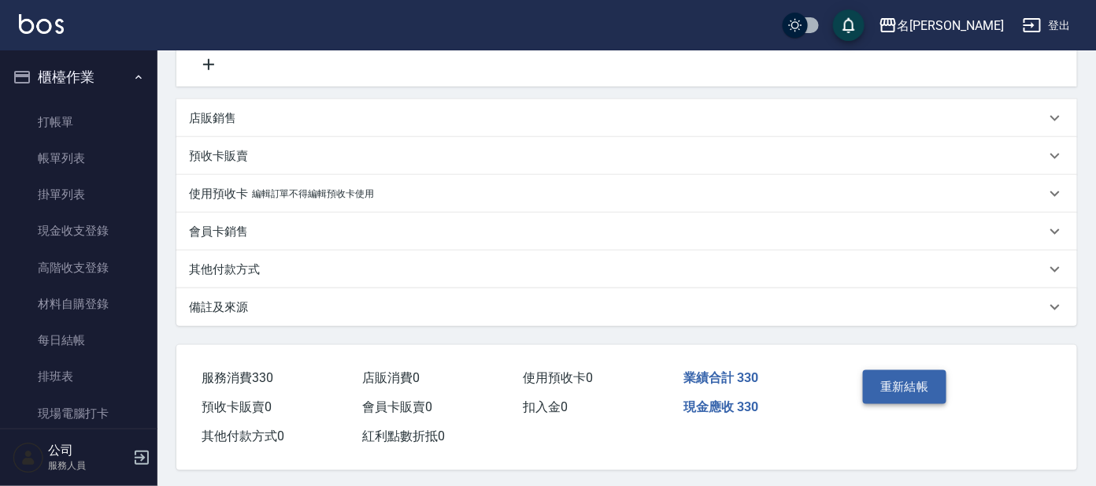
click at [911, 372] on button "重新結帳" at bounding box center [904, 386] width 83 height 33
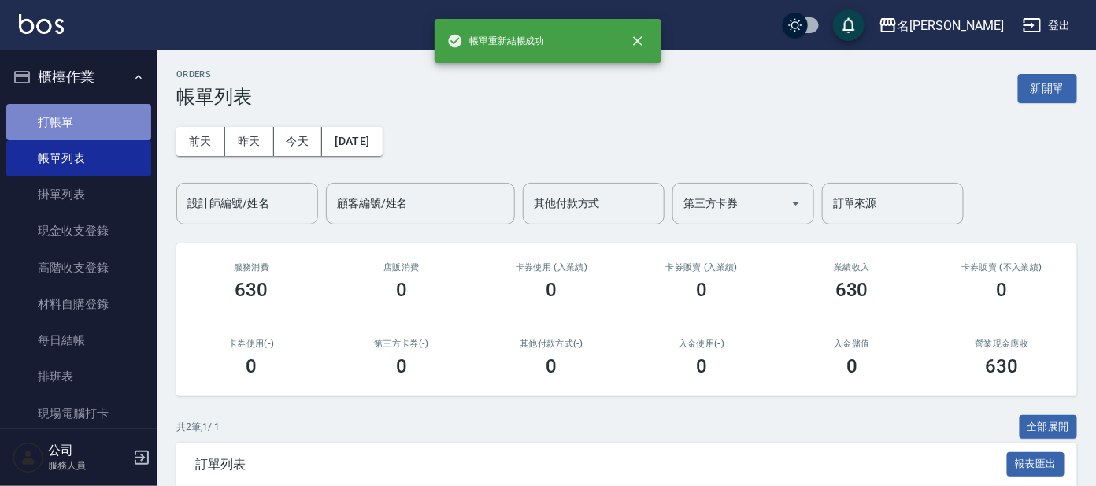
click at [113, 113] on link "打帳單" at bounding box center [78, 122] width 145 height 36
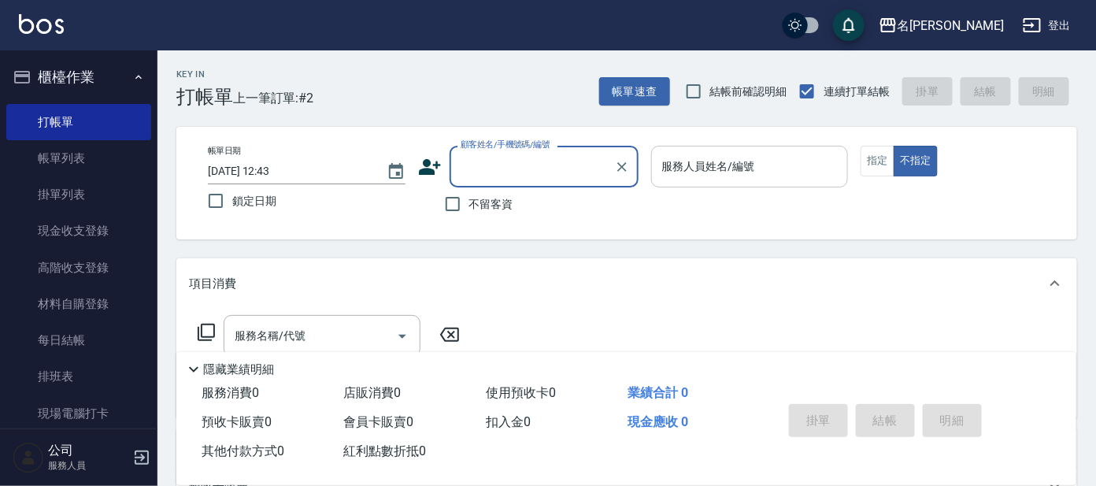
click at [755, 169] on input "服務人員姓名/編號" at bounding box center [749, 167] width 183 height 28
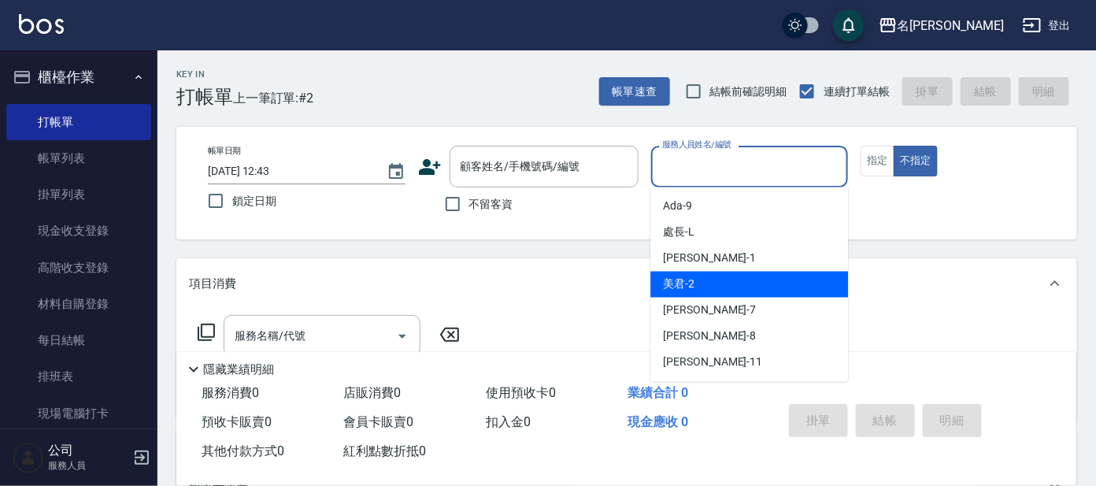
click at [1000, 253] on div "Key In 打帳單 上一筆訂單:#2 帳單速查 結帳前確認明細 連續打單結帳 掛單 結帳 明細 帳單日期 [DATE] 12:43 鎖定日期 顧客姓名/手機…" at bounding box center [626, 408] width 938 height 716
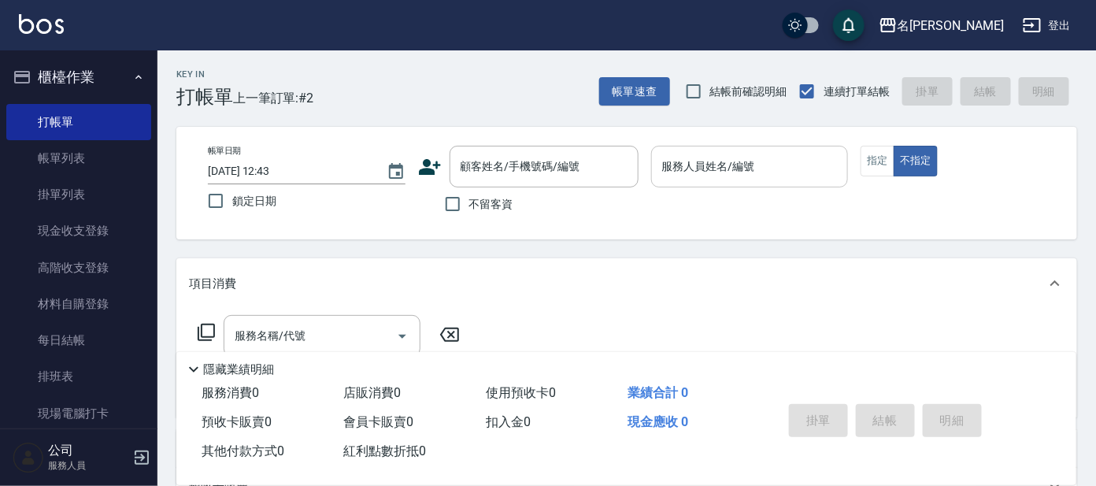
click at [722, 159] on div "服務人員姓名/編號 服務人員姓名/編號" at bounding box center [750, 167] width 198 height 42
click at [978, 200] on div "帳單日期 [DATE] 12:43 鎖定日期 顧客姓名/手機號碼/編號 顧客姓名/手機號碼/編號 不留客資 服務人員姓名/編號 服務人員姓名/編號 指定 不指定" at bounding box center [626, 183] width 863 height 75
click at [767, 172] on input "服務人員姓名/編號" at bounding box center [749, 167] width 183 height 28
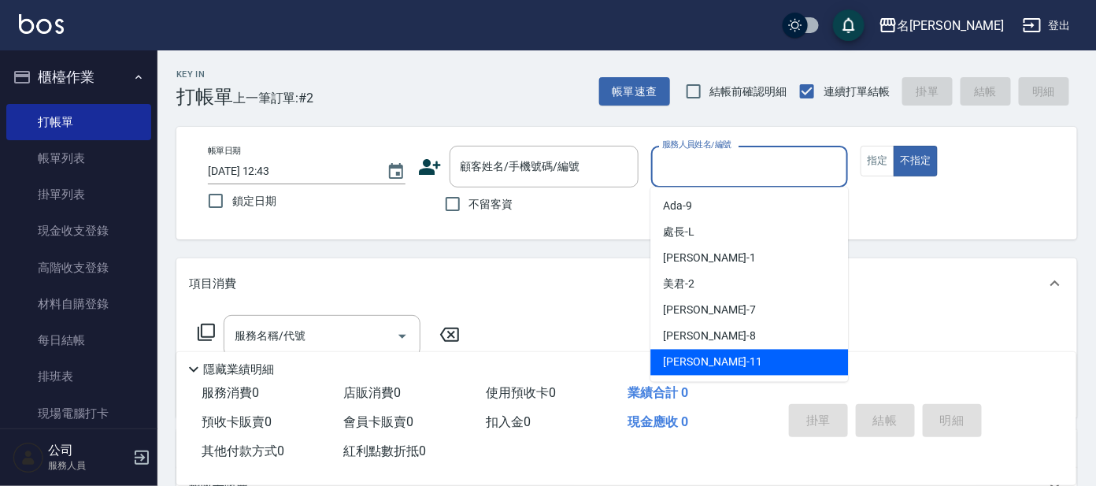
click at [1010, 198] on div "帳單日期 [DATE] 12:43 鎖定日期 顧客姓名/手機號碼/編號 顧客姓名/手機號碼/編號 不留客資 服務人員姓名/編號 服務人員姓名/編號 指定 不指定" at bounding box center [626, 183] width 863 height 75
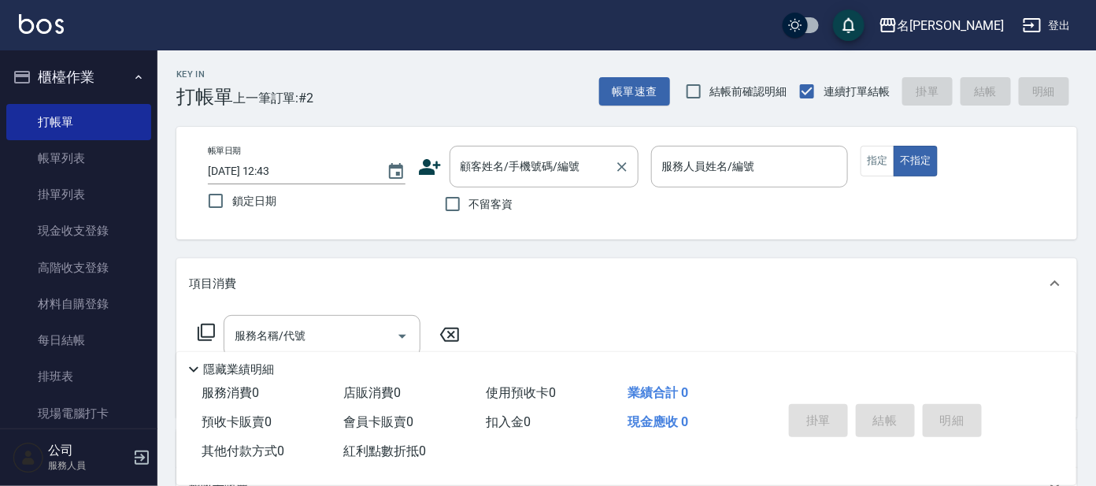
click at [516, 162] on div "顧客姓名/手機號碼/編號 顧客姓名/手機號碼/編號" at bounding box center [543, 167] width 189 height 42
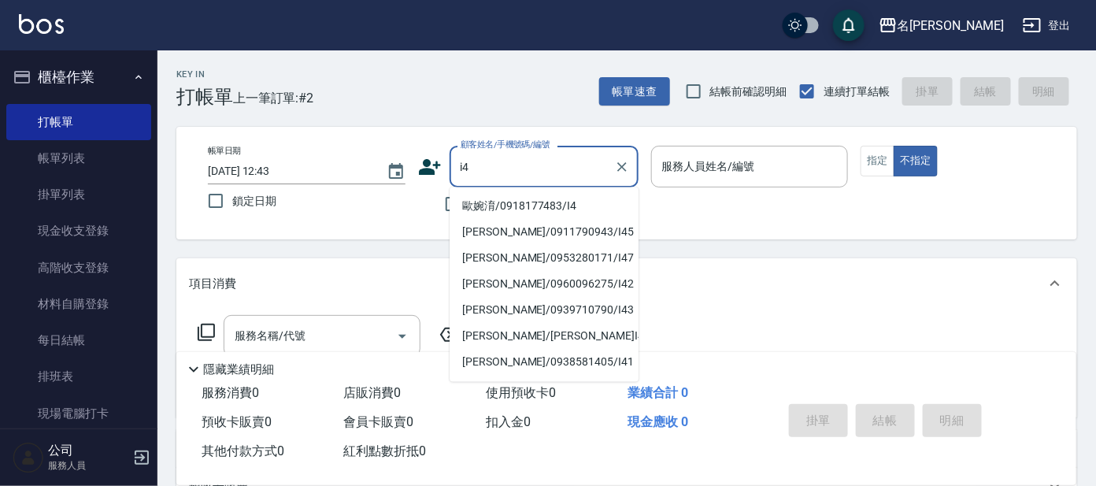
click at [497, 207] on li "歐婉淯/0918177483/I4" at bounding box center [543, 207] width 189 height 26
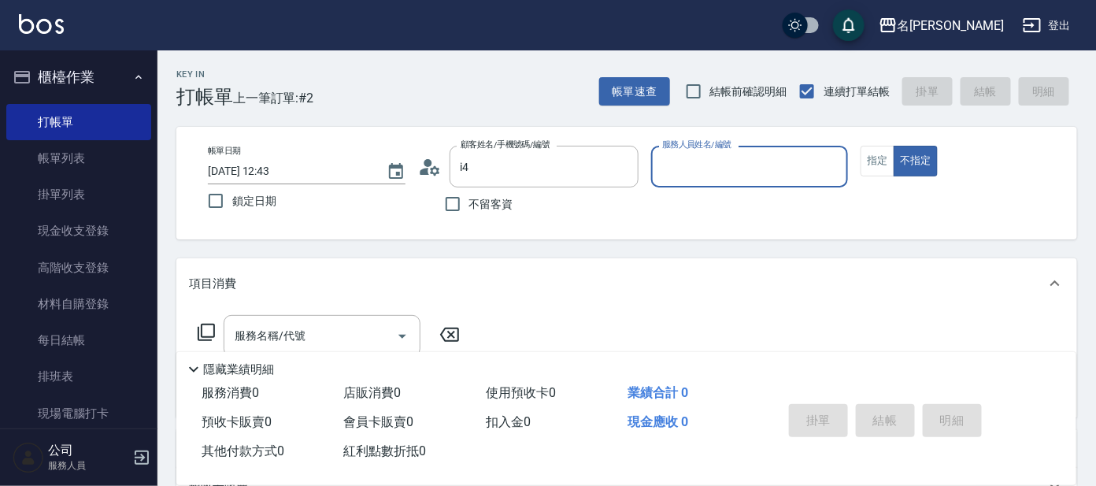
type input "歐婉淯/0918177483/I4"
type input "Ada-9"
click at [878, 166] on button "指定" at bounding box center [877, 161] width 34 height 31
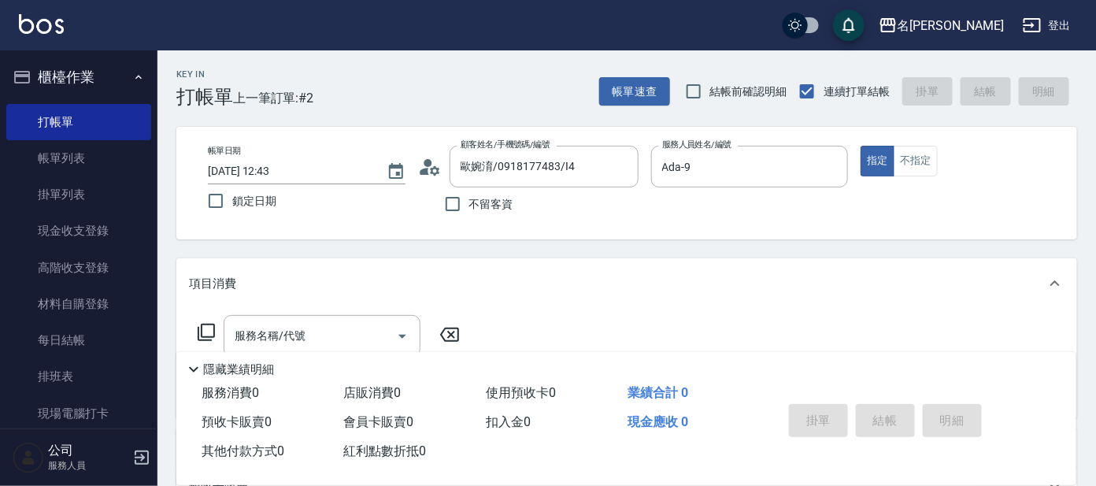
click at [211, 338] on icon at bounding box center [206, 332] width 19 height 19
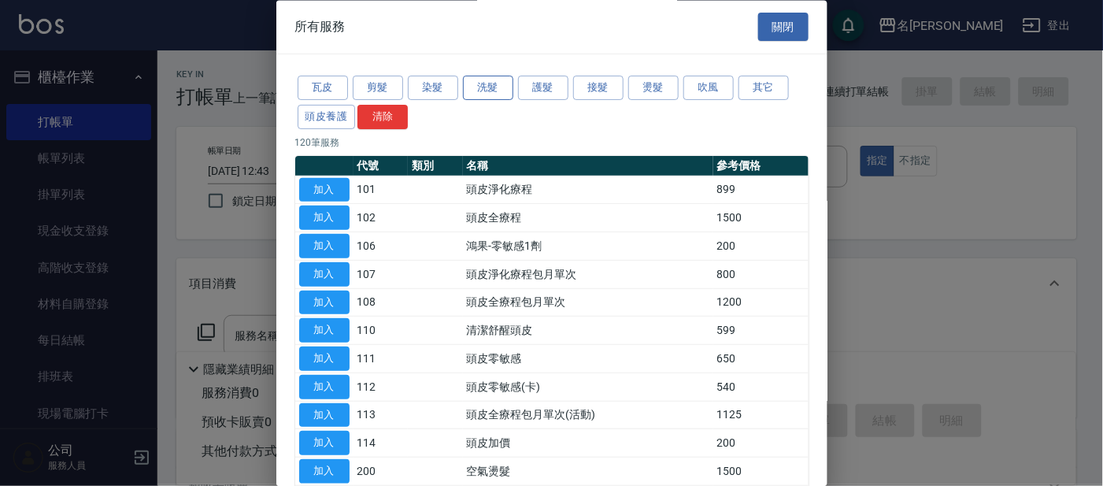
click at [504, 88] on button "洗髮" at bounding box center [488, 88] width 50 height 24
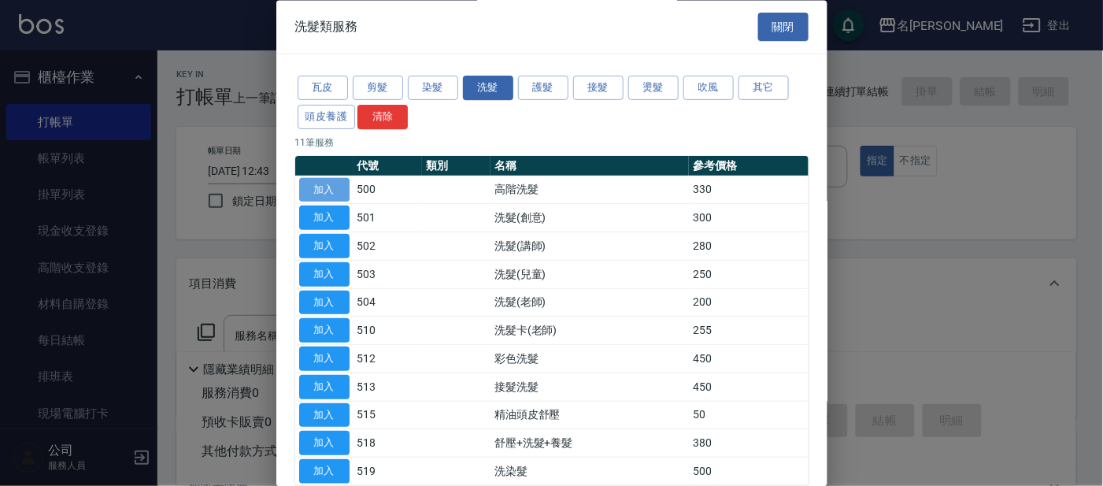
click at [347, 186] on button "加入" at bounding box center [324, 190] width 50 height 24
type input "高階洗髮(500)"
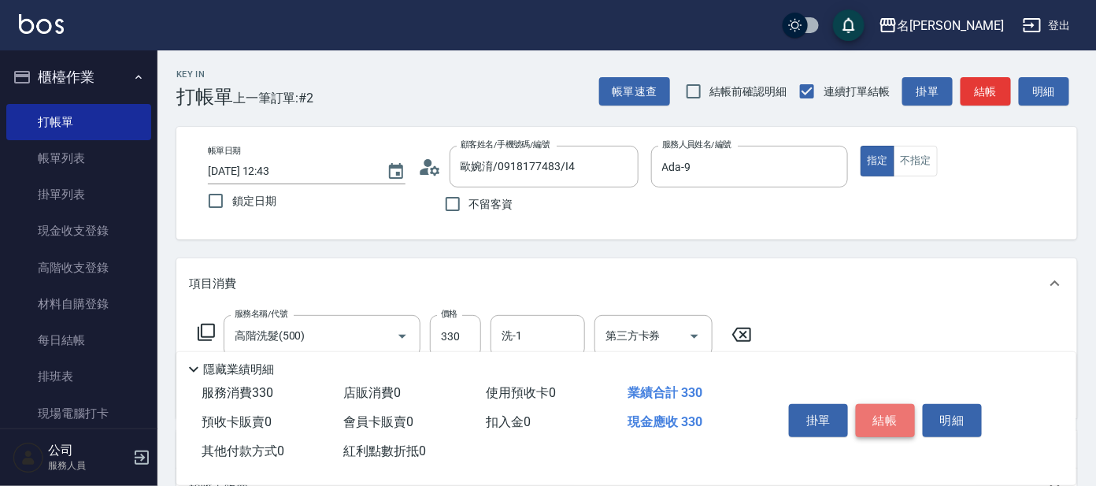
click at [879, 424] on button "結帳" at bounding box center [885, 420] width 59 height 33
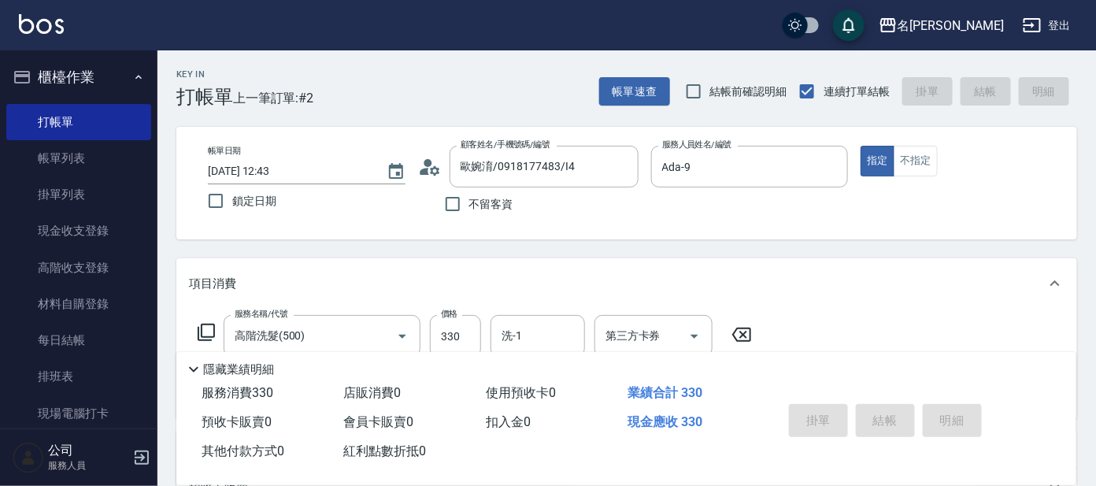
type input "[DATE] 13:22"
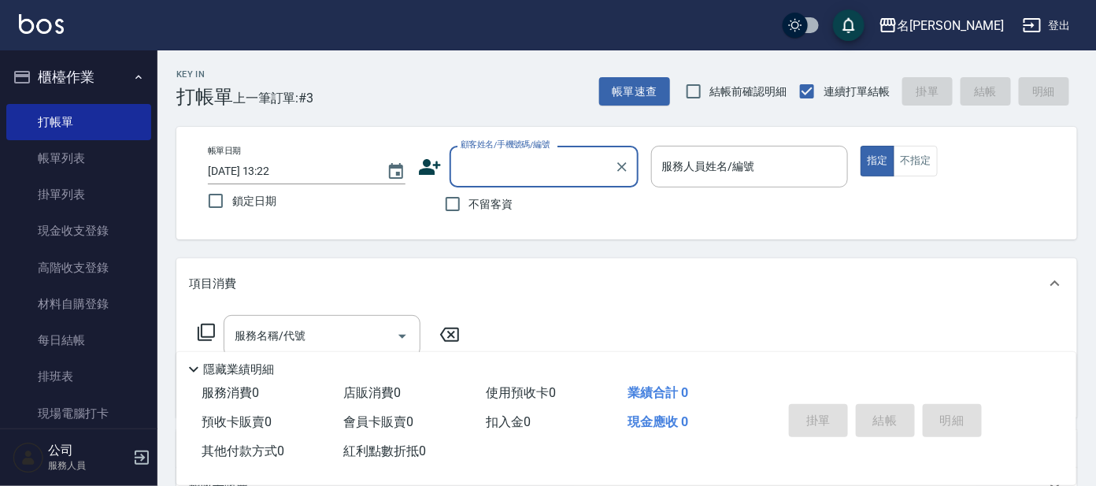
type input "a"
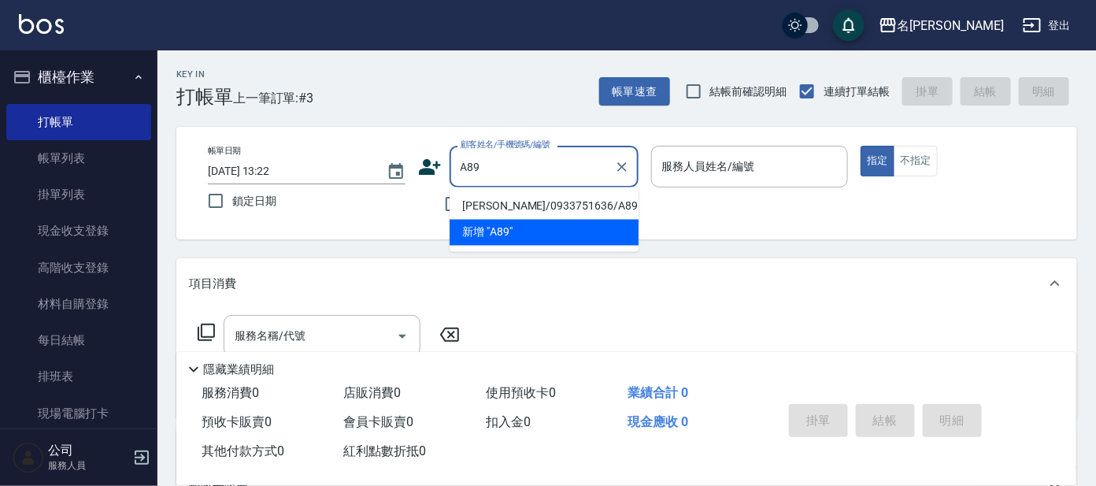
type input "[PERSON_NAME]/0933751636/A89"
click at [860, 146] on button "指定" at bounding box center [877, 161] width 34 height 31
type button "true"
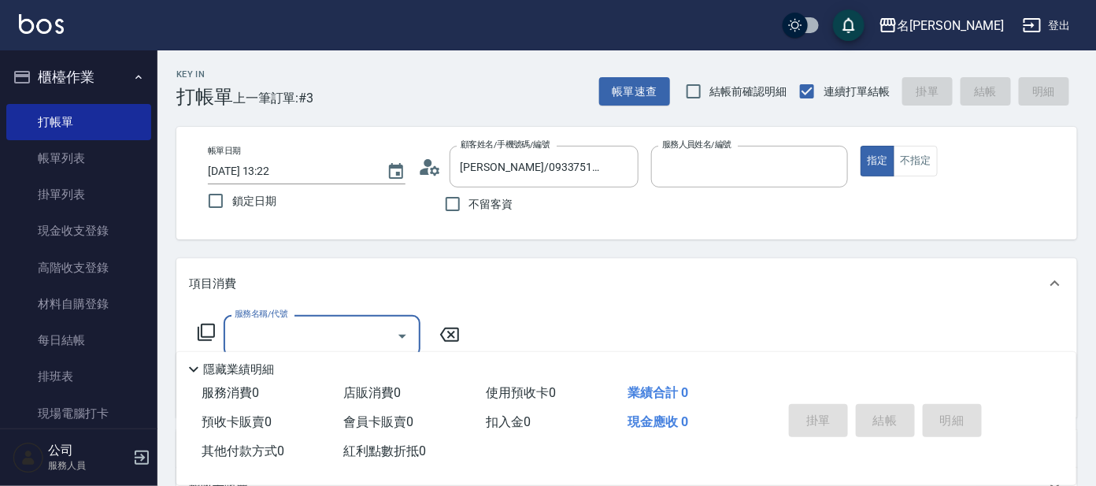
type input "[PERSON_NAME]-1"
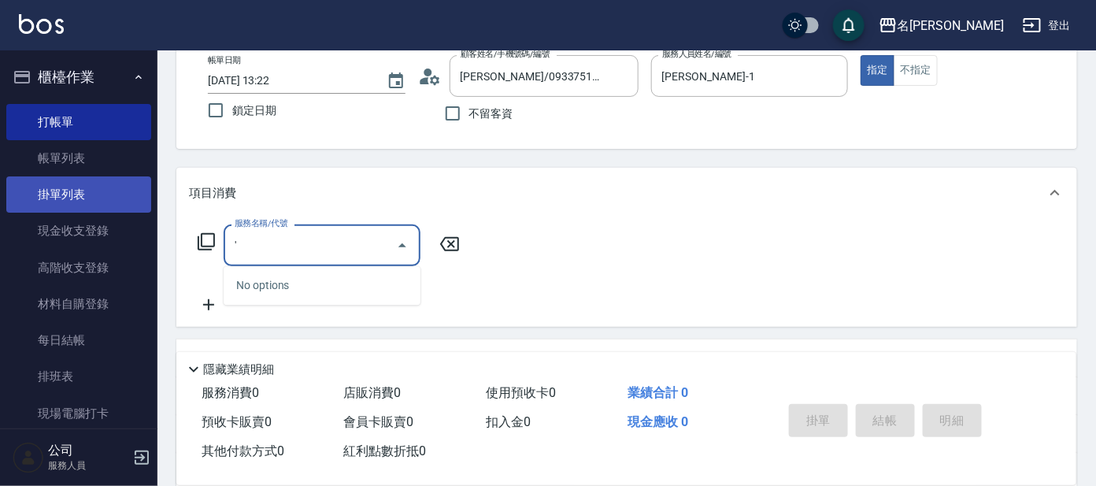
scroll to position [98, 0]
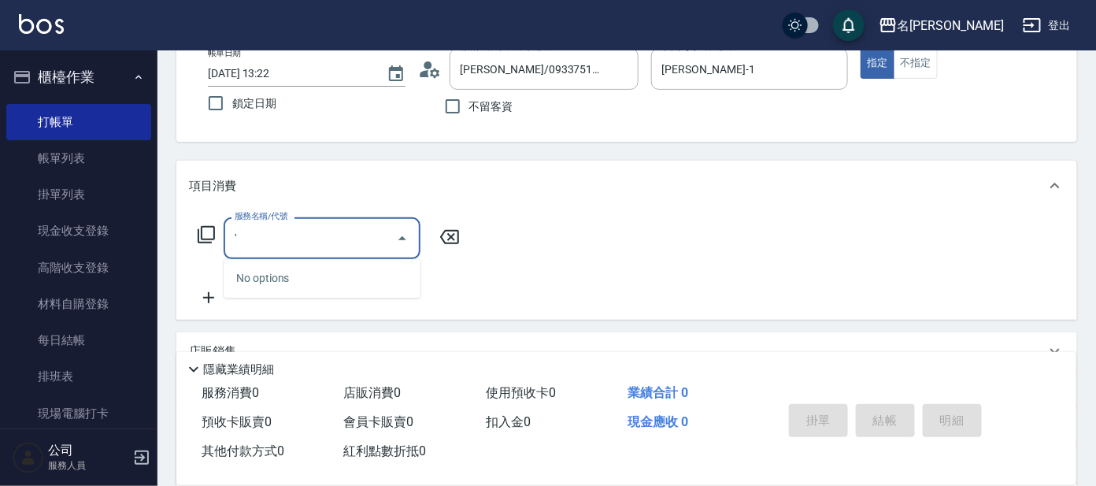
type input "'"
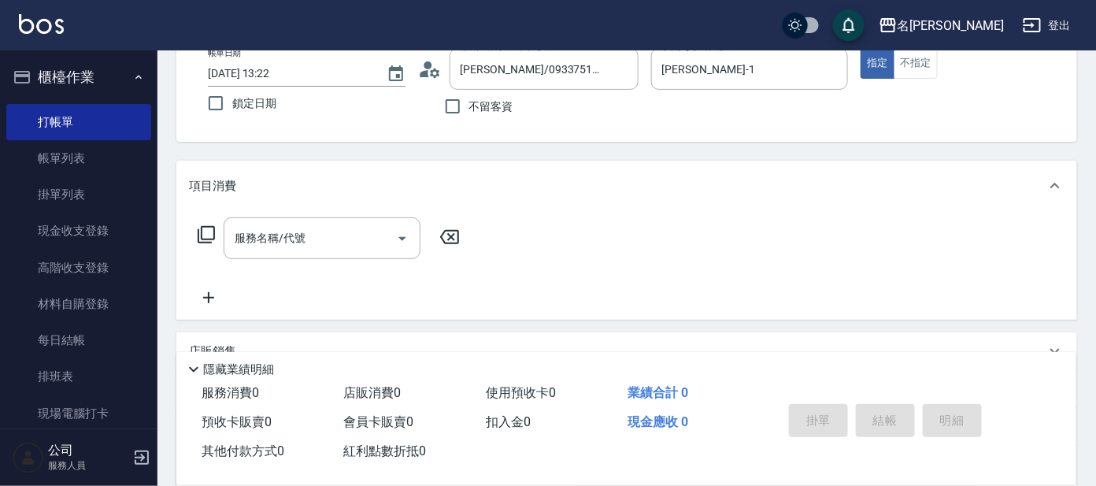
click at [214, 248] on div "服務名稱/代號 服務名稱/代號" at bounding box center [329, 238] width 280 height 42
click at [205, 243] on div "服務名稱/代號 服務名稱/代號" at bounding box center [329, 238] width 280 height 42
click at [206, 234] on icon at bounding box center [206, 234] width 19 height 19
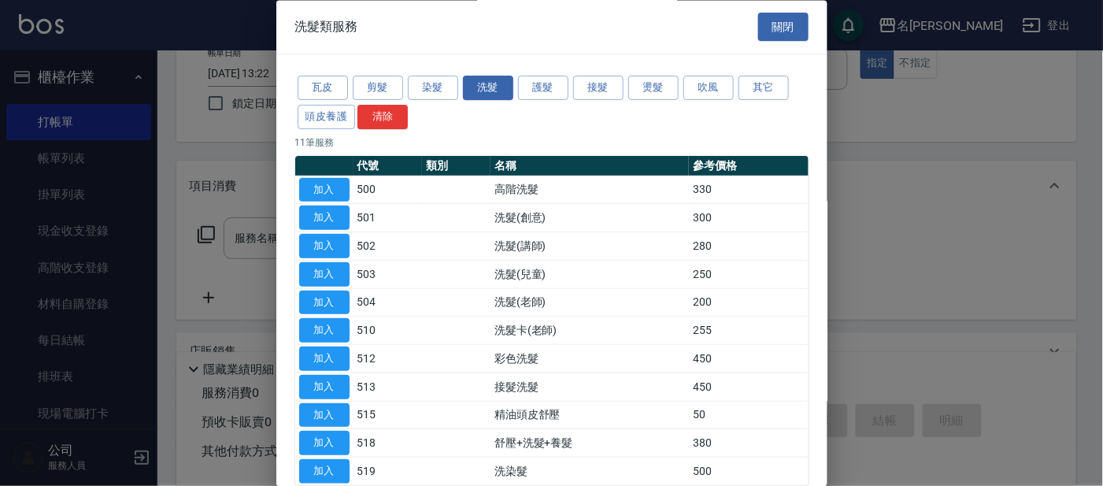
click at [313, 189] on button "加入" at bounding box center [324, 190] width 50 height 24
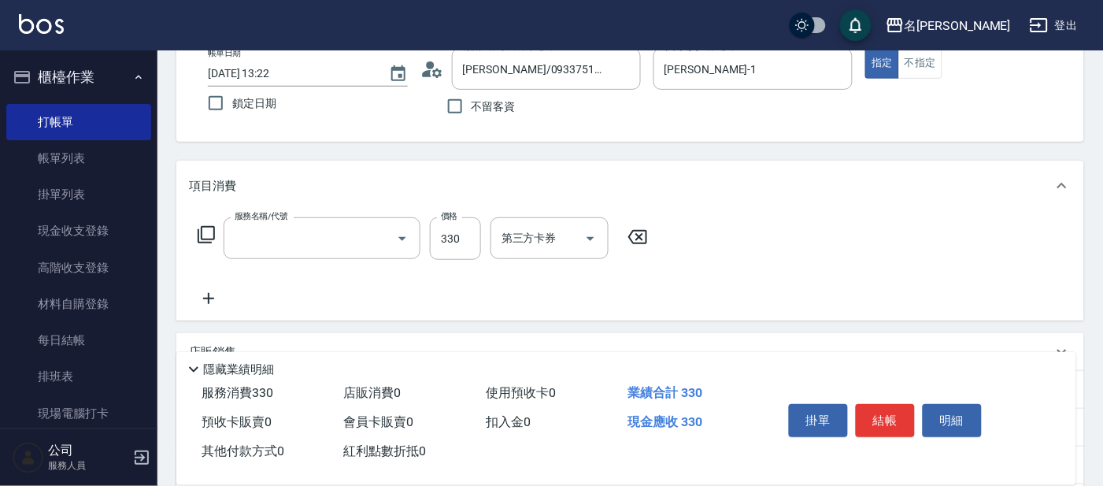
type input "高階洗髮(500)"
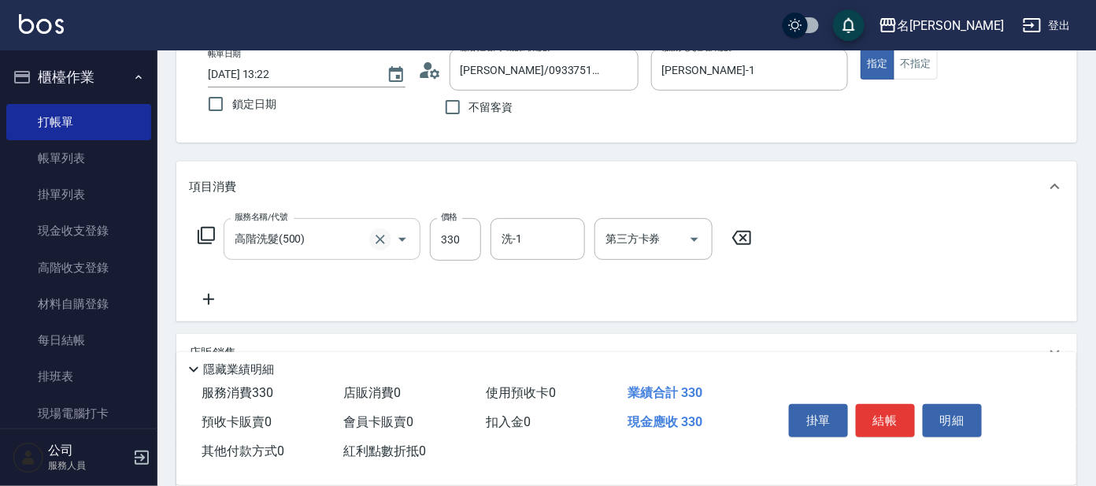
scroll to position [183, 0]
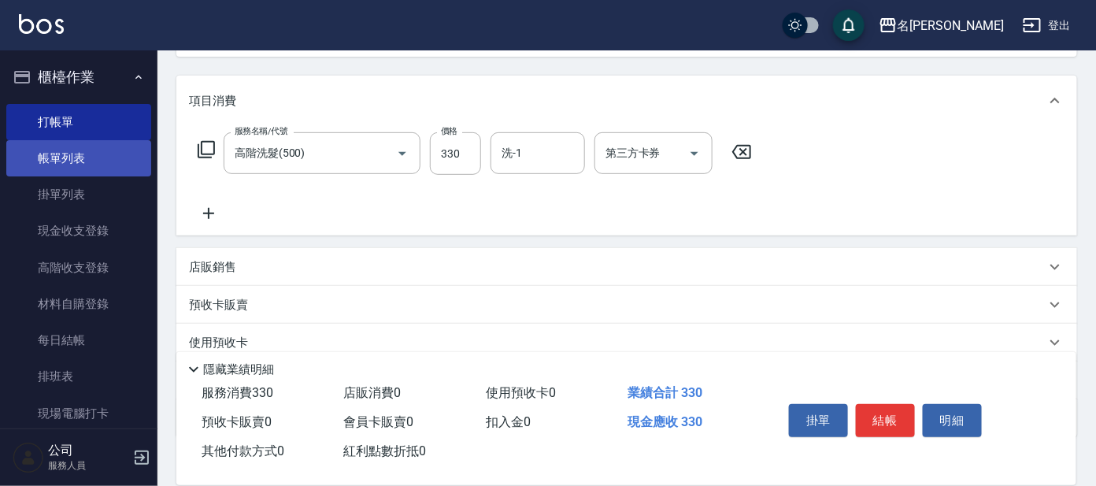
click at [113, 164] on link "帳單列表" at bounding box center [78, 158] width 145 height 36
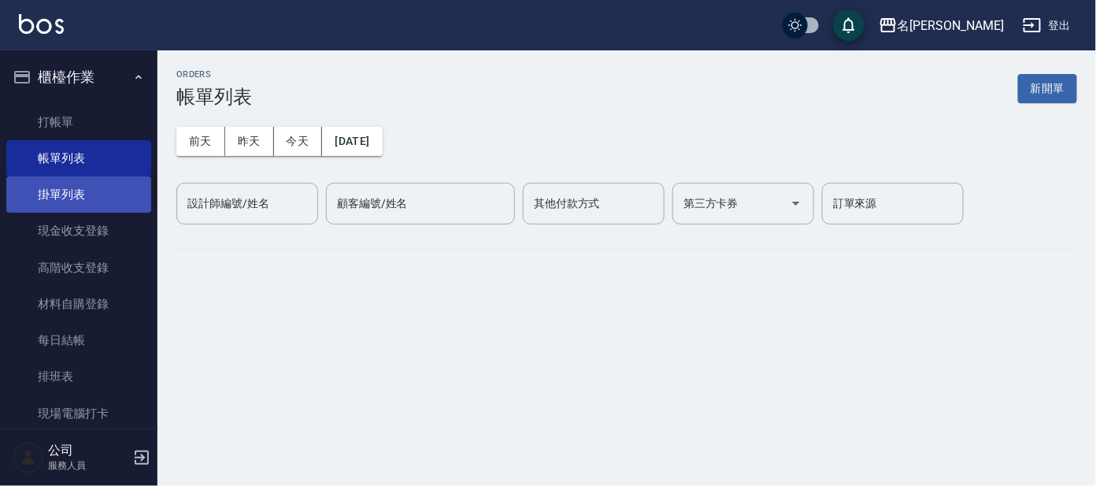
click at [91, 201] on link "掛單列表" at bounding box center [78, 194] width 145 height 36
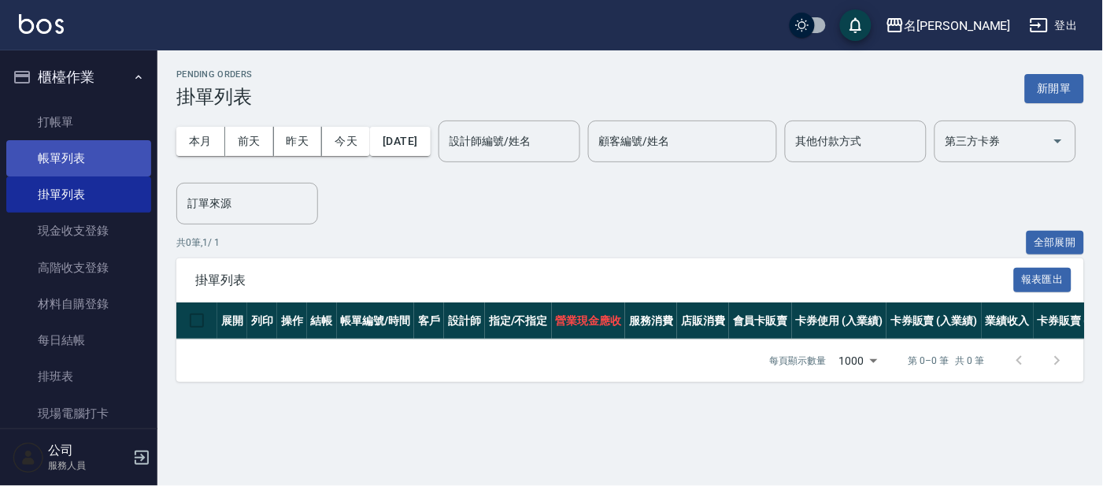
click at [87, 150] on link "帳單列表" at bounding box center [78, 158] width 145 height 36
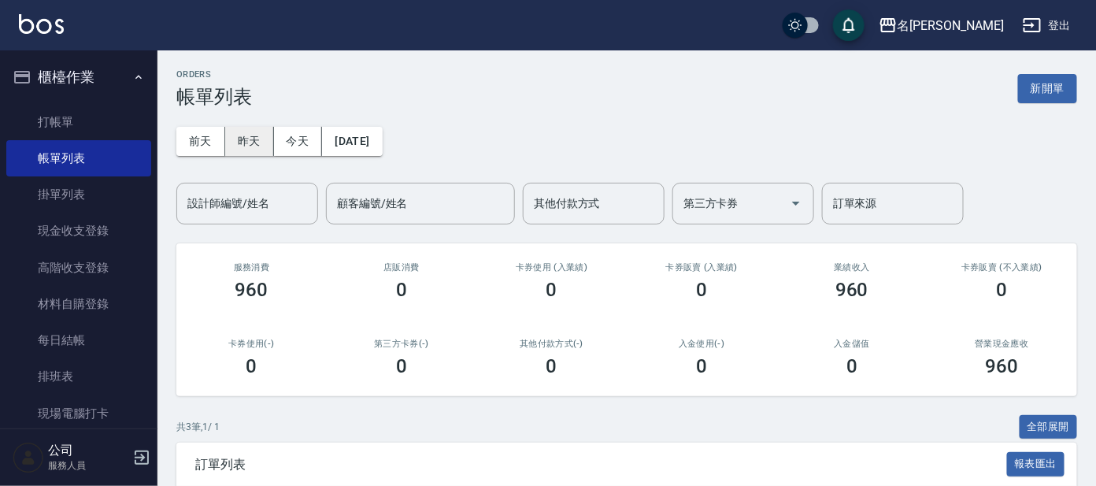
click at [241, 142] on button "昨天" at bounding box center [249, 141] width 49 height 29
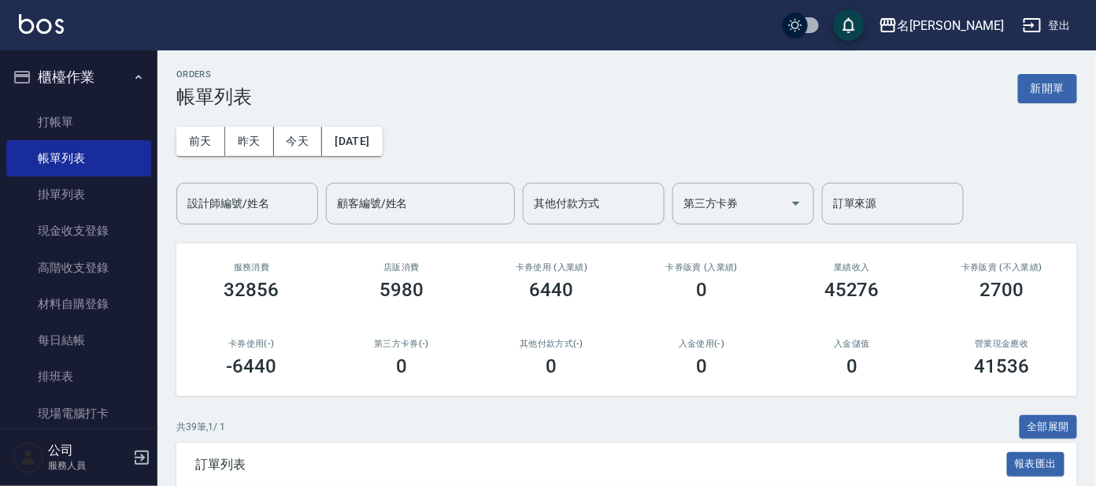
drag, startPoint x: 198, startPoint y: 146, endPoint x: 344, endPoint y: 176, distance: 149.3
click at [201, 146] on button "前天" at bounding box center [200, 141] width 49 height 29
click at [303, 139] on button "今天" at bounding box center [298, 141] width 49 height 29
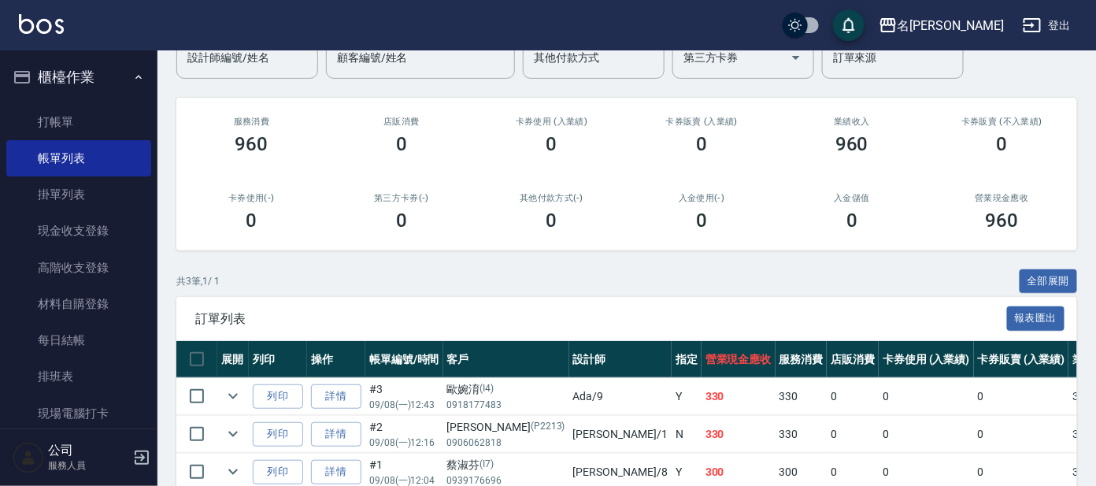
scroll to position [30, 0]
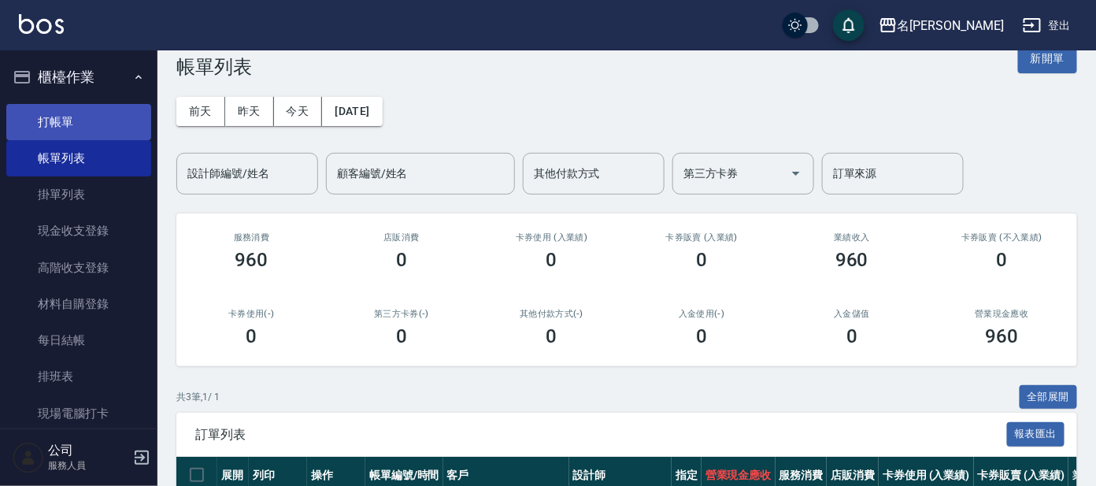
click at [98, 120] on link "打帳單" at bounding box center [78, 122] width 145 height 36
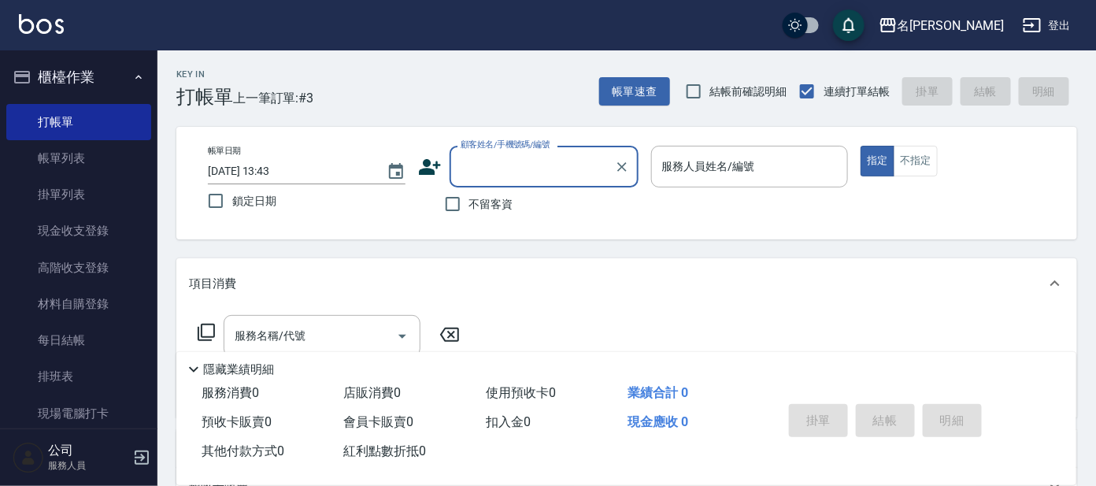
scroll to position [98, 0]
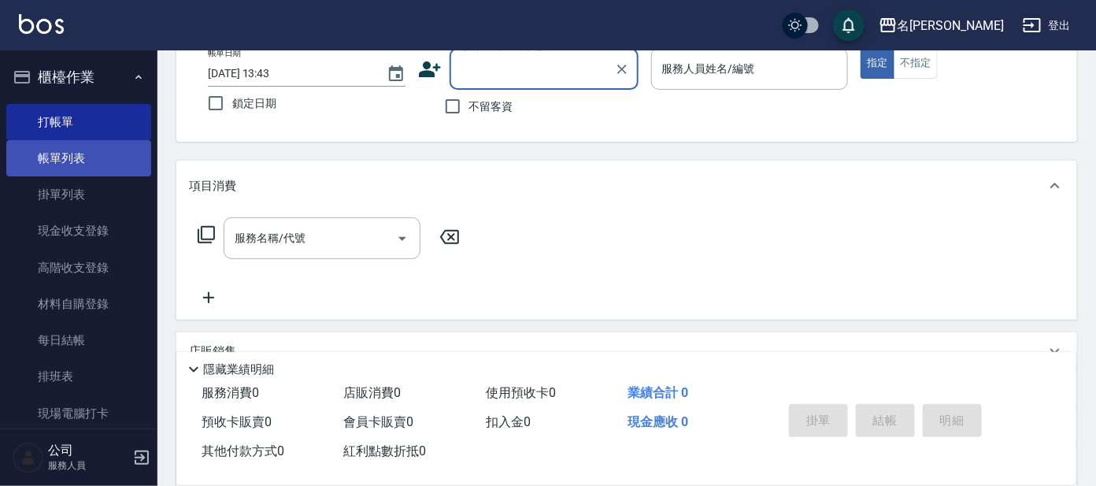
drag, startPoint x: 98, startPoint y: 179, endPoint x: 89, endPoint y: 164, distance: 17.3
click at [98, 177] on link "掛單列表" at bounding box center [78, 194] width 145 height 36
click at [111, 157] on link "帳單列表" at bounding box center [78, 158] width 145 height 36
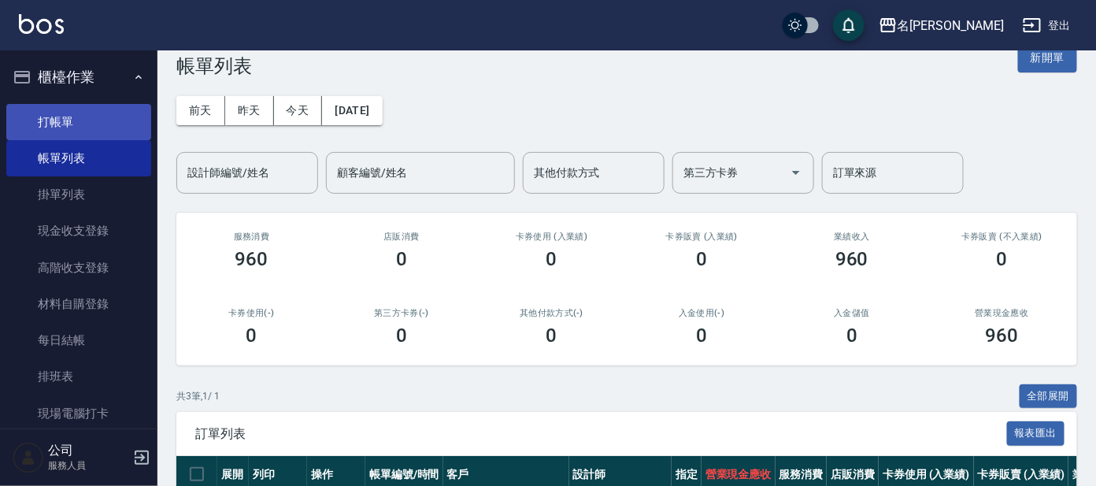
scroll to position [30, 0]
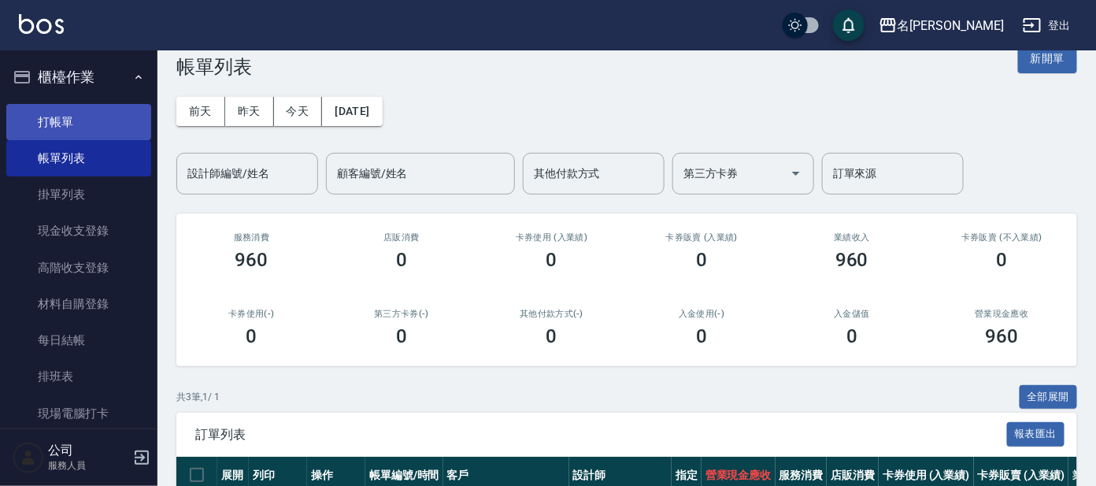
click at [104, 122] on link "打帳單" at bounding box center [78, 122] width 145 height 36
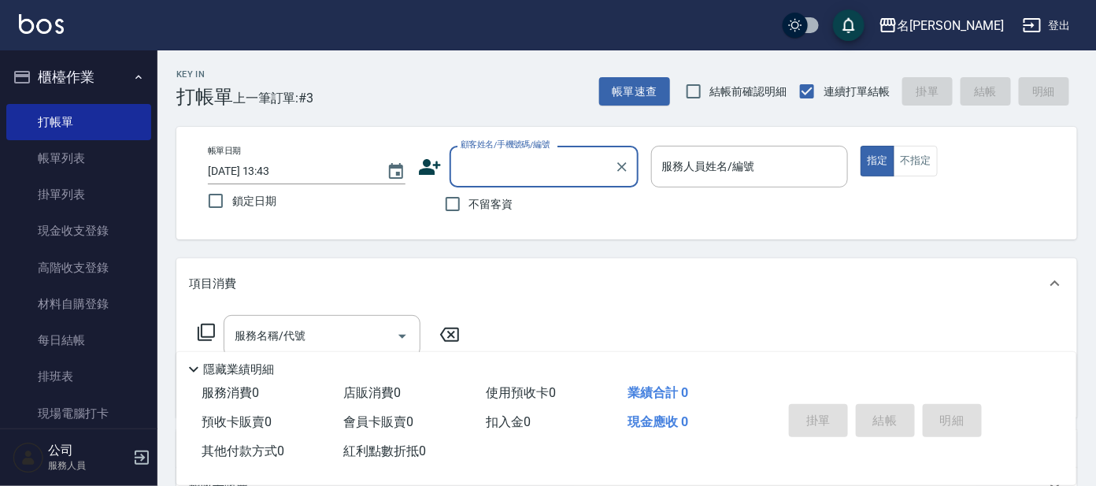
click at [508, 173] on input "顧客姓名/手機號碼/編號" at bounding box center [532, 167] width 151 height 28
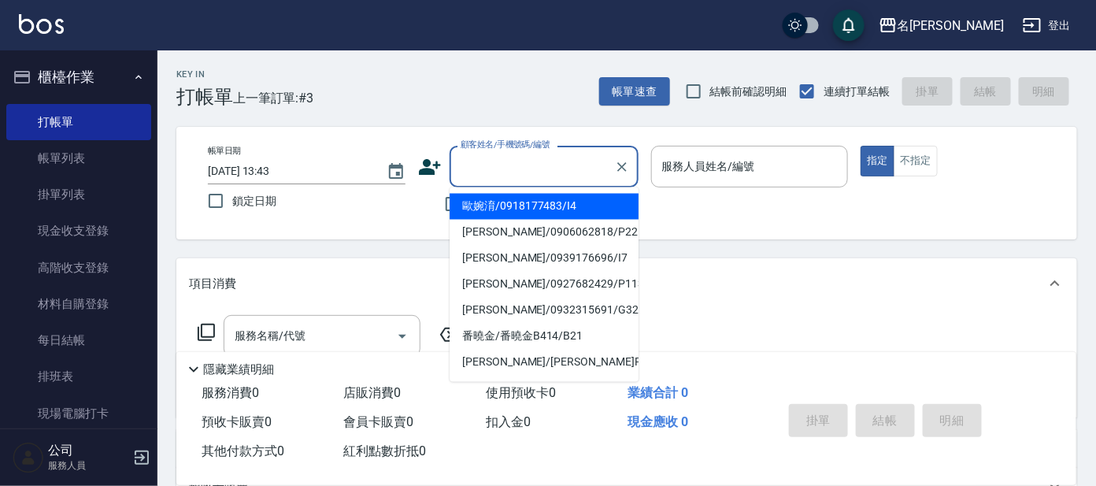
type input "a"
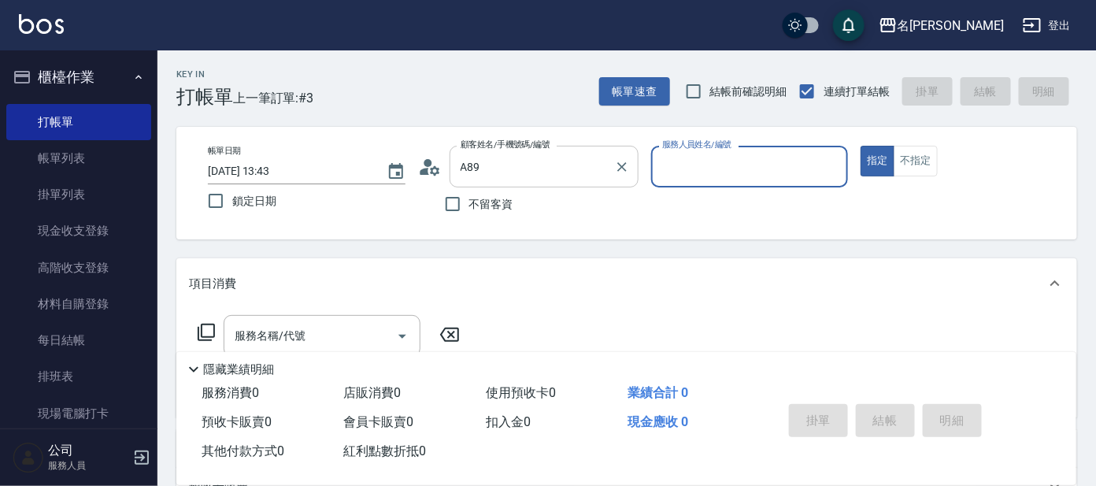
type input "[PERSON_NAME]/0933751636/A89"
click at [860, 146] on button "指定" at bounding box center [877, 161] width 34 height 31
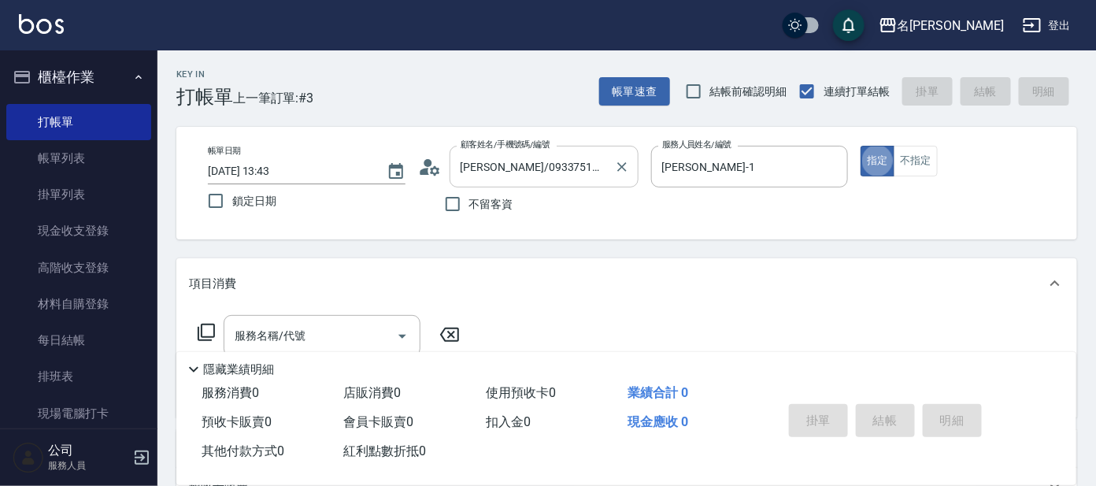
type input "[PERSON_NAME]-1"
type button "true"
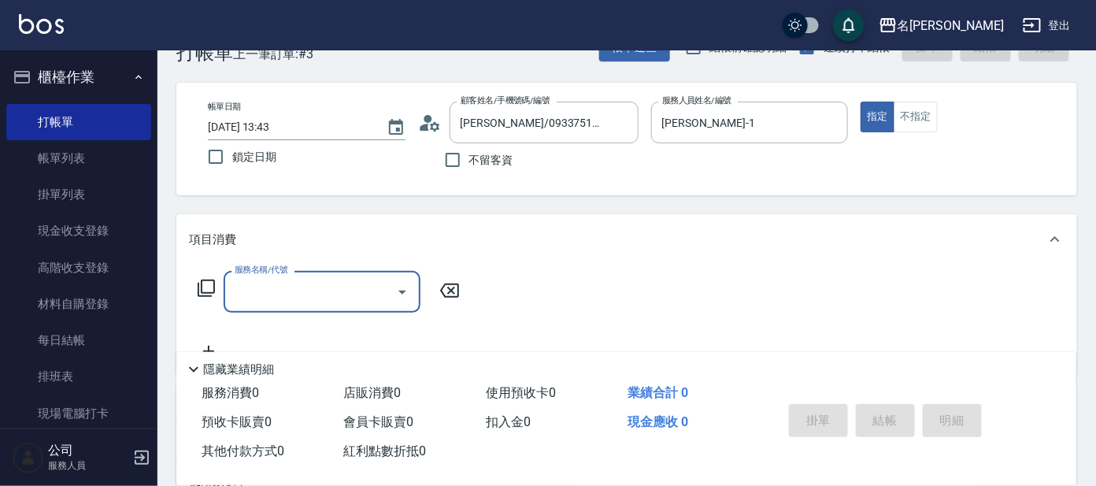
scroll to position [98, 0]
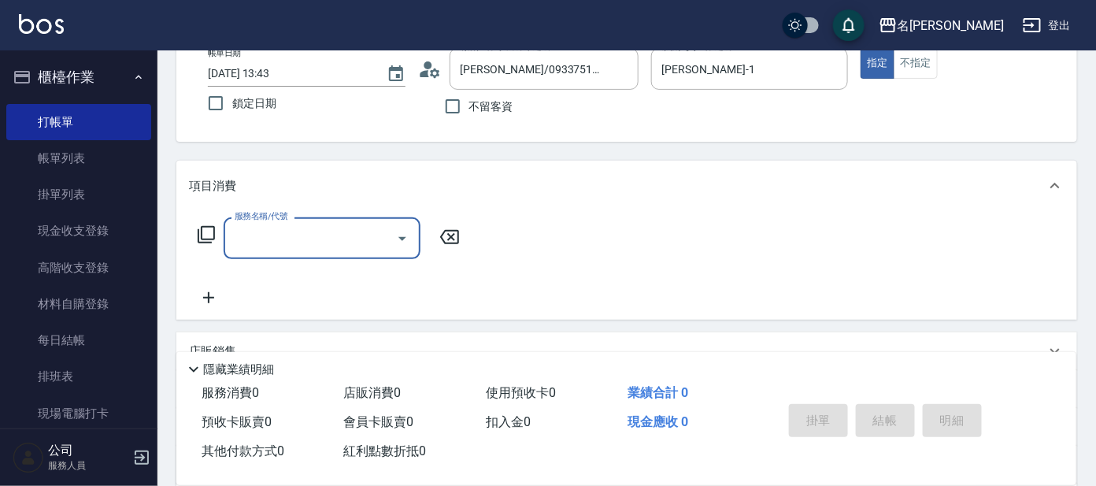
click at [208, 240] on icon at bounding box center [206, 234] width 17 height 17
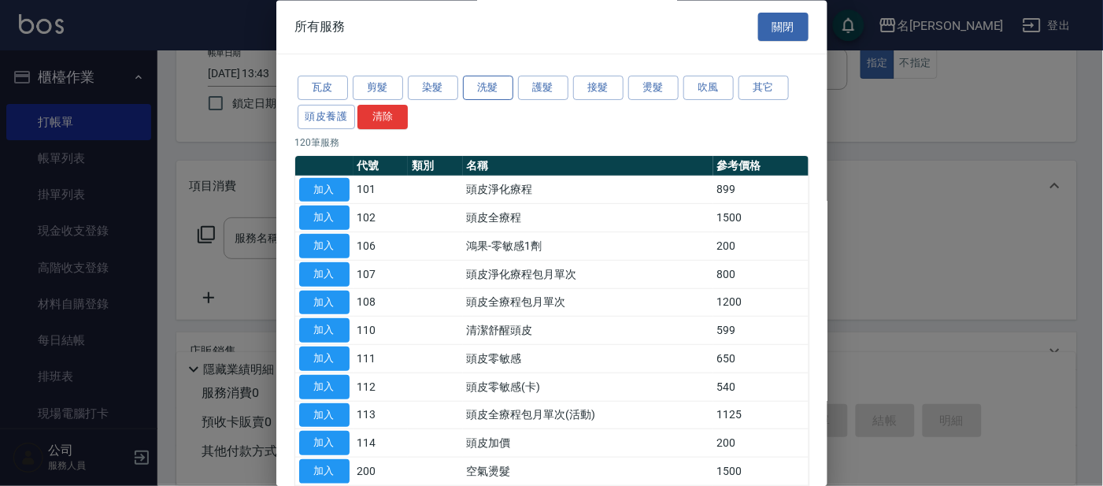
click at [479, 79] on button "洗髮" at bounding box center [488, 88] width 50 height 24
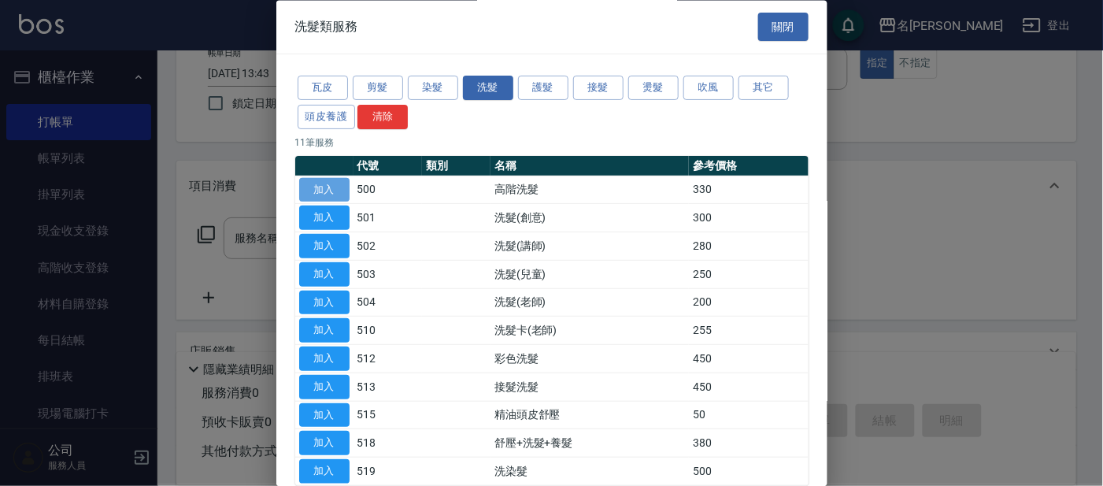
click at [321, 190] on button "加入" at bounding box center [324, 190] width 50 height 24
type input "高階洗髮(500)"
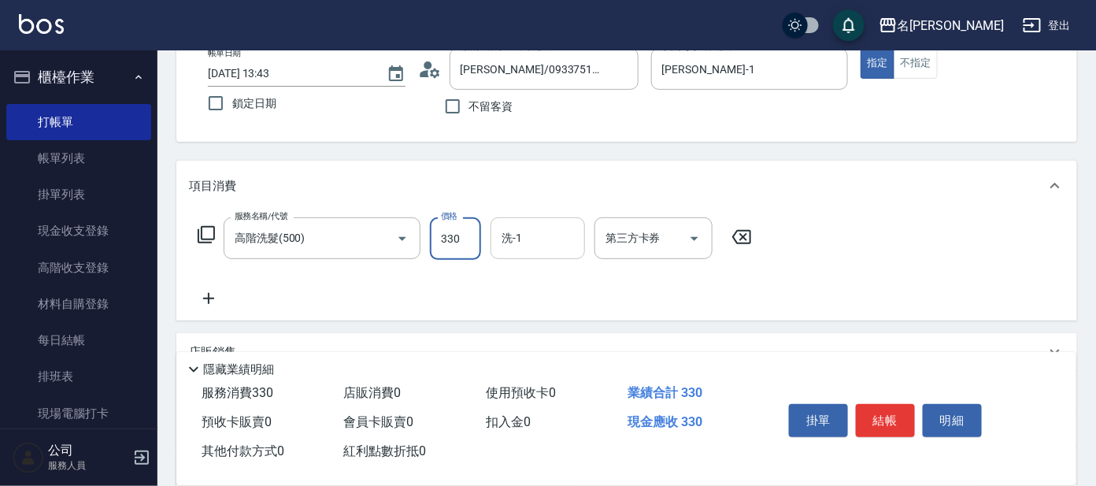
click at [524, 219] on div "洗-1" at bounding box center [537, 238] width 94 height 42
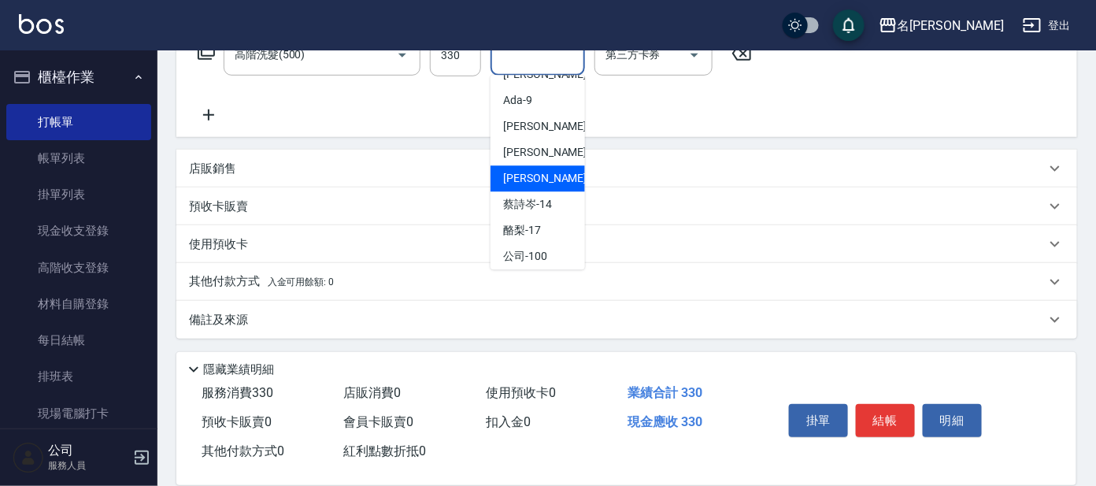
click at [543, 183] on span "[PERSON_NAME] -13" at bounding box center [552, 178] width 99 height 17
type input "[PERSON_NAME]-13"
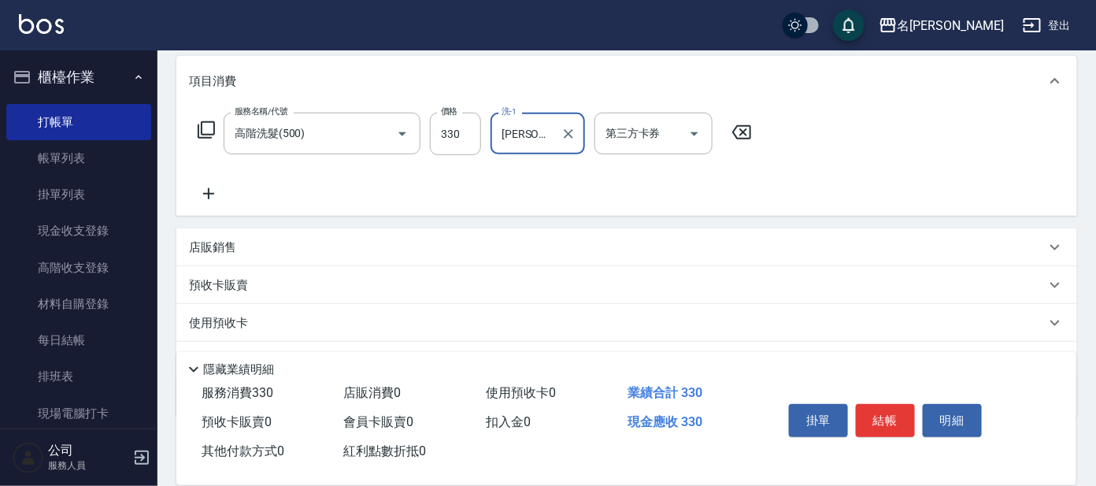
scroll to position [84, 0]
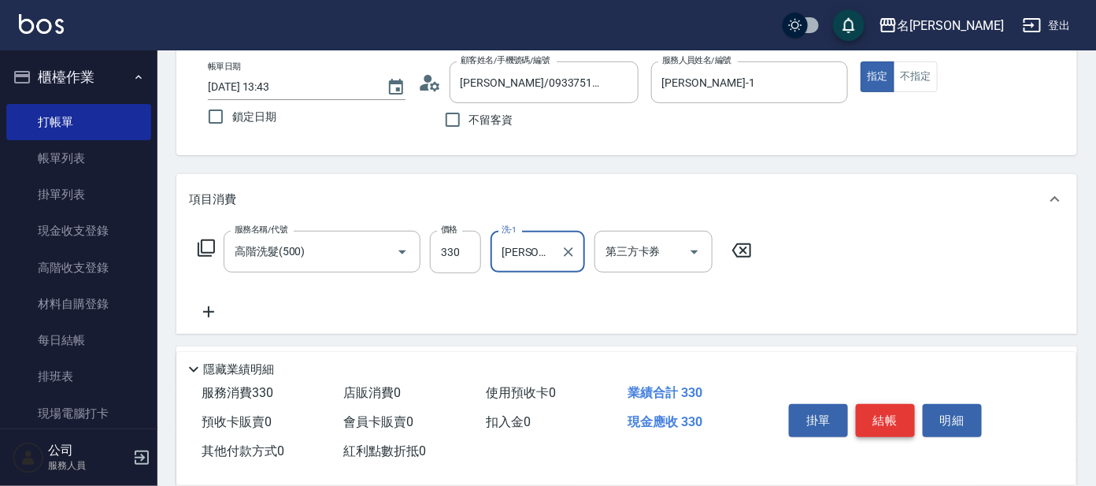
click at [885, 417] on button "結帳" at bounding box center [885, 420] width 59 height 33
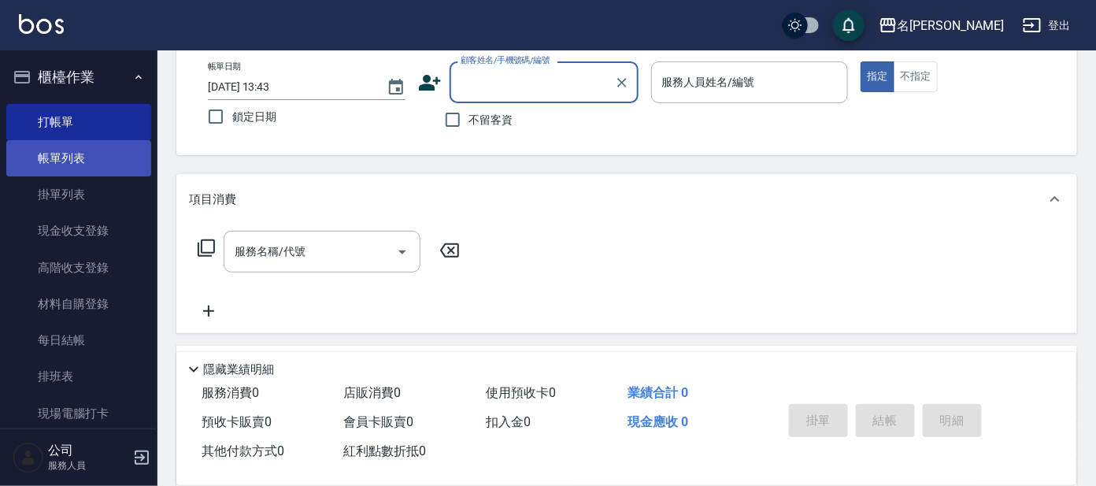
click at [109, 154] on link "帳單列表" at bounding box center [78, 158] width 145 height 36
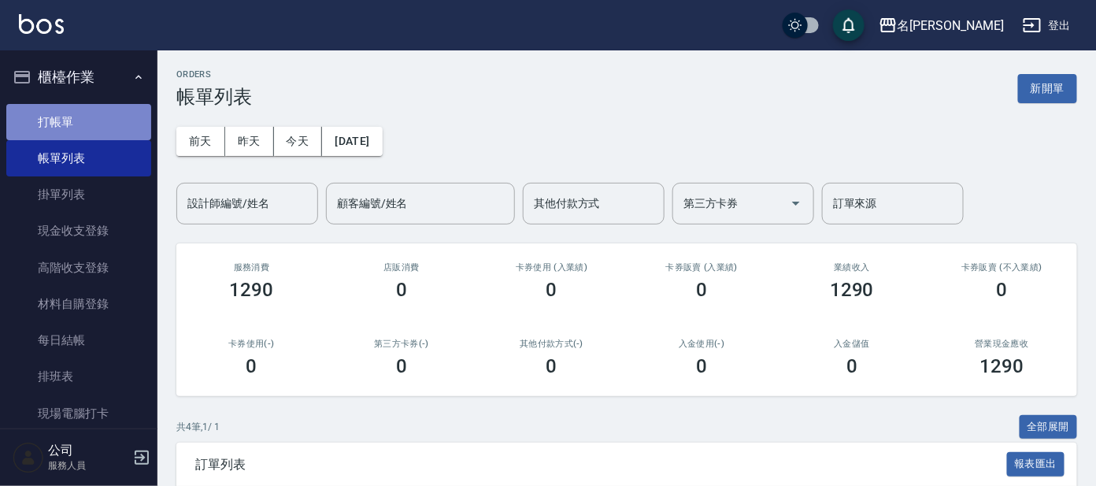
click at [102, 115] on link "打帳單" at bounding box center [78, 122] width 145 height 36
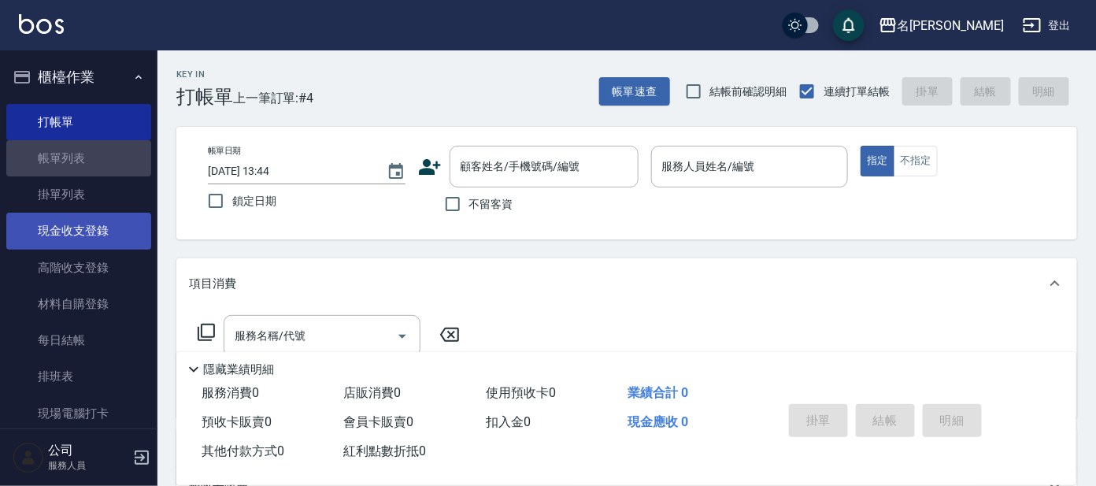
drag, startPoint x: 131, startPoint y: 161, endPoint x: 120, endPoint y: 216, distance: 56.2
click at [133, 161] on link "帳單列表" at bounding box center [78, 158] width 145 height 36
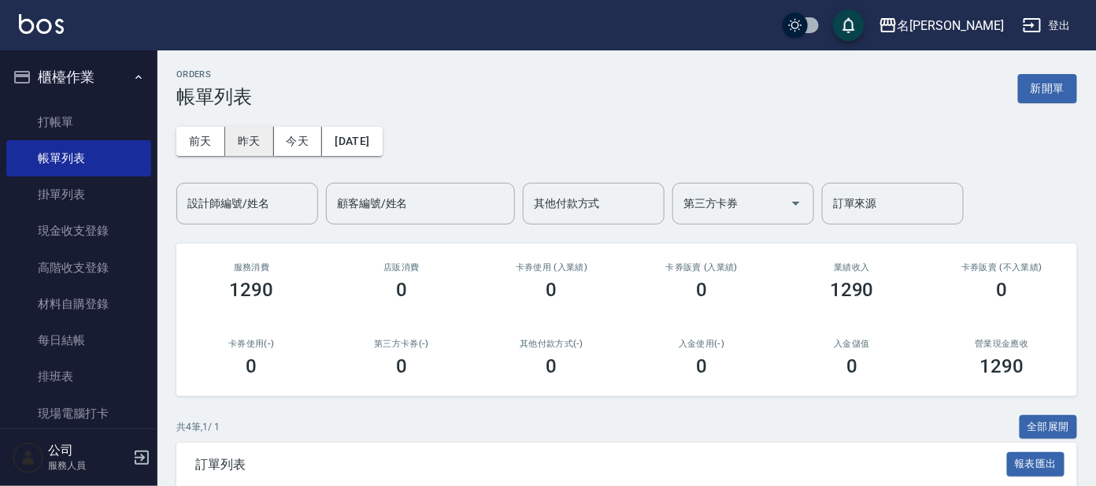
click at [246, 138] on button "昨天" at bounding box center [249, 141] width 49 height 29
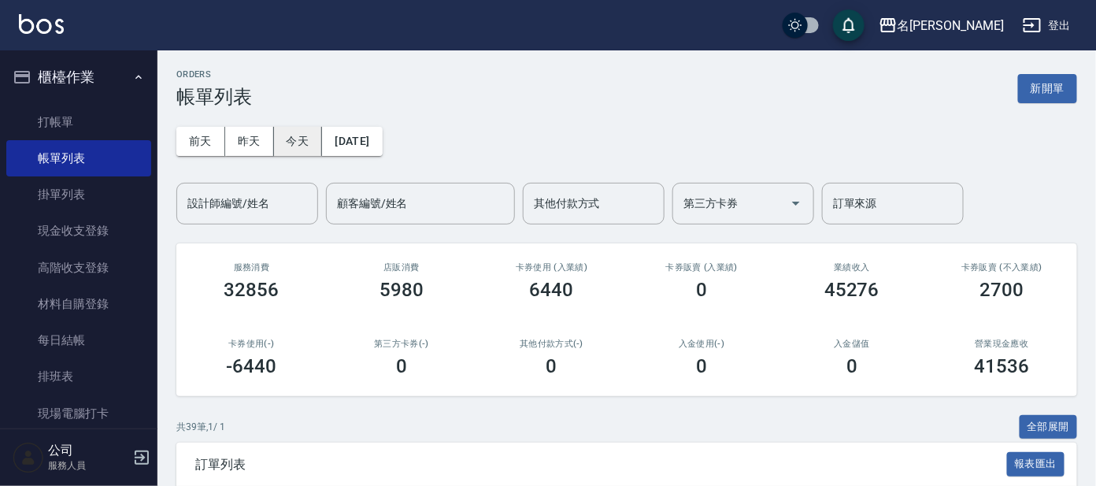
click at [305, 137] on button "今天" at bounding box center [298, 141] width 49 height 29
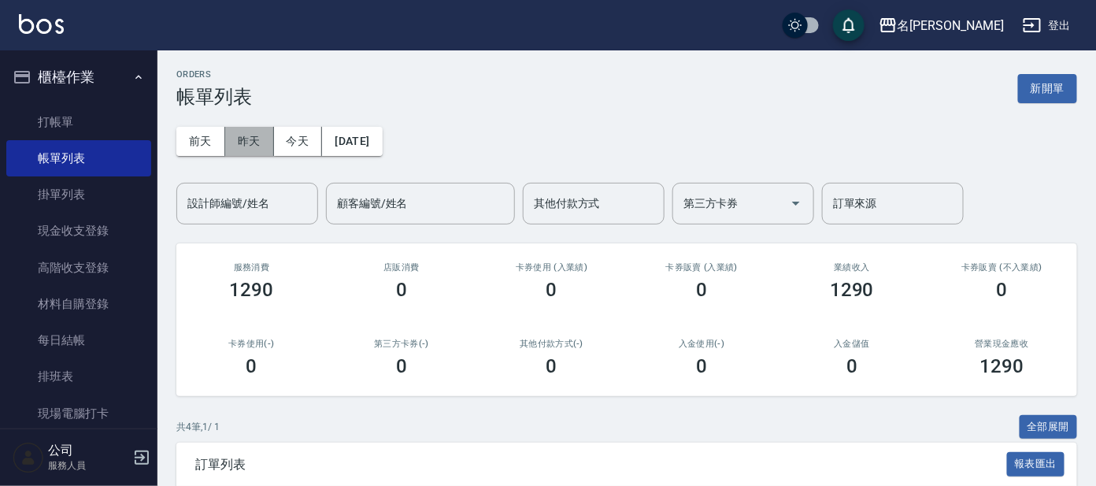
click at [246, 138] on button "昨天" at bounding box center [249, 141] width 49 height 29
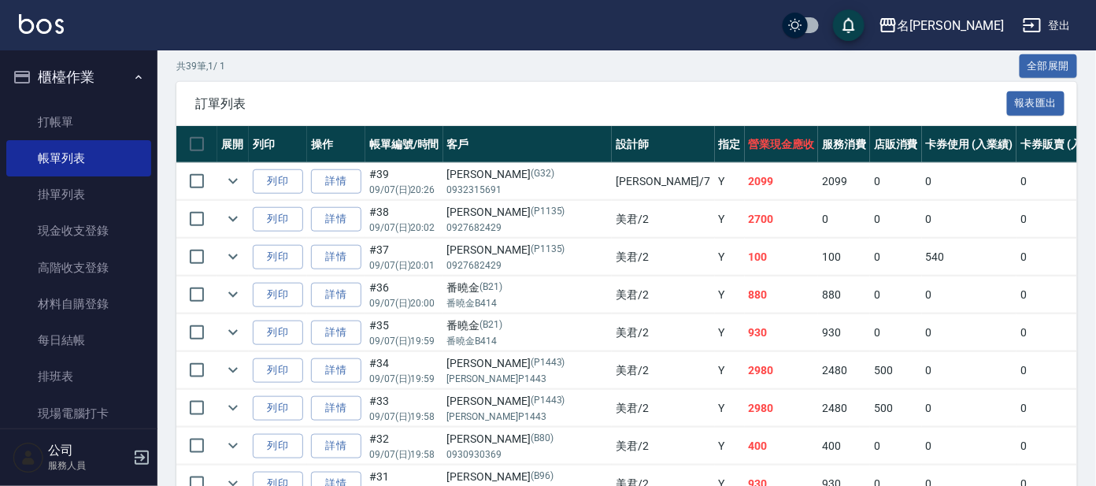
scroll to position [98, 0]
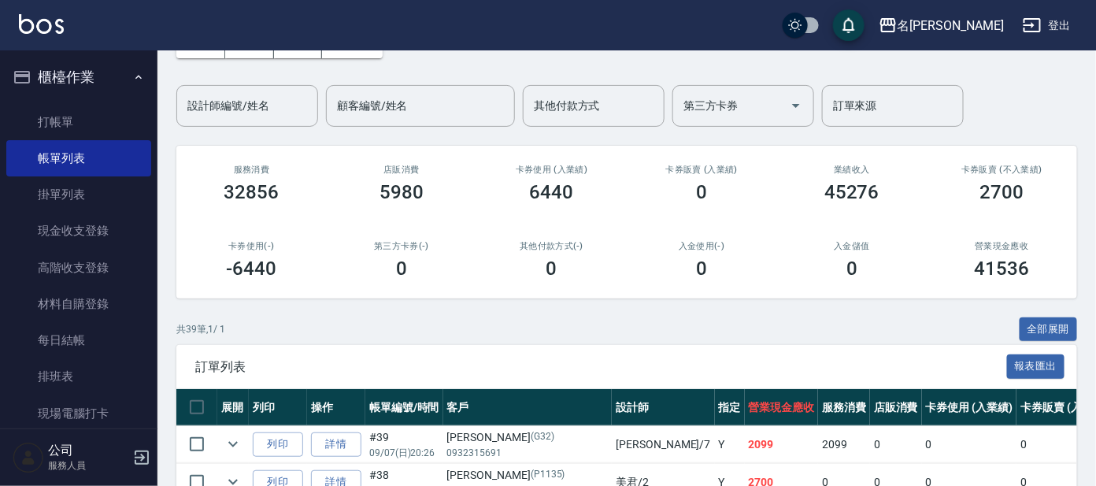
click at [100, 102] on ul "打帳單 帳單列表 掛單列表 現金收支登錄 高階收支登錄 材料自購登錄 每日結帳 排班表 現場電腦打卡" at bounding box center [78, 268] width 145 height 340
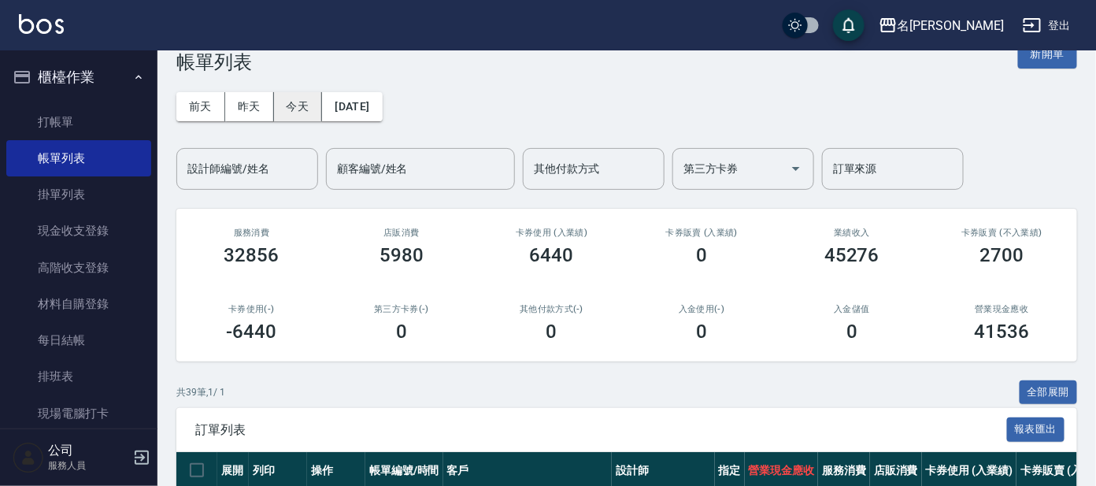
scroll to position [0, 0]
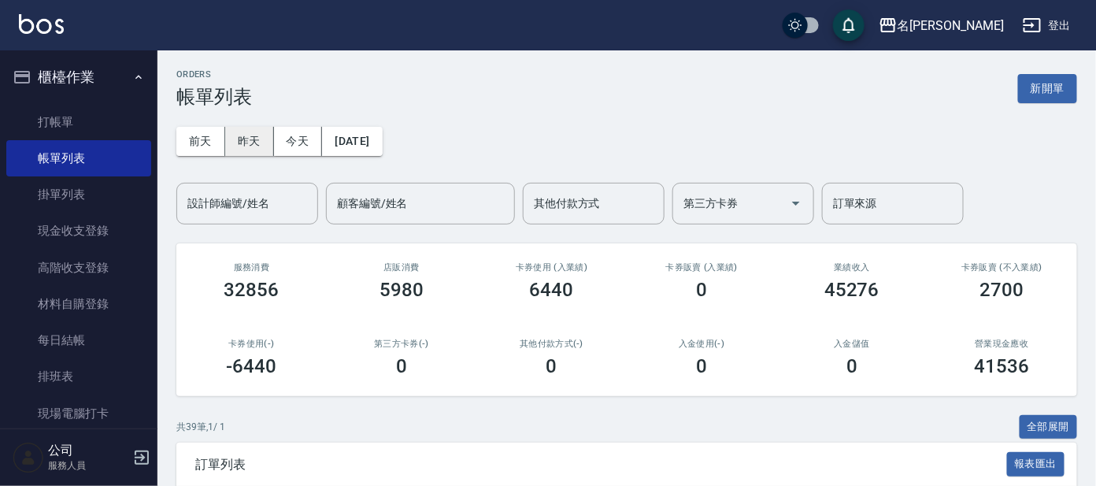
click at [243, 139] on button "昨天" at bounding box center [249, 141] width 49 height 29
click at [318, 145] on button "今天" at bounding box center [298, 141] width 49 height 29
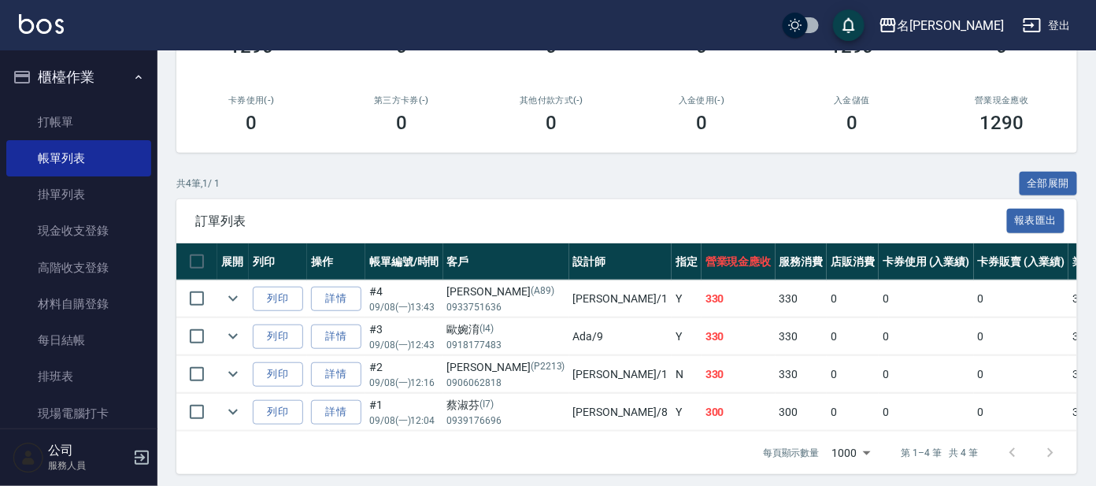
scroll to position [264, 0]
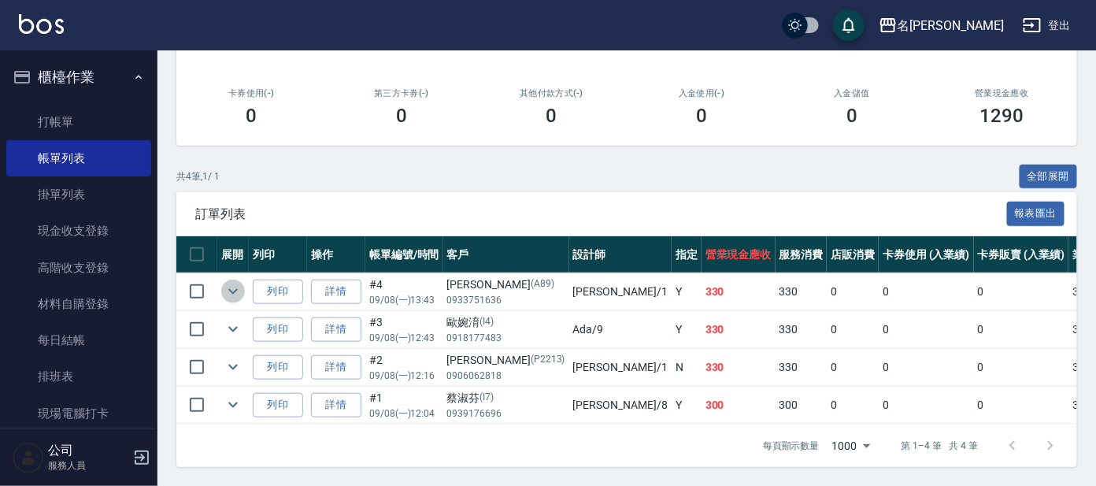
click at [239, 282] on icon "expand row" at bounding box center [233, 291] width 19 height 19
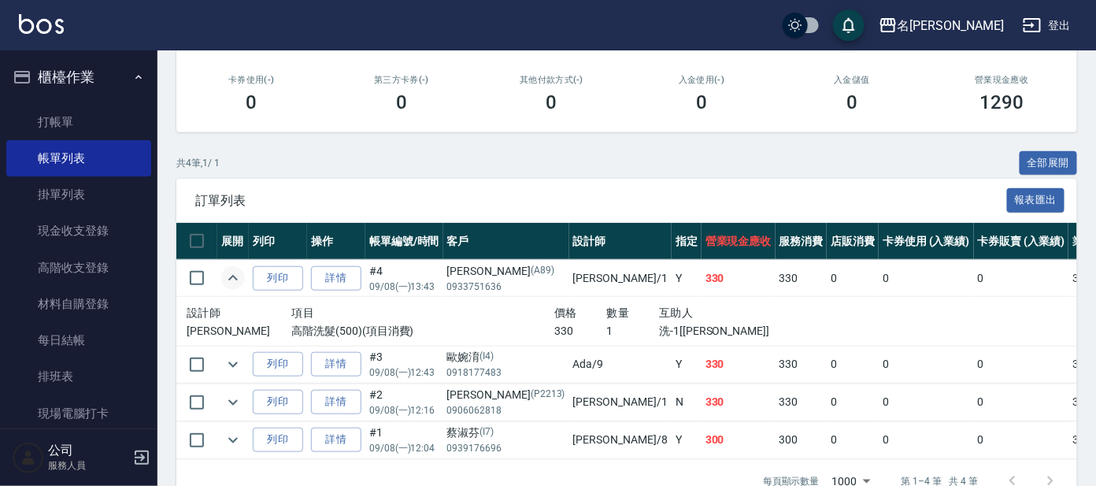
click at [231, 278] on icon "expand row" at bounding box center [233, 277] width 19 height 19
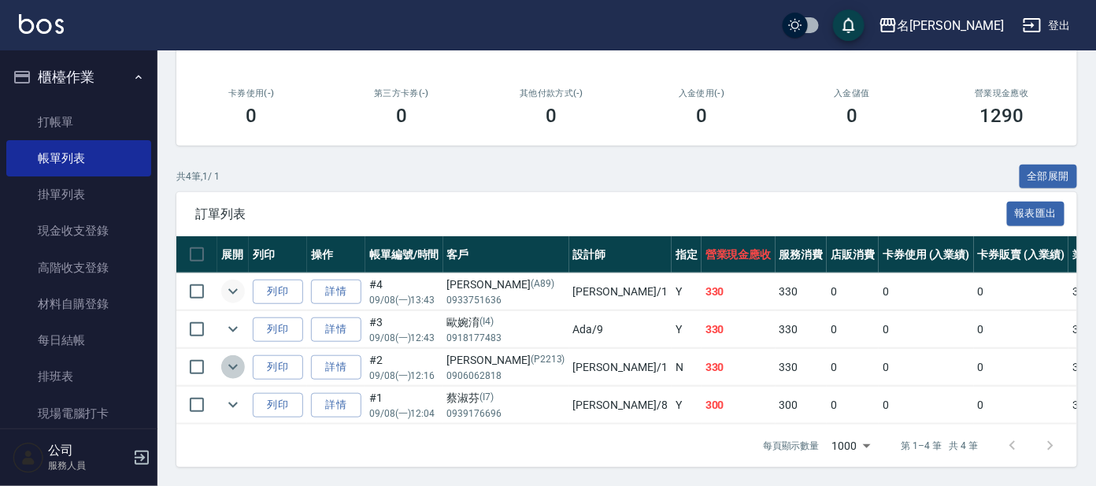
click at [231, 357] on icon "expand row" at bounding box center [233, 366] width 19 height 19
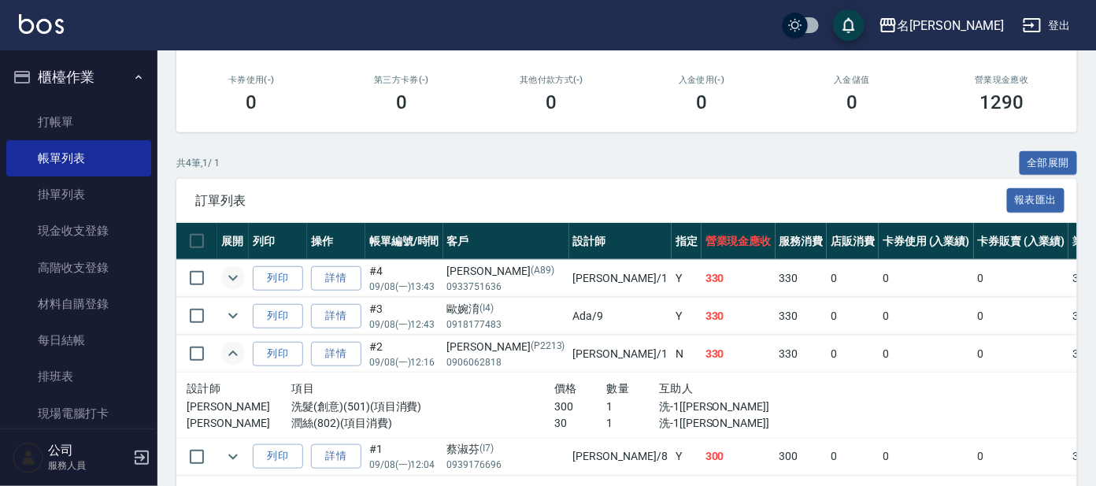
click at [220, 349] on td at bounding box center [232, 353] width 31 height 37
click at [70, 106] on link "打帳單" at bounding box center [78, 122] width 145 height 36
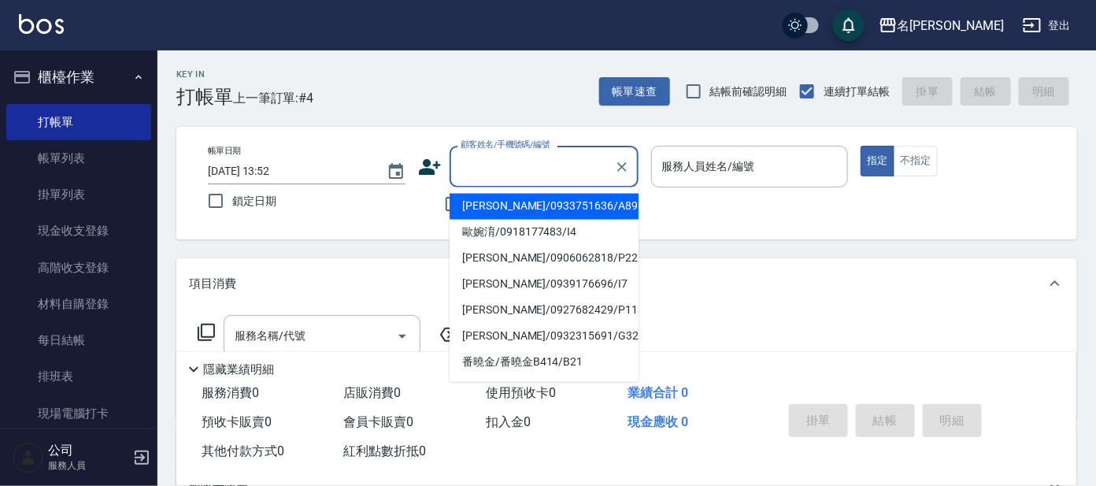
click at [497, 159] on input "顧客姓名/手機號碼/編號" at bounding box center [532, 167] width 151 height 28
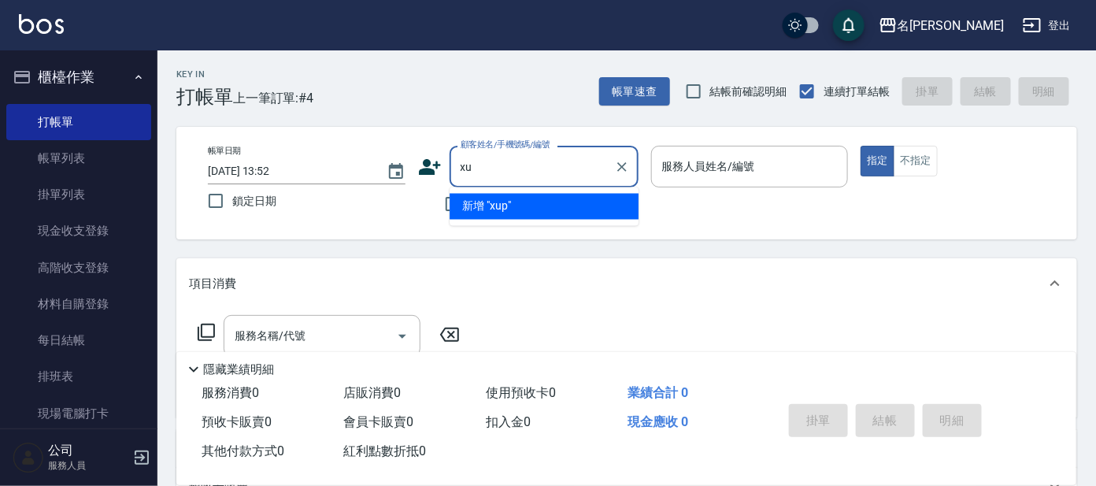
type input "x"
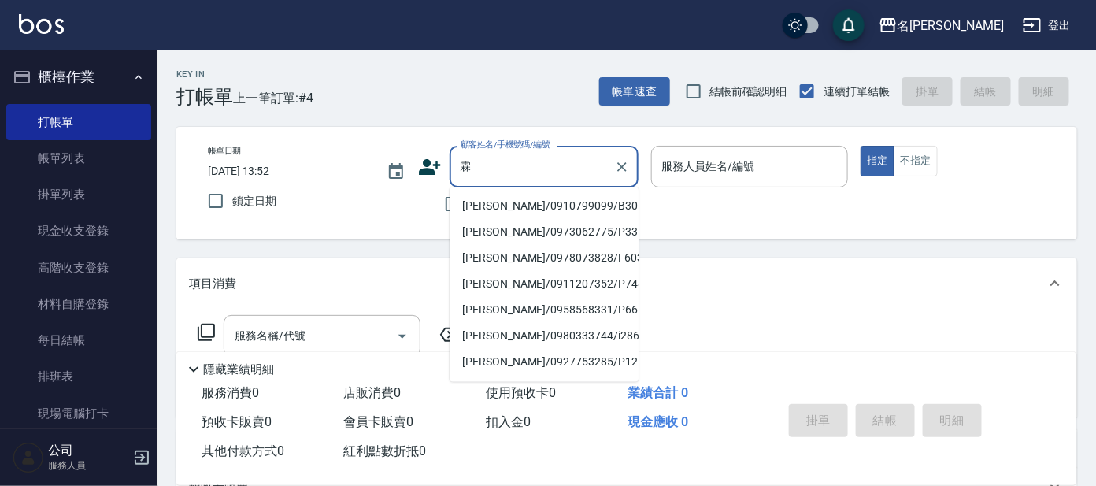
type input "林"
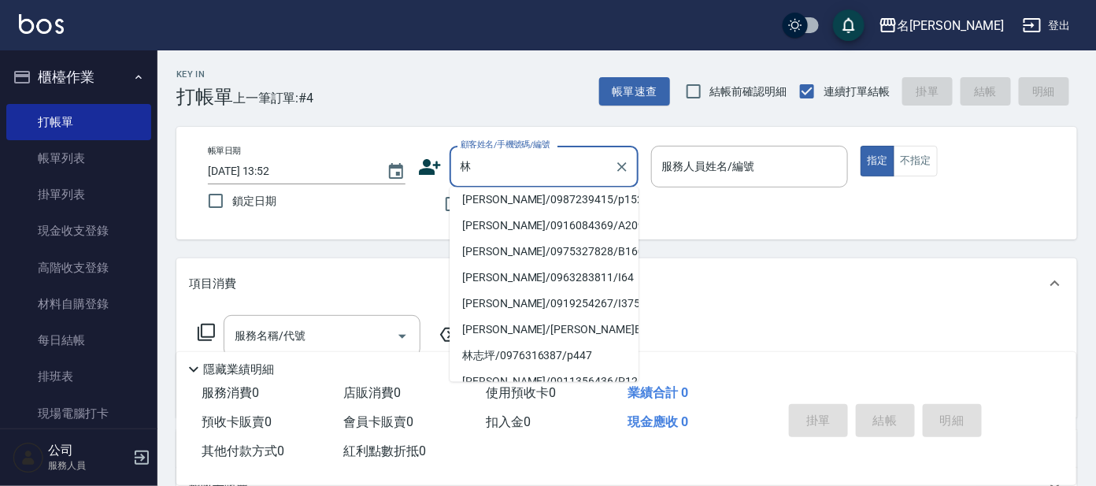
scroll to position [357, 0]
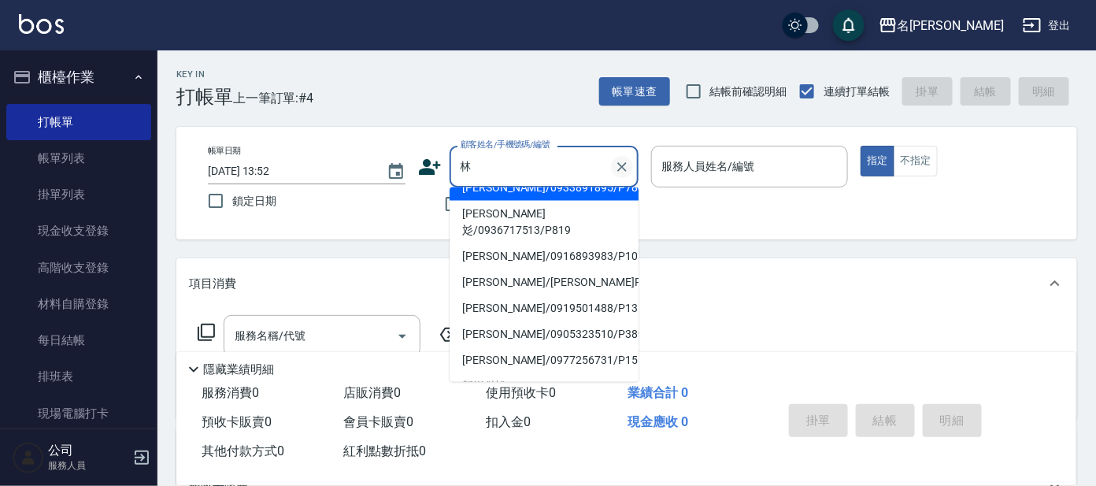
click at [622, 169] on icon "Clear" at bounding box center [622, 167] width 16 height 16
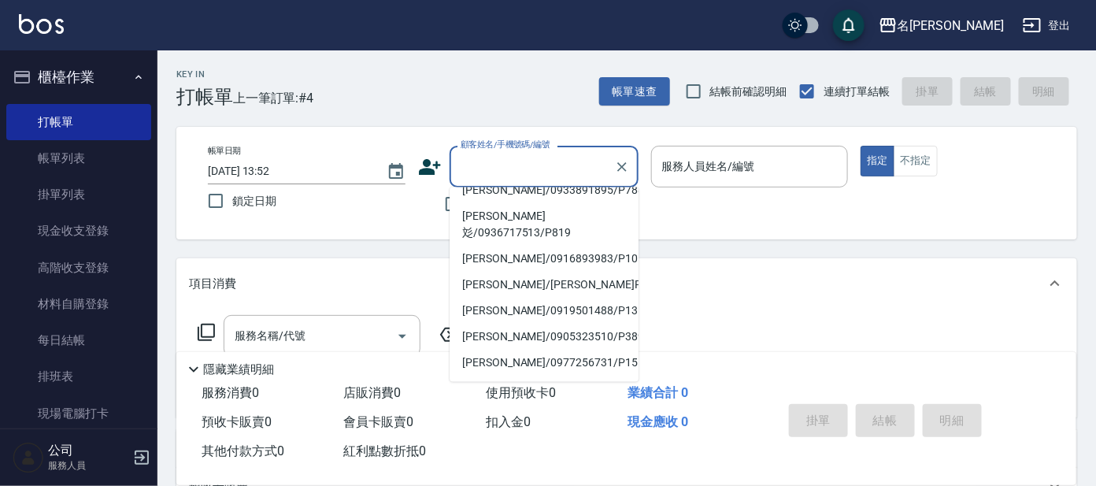
scroll to position [6, 0]
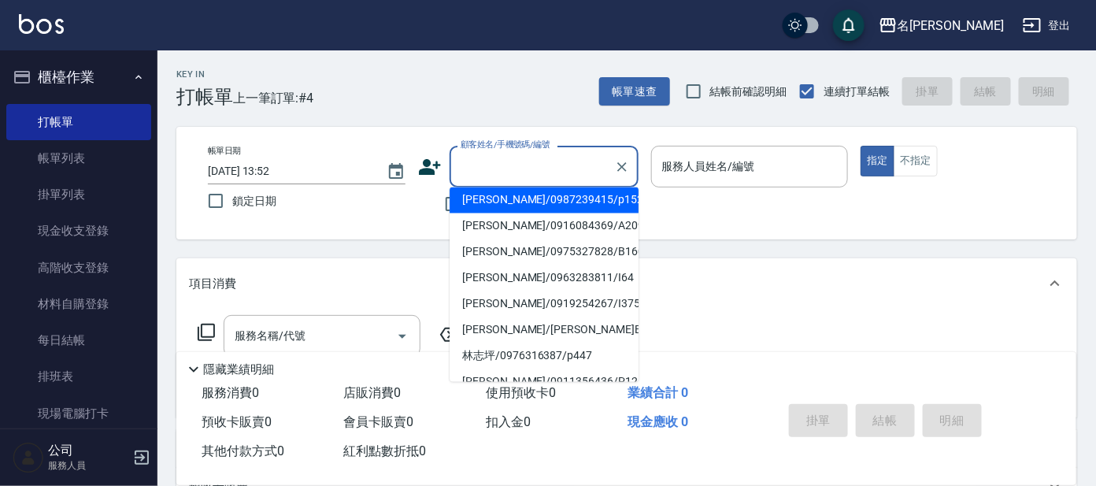
click at [466, 93] on div "Key In 打帳單 上一筆訂單:#4 帳單速查 結帳前確認明細 連續打單結帳 掛單 結帳 明細" at bounding box center [616, 78] width 919 height 57
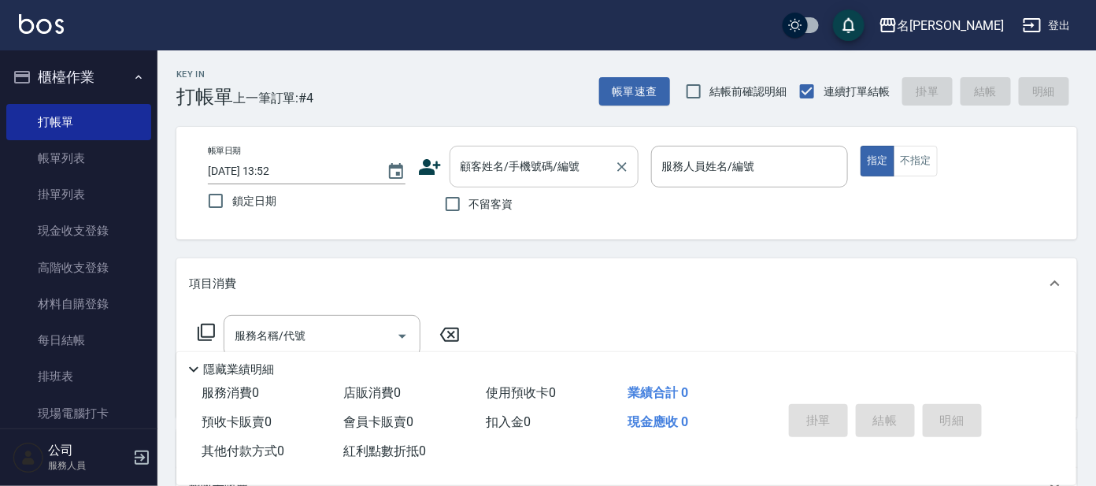
click at [466, 173] on input "顧客姓名/手機號碼/編號" at bounding box center [532, 167] width 151 height 28
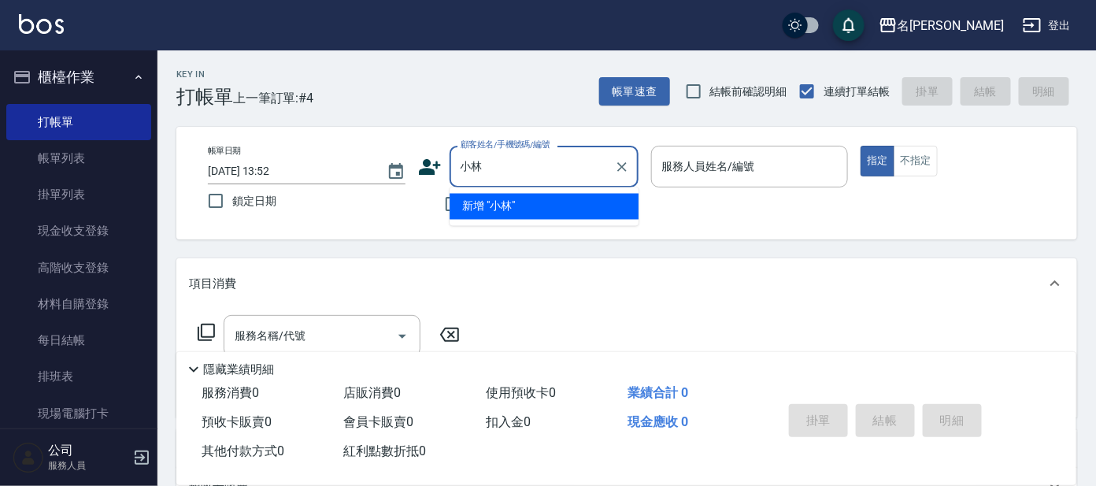
type input "林"
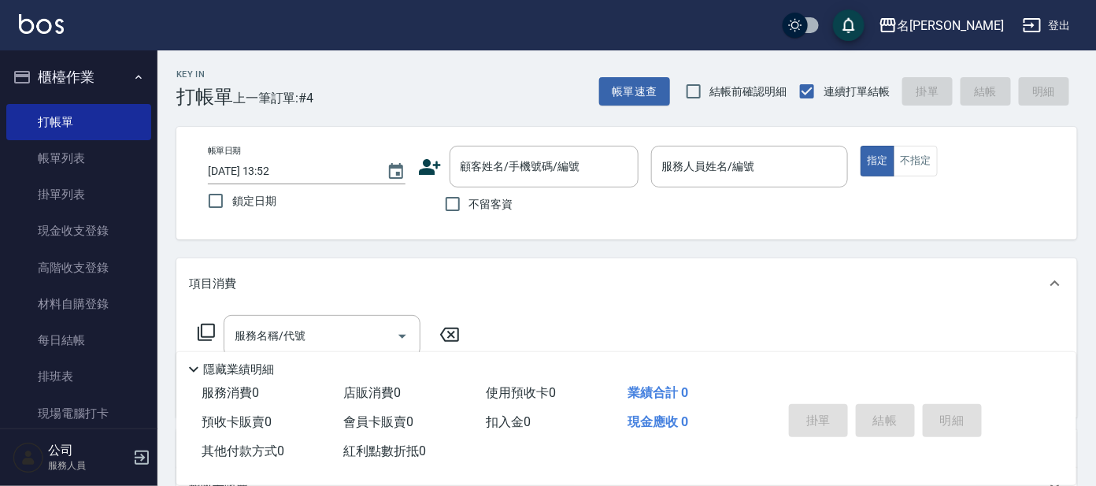
drag, startPoint x: 467, startPoint y: 56, endPoint x: 424, endPoint y: 98, distance: 60.1
click at [459, 62] on div "Key In 打帳單 上一筆訂單:#4 帳單速查 結帳前確認明細 連續打單結帳 掛單 結帳 明細" at bounding box center [616, 78] width 919 height 57
drag, startPoint x: 404, startPoint y: 127, endPoint x: 431, endPoint y: 133, distance: 28.3
click at [405, 128] on div "帳單日期 [DATE] 13:52 鎖定日期 顧客姓名/手機號碼/編號 顧客姓名/手機號碼/編號 不留客資 服務人員姓名/編號 服務人員姓名/編號 指定 不指定" at bounding box center [626, 183] width 901 height 113
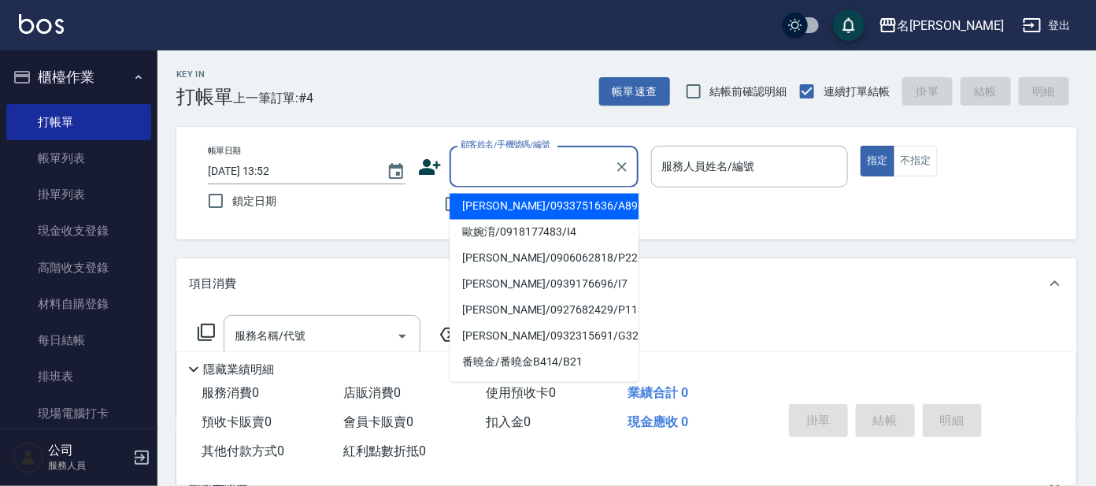
click at [530, 169] on input "顧客姓名/手機號碼/編號" at bounding box center [532, 167] width 151 height 28
type input "ㄛ"
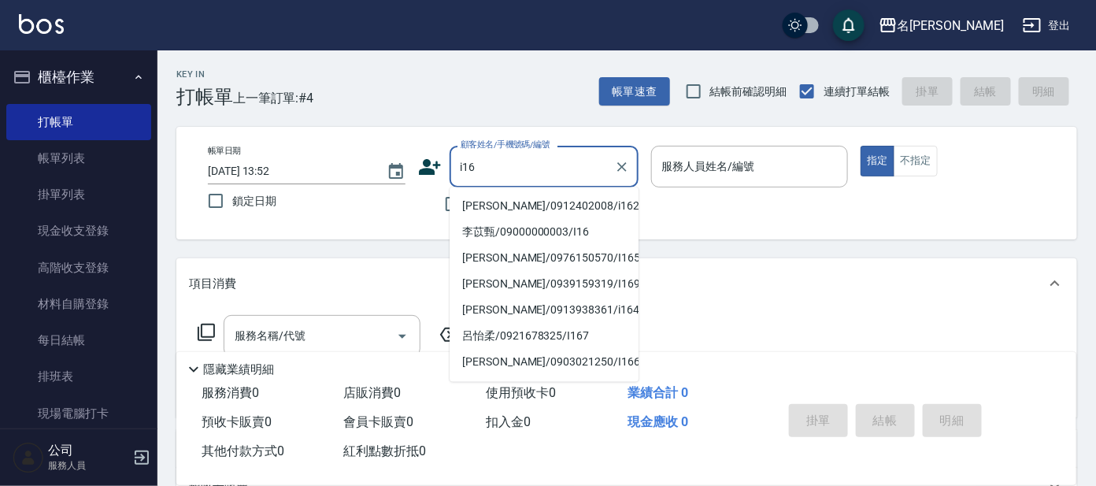
type input "[PERSON_NAME]/0912402008/i162"
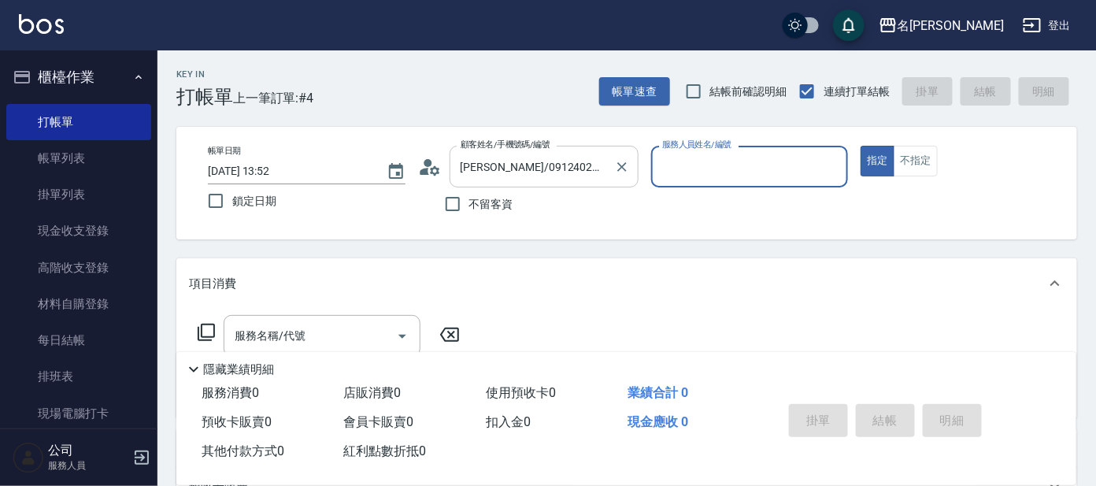
type input "Ada-9"
click at [538, 167] on input "[PERSON_NAME]/0912402008/i162" at bounding box center [532, 167] width 151 height 28
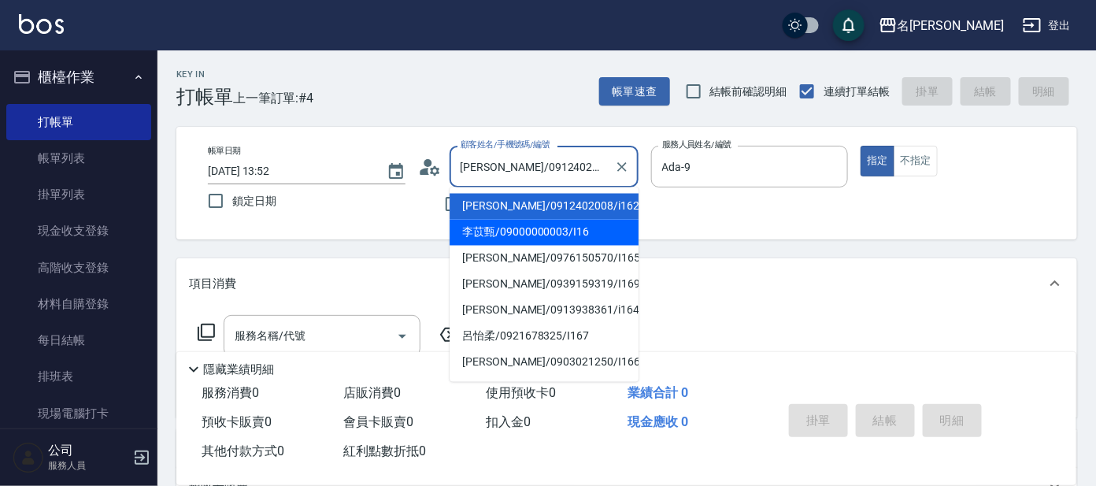
click at [578, 235] on li "李苡甄/09000000003/I16" at bounding box center [543, 233] width 189 height 26
type input "李苡甄/09000000003/I16"
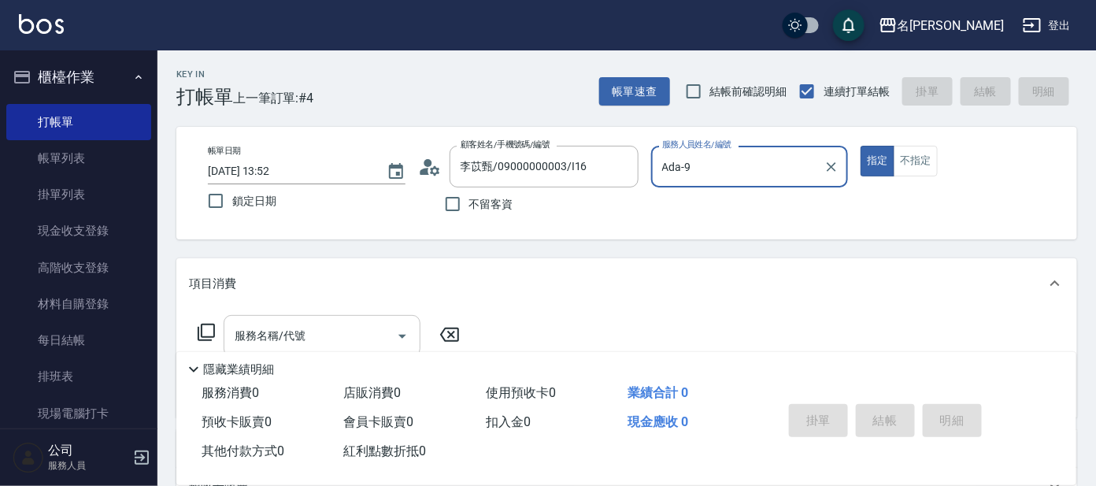
click at [365, 327] on input "服務名稱/代號" at bounding box center [310, 336] width 159 height 28
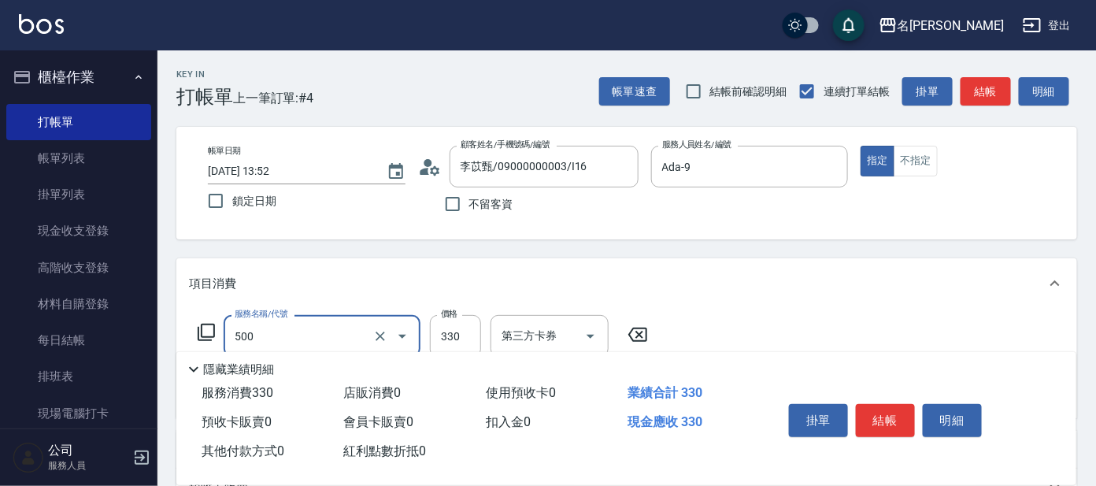
type input "高階洗髮(500)"
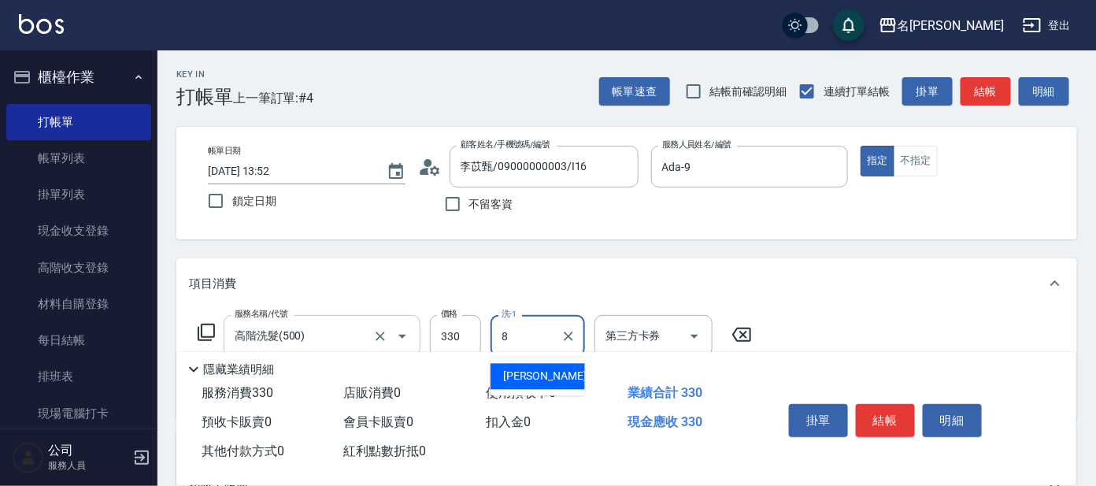
type input "[PERSON_NAME]-8"
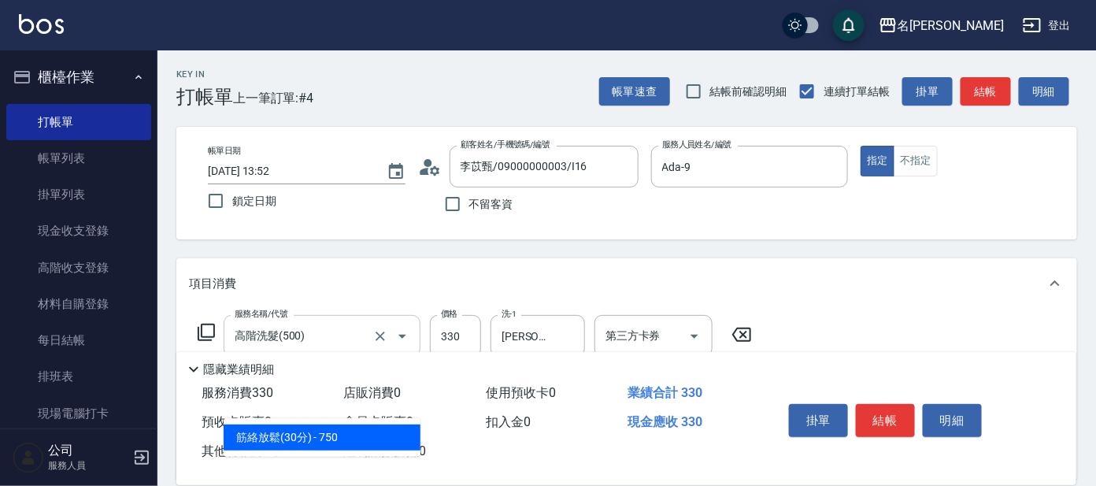
type input "303"
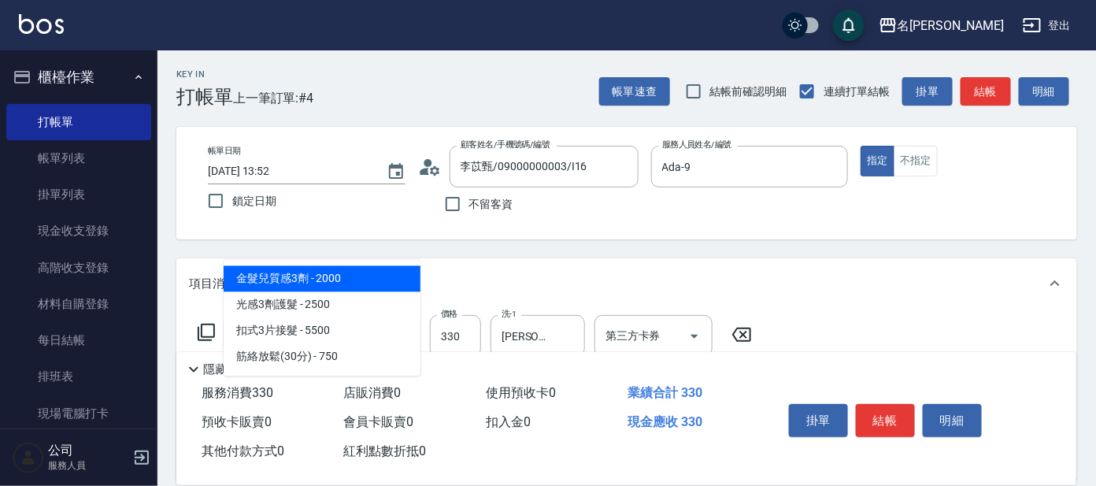
type input "300"
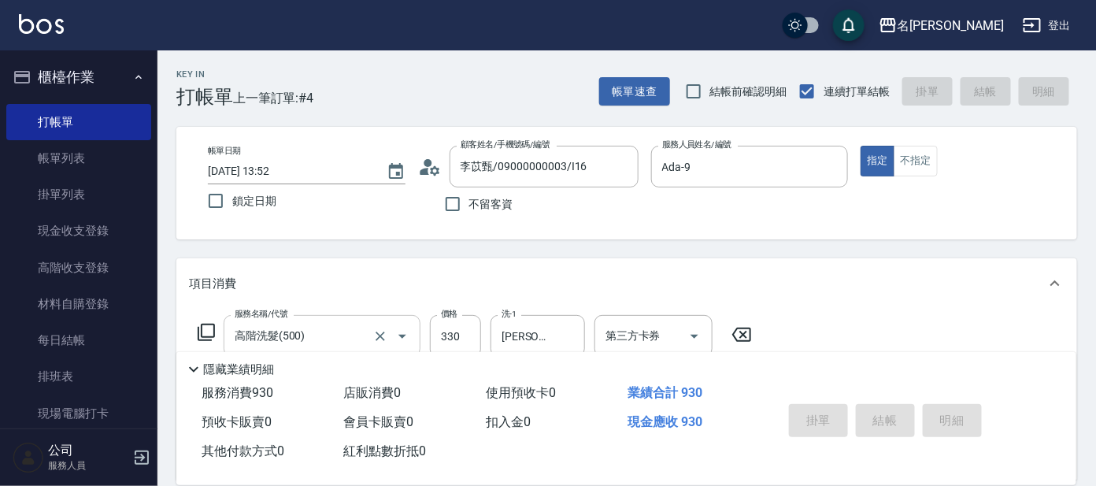
type input "[DATE] 13:56"
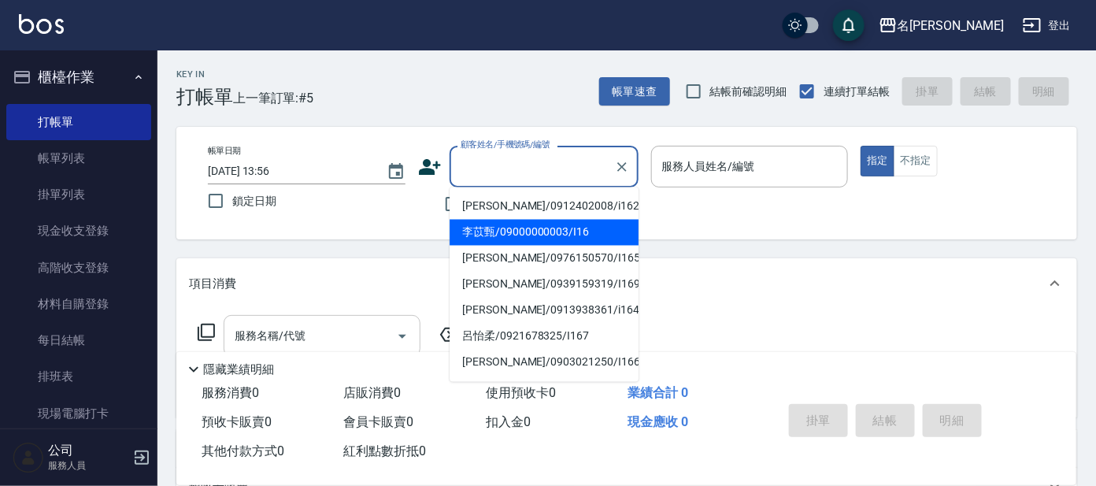
type input "李苡甄/09000000003/I16"
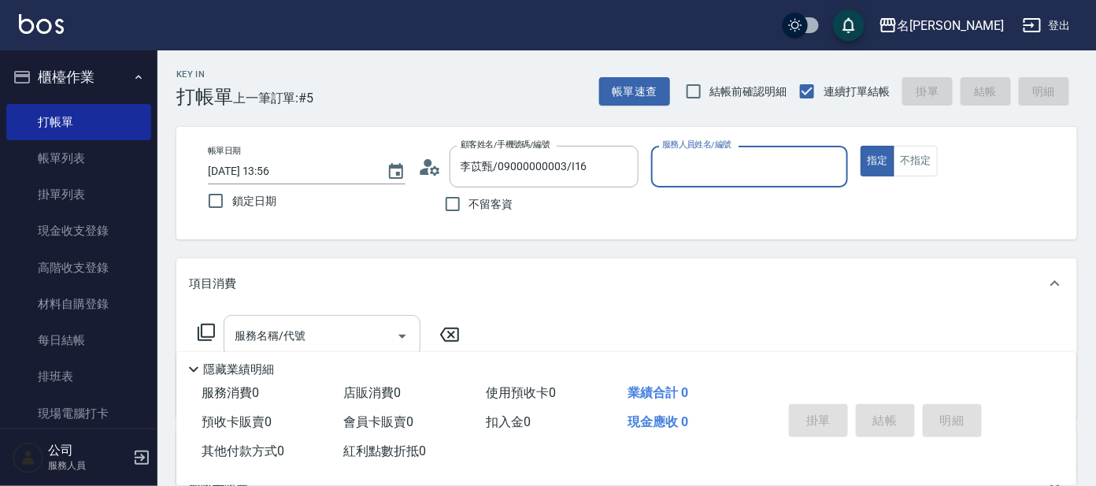
type input "6"
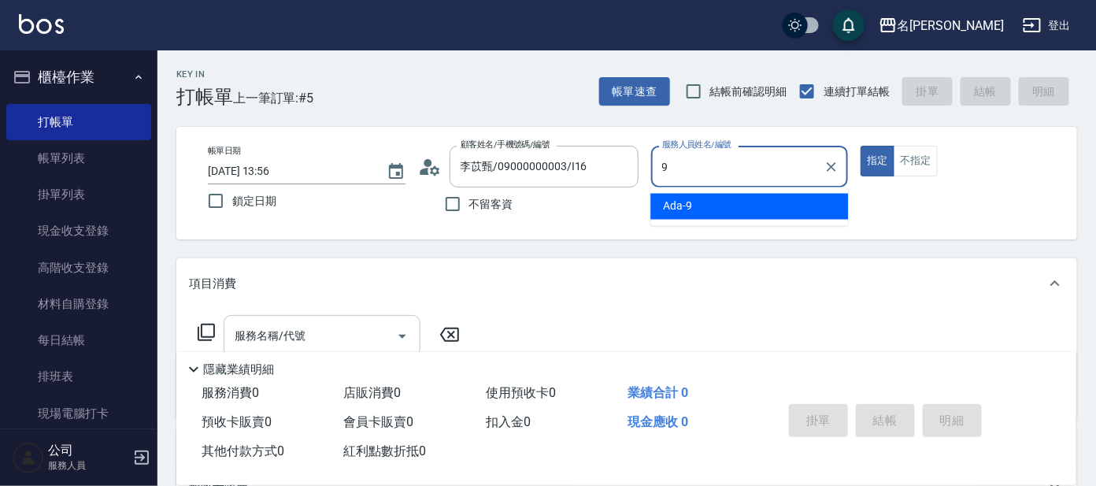
type input "Ada-9"
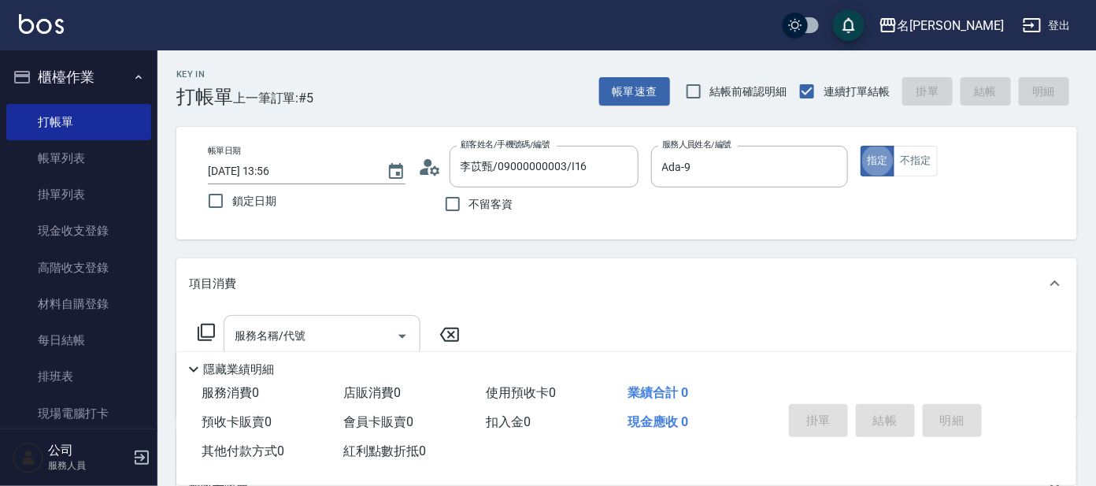
type button "true"
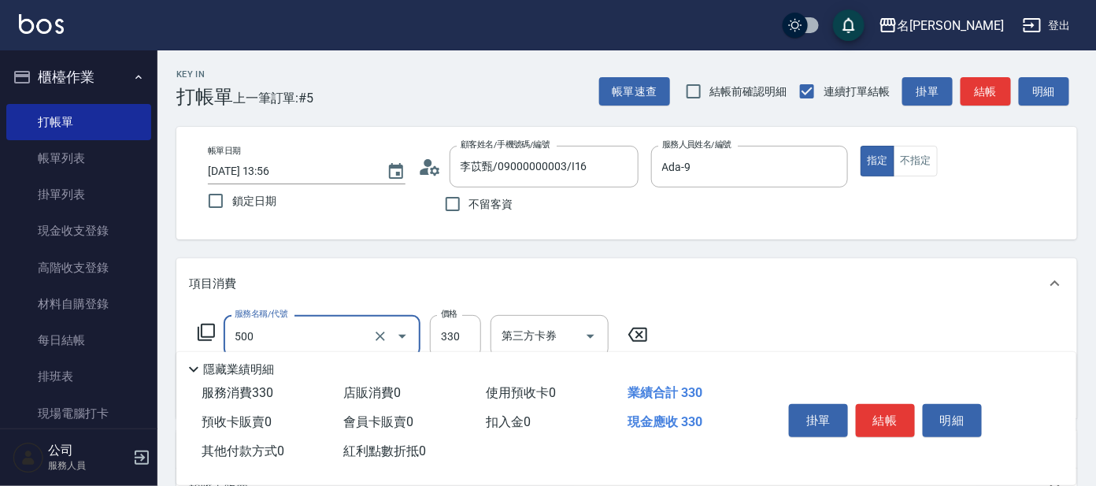
type input "高階洗髮(500)"
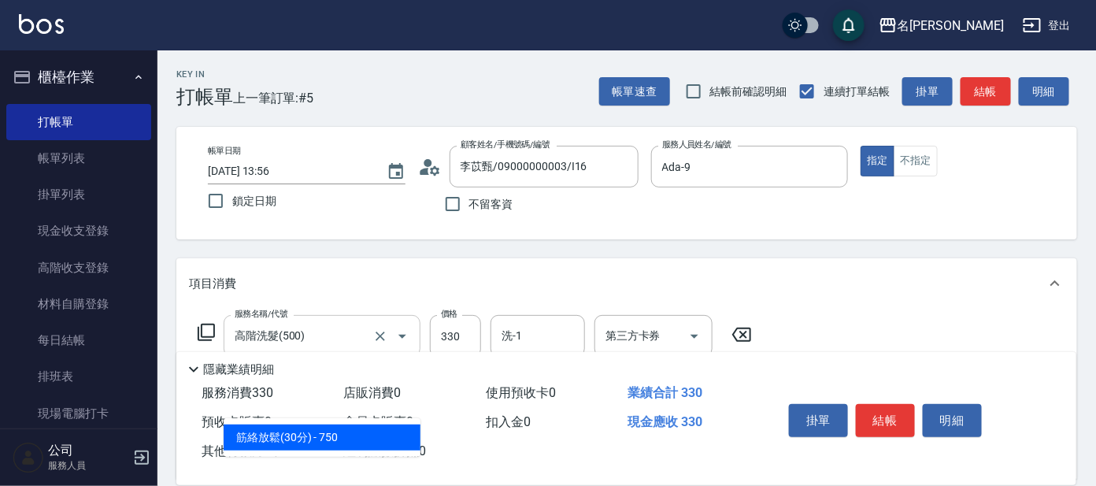
type input "300"
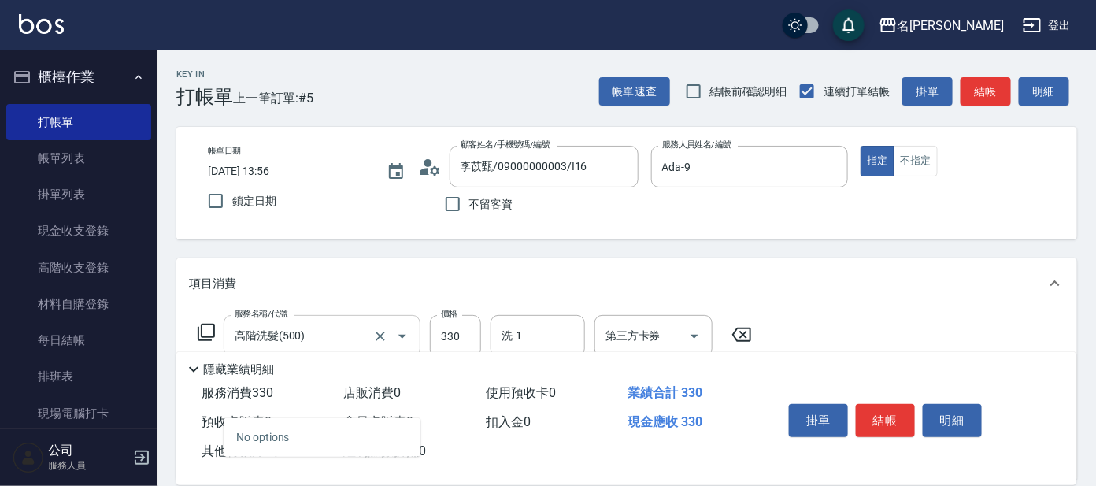
type input "0"
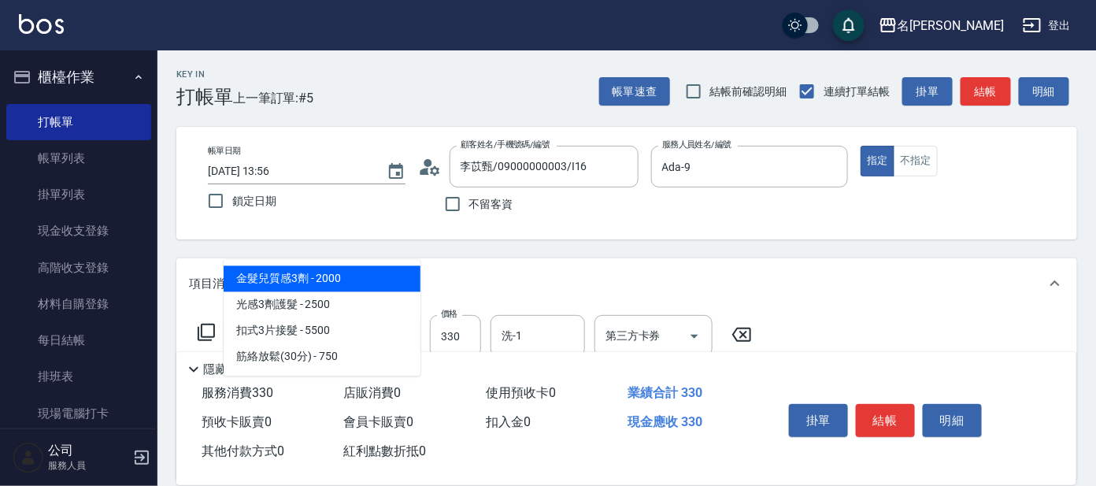
type input "300"
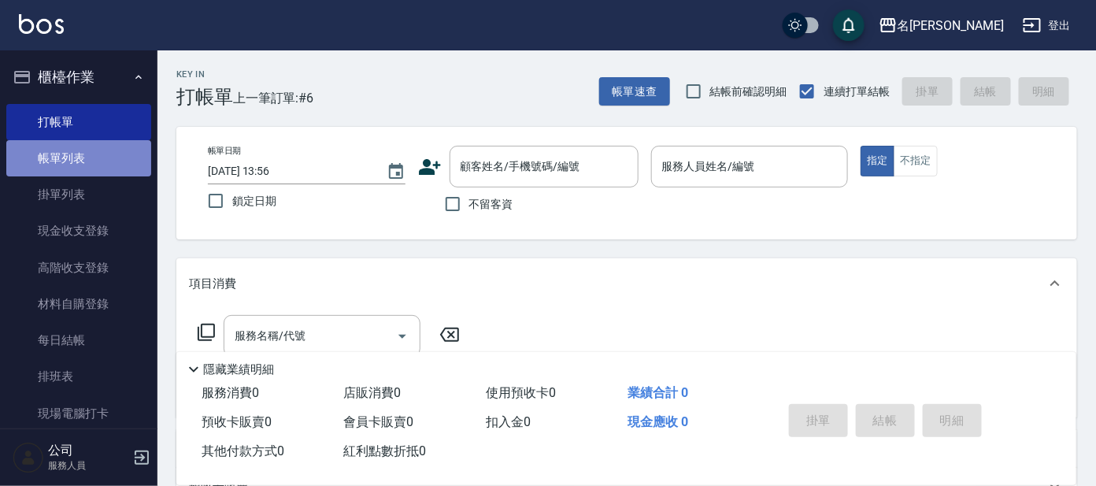
click at [79, 157] on link "帳單列表" at bounding box center [78, 158] width 145 height 36
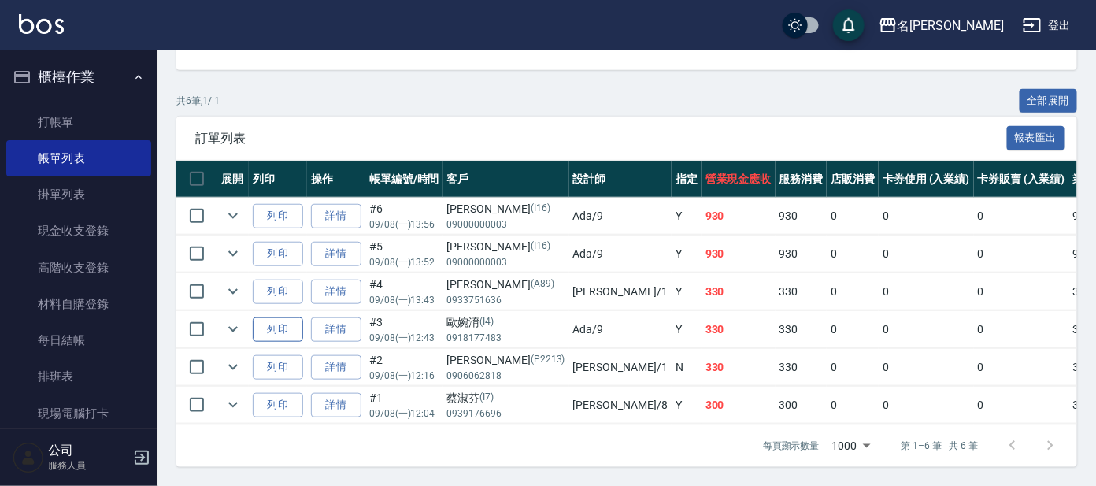
scroll to position [339, 0]
click at [238, 357] on icon "expand row" at bounding box center [233, 366] width 19 height 19
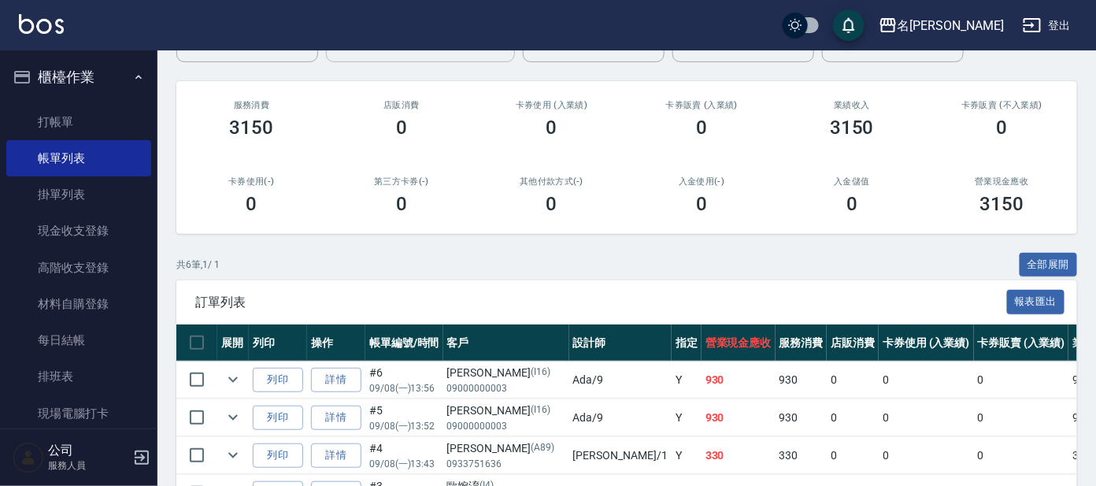
scroll to position [0, 0]
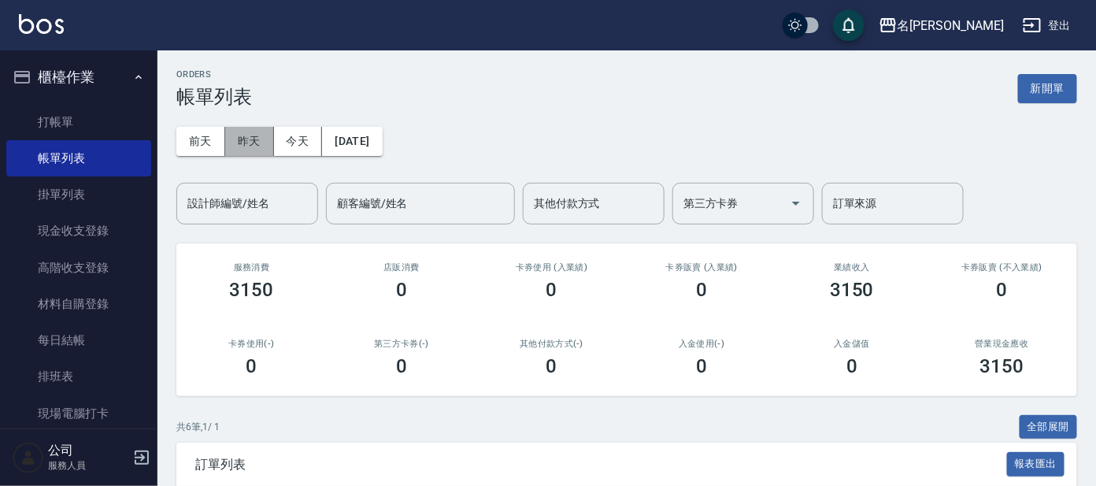
click at [263, 142] on button "昨天" at bounding box center [249, 141] width 49 height 29
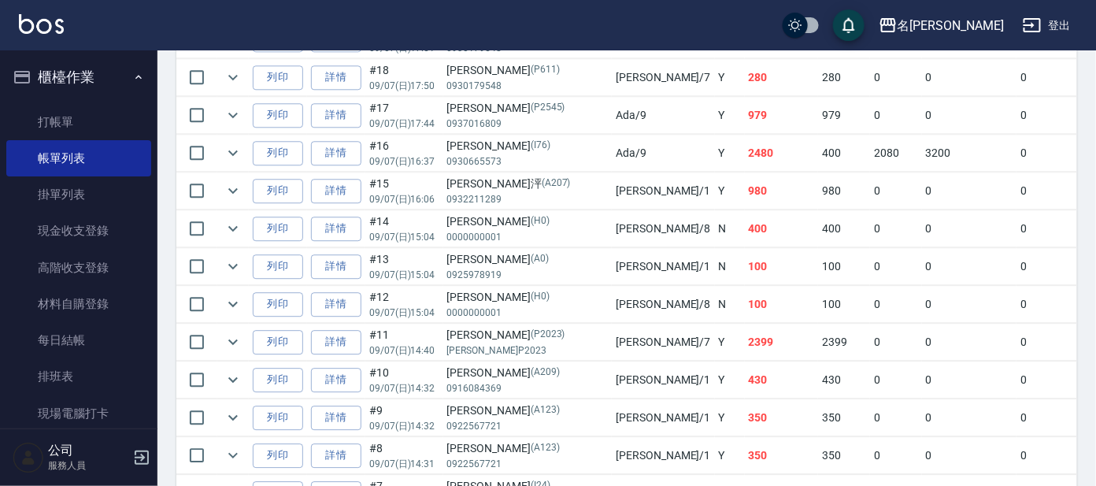
scroll to position [1278, 0]
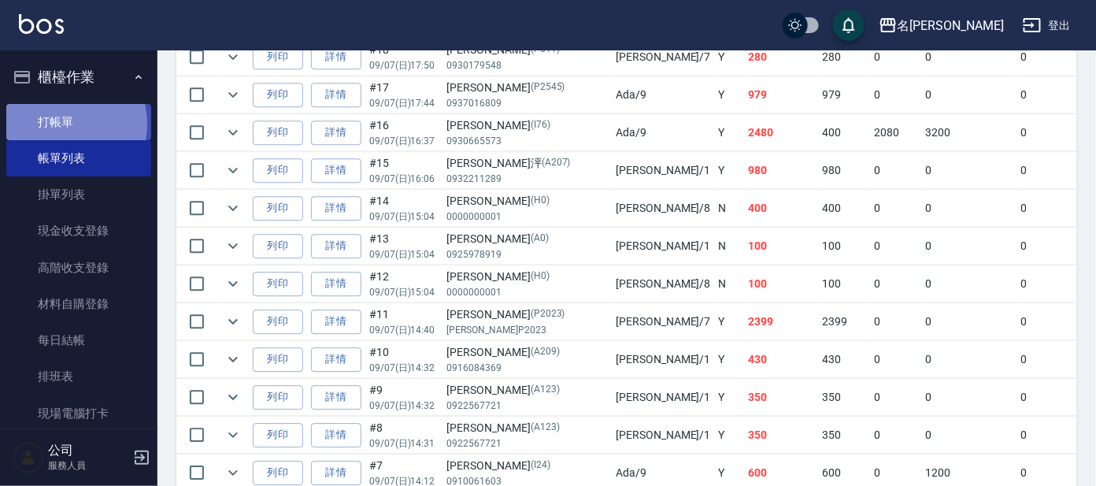
click at [61, 124] on link "打帳單" at bounding box center [78, 122] width 145 height 36
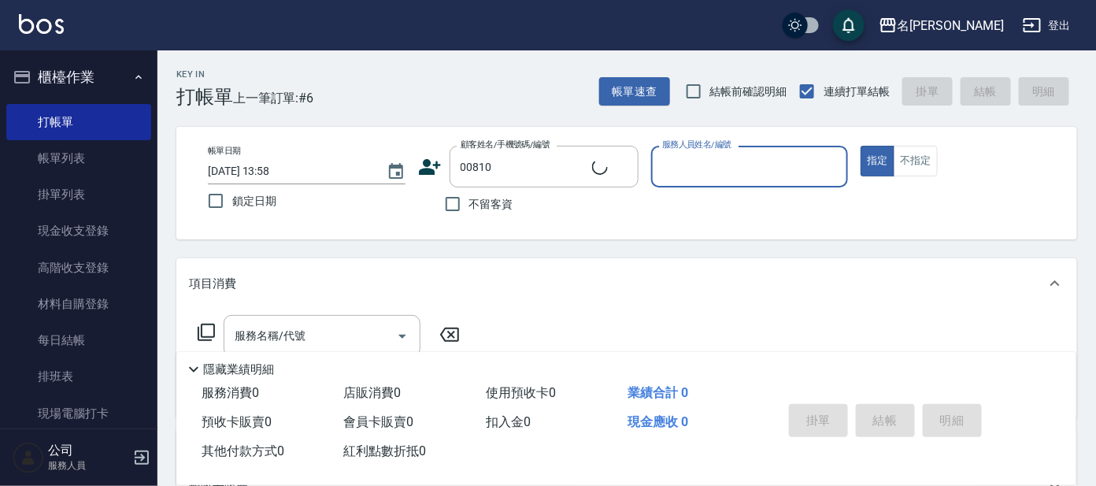
type input "[PERSON_NAME]/0932255682/00810"
click at [779, 173] on input "服務人員姓名/編號" at bounding box center [749, 167] width 183 height 28
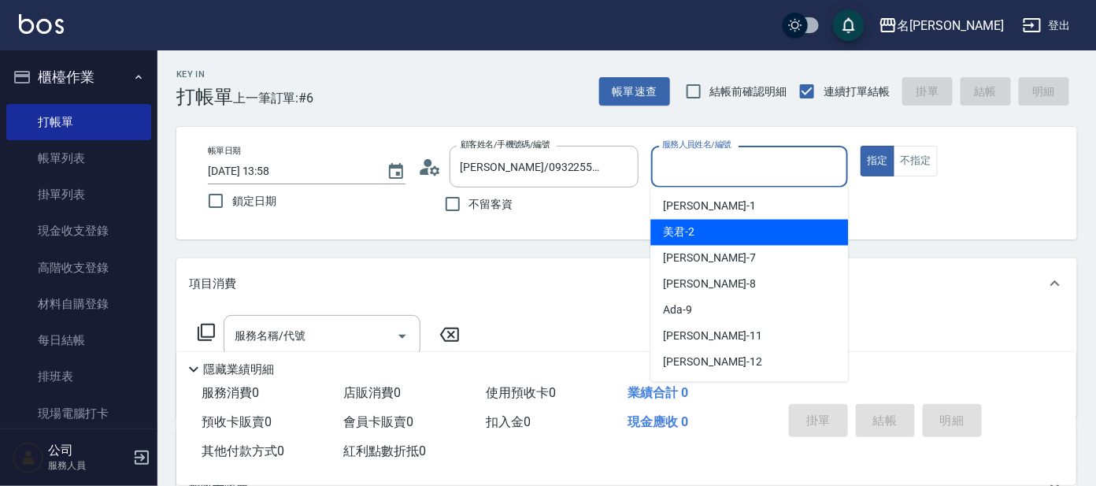
click at [753, 231] on div "美君 -2" at bounding box center [749, 233] width 198 height 26
type input "美君-2"
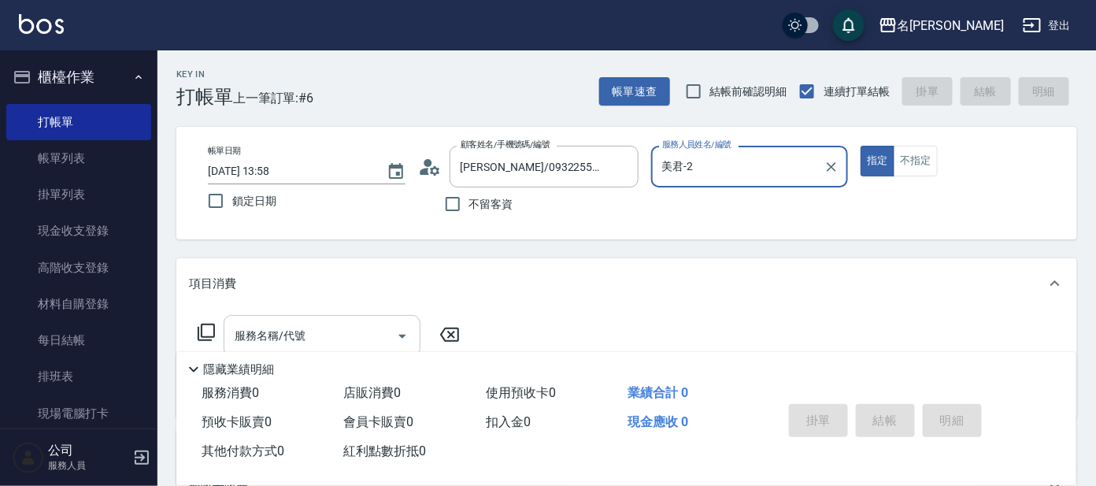
click at [361, 334] on input "服務名稱/代號" at bounding box center [310, 336] width 159 height 28
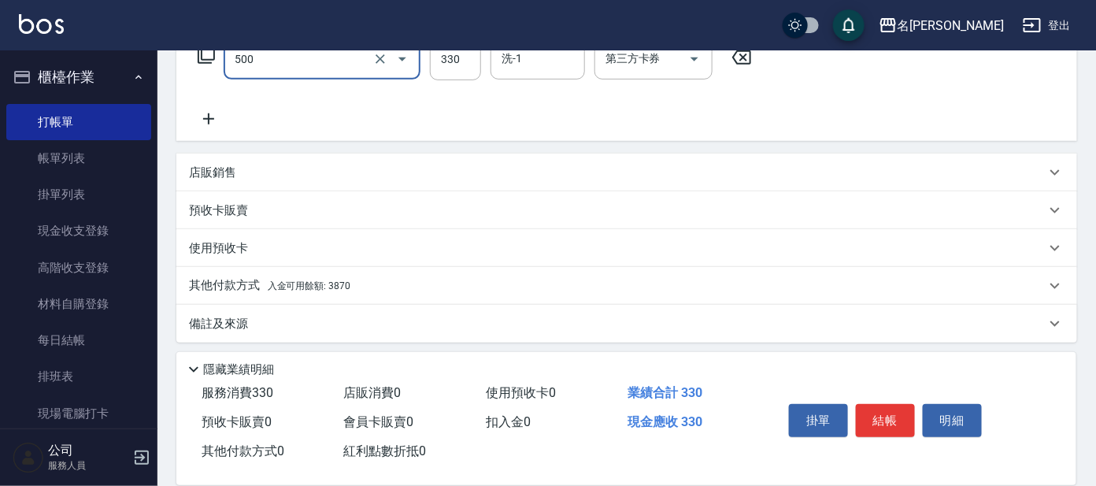
scroll to position [281, 0]
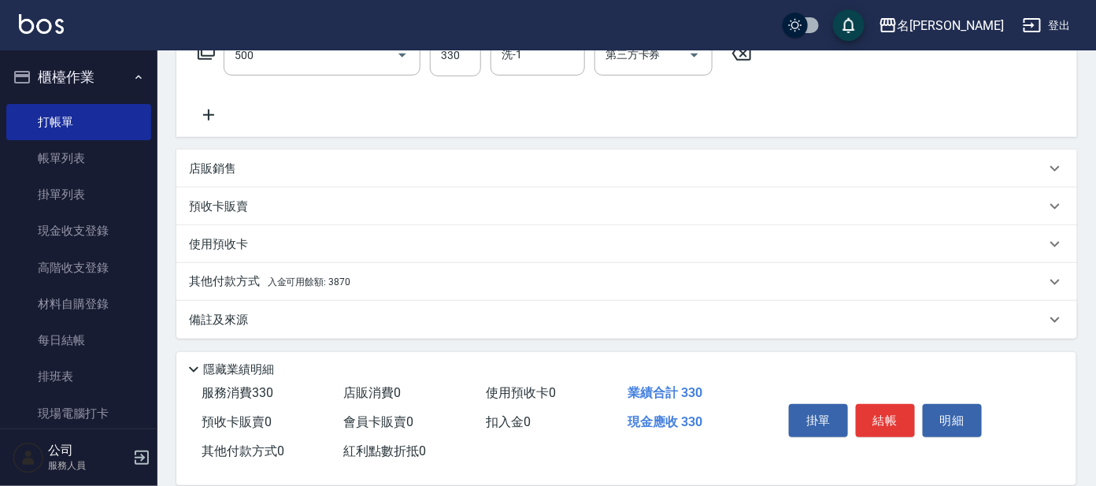
type input "高階洗髮(500)"
click at [325, 276] on span "入金可用餘額: 3870" at bounding box center [309, 281] width 83 height 11
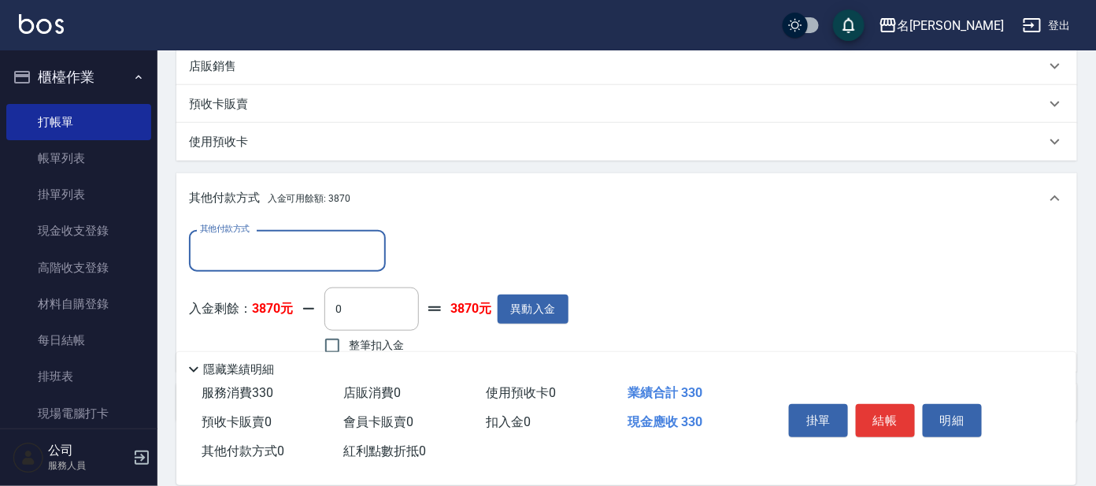
scroll to position [465, 0]
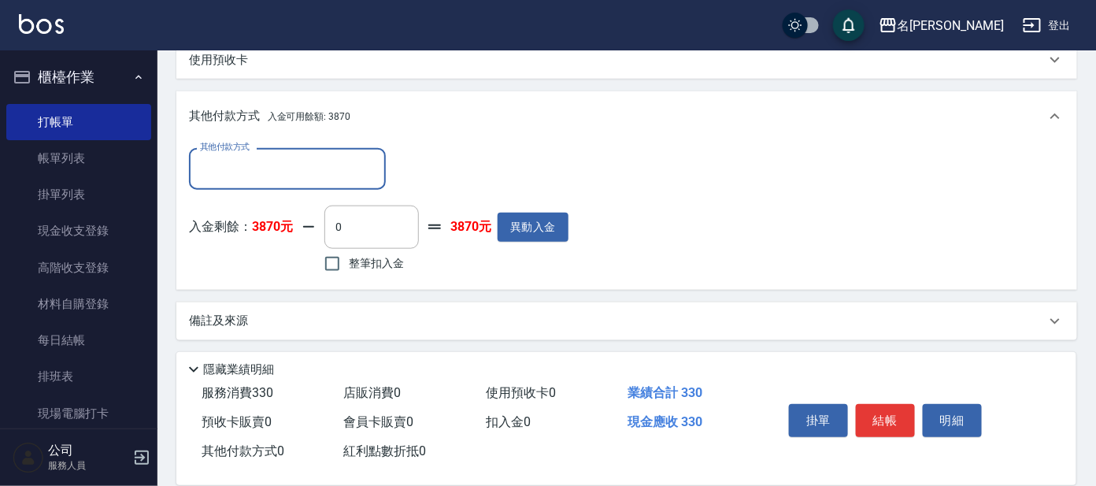
click at [372, 262] on span "整筆扣入金" at bounding box center [376, 263] width 55 height 17
click at [349, 262] on input "整筆扣入金" at bounding box center [332, 263] width 33 height 33
checkbox input "true"
type input "330"
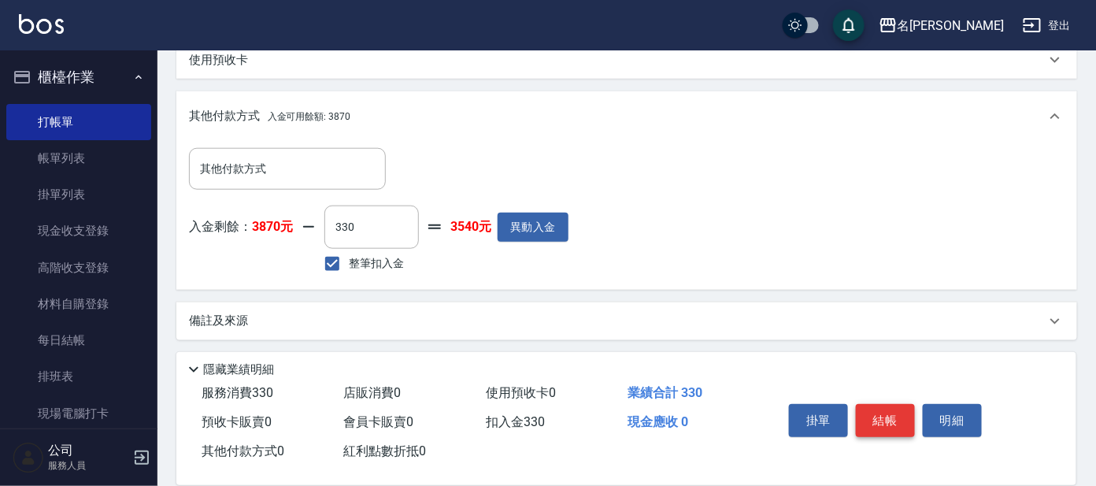
click at [891, 409] on button "結帳" at bounding box center [885, 420] width 59 height 33
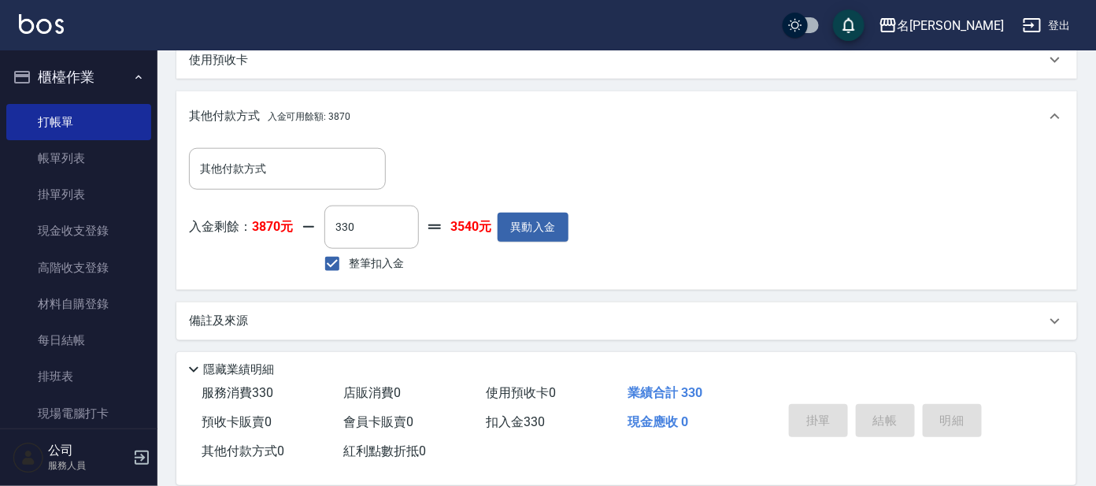
type input "[DATE] 14:18"
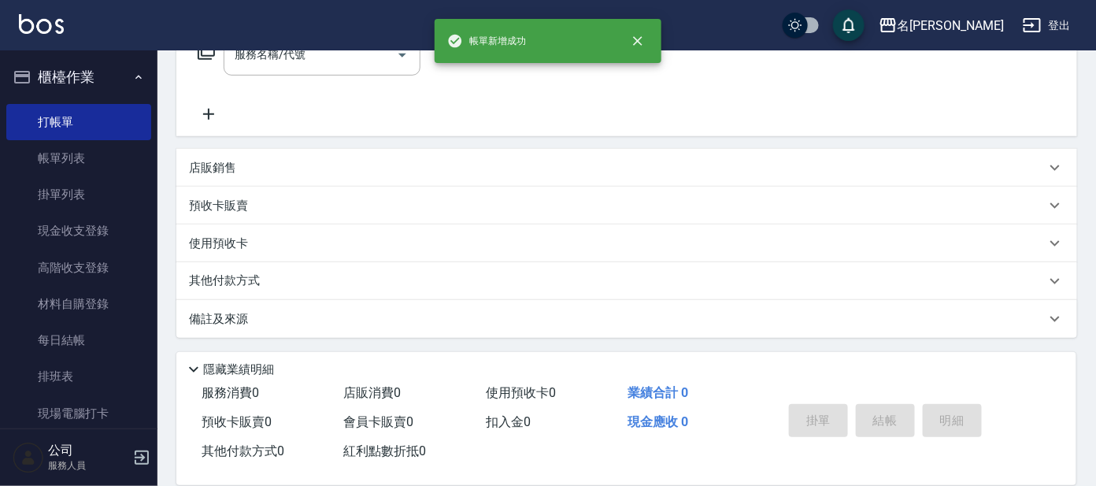
scroll to position [0, 0]
